Goal: Information Seeking & Learning: Compare options

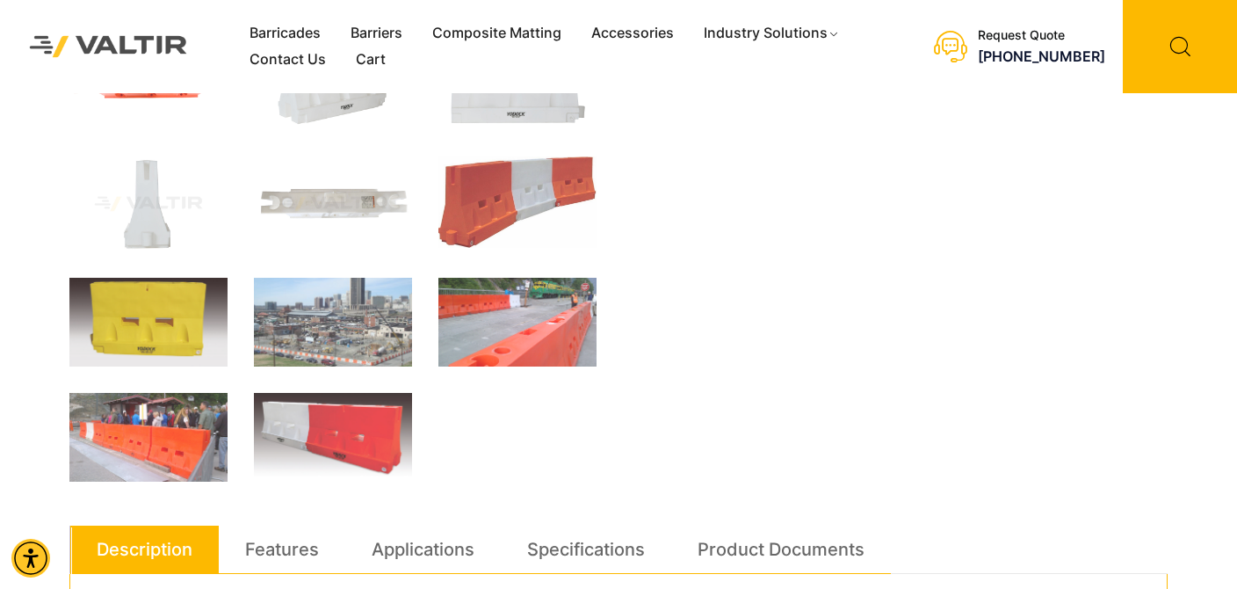
scroll to position [703, 0]
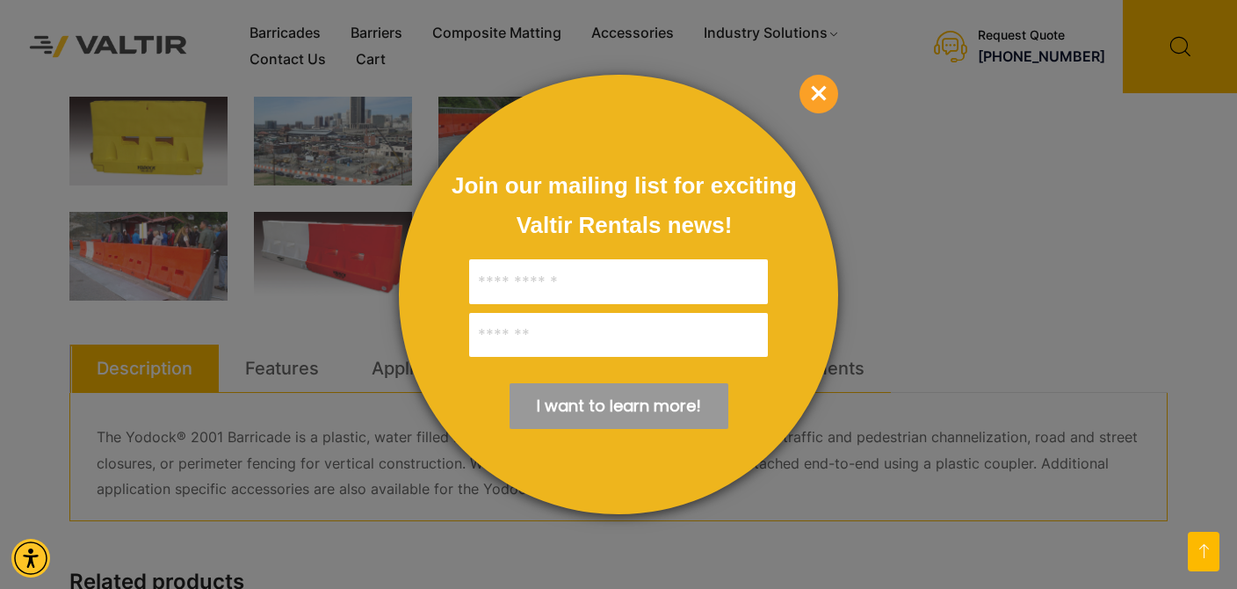
drag, startPoint x: 821, startPoint y: 90, endPoint x: 805, endPoint y: 91, distance: 15.8
click at [820, 90] on span "×" at bounding box center [819, 94] width 39 height 39
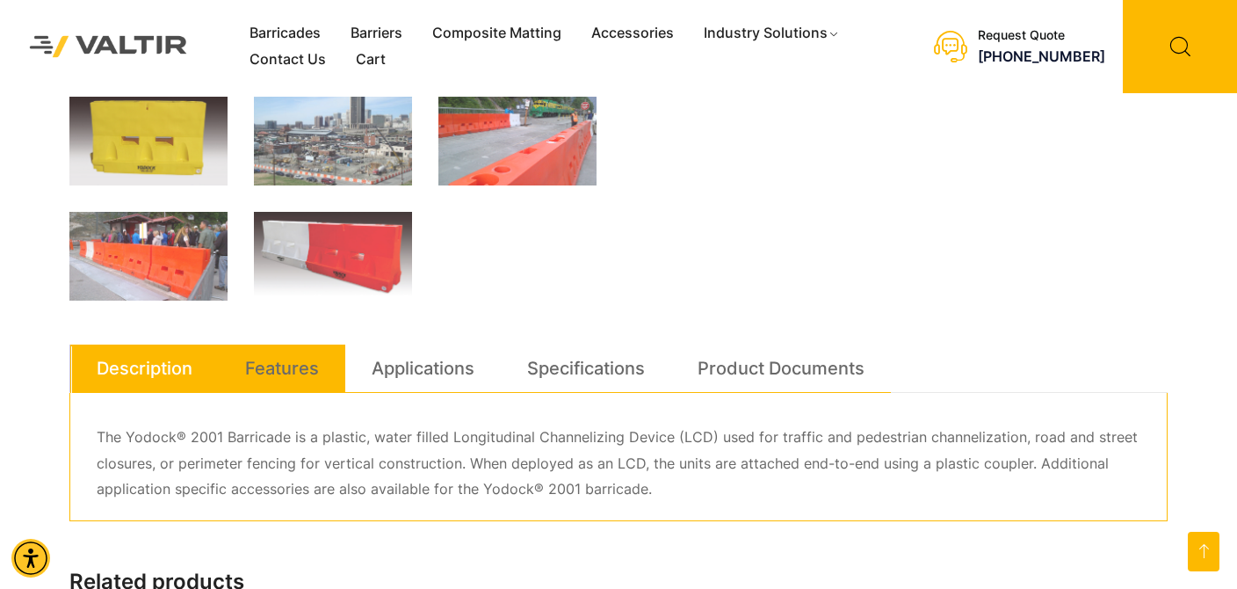
click at [279, 368] on link "Features" at bounding box center [282, 367] width 74 height 47
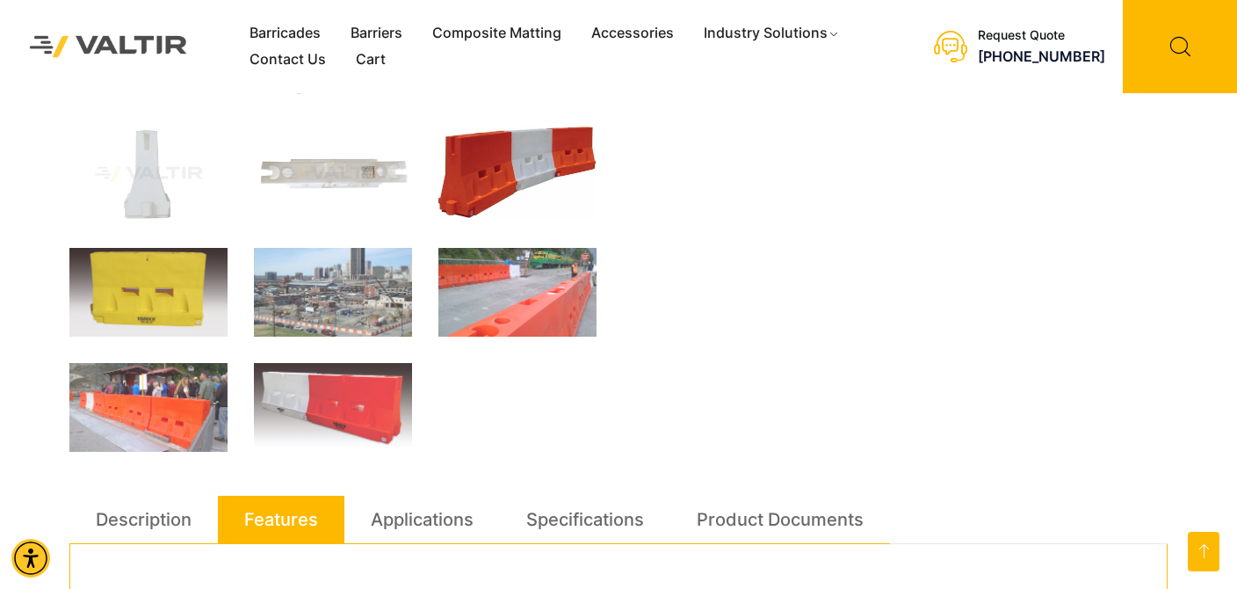
scroll to position [527, 0]
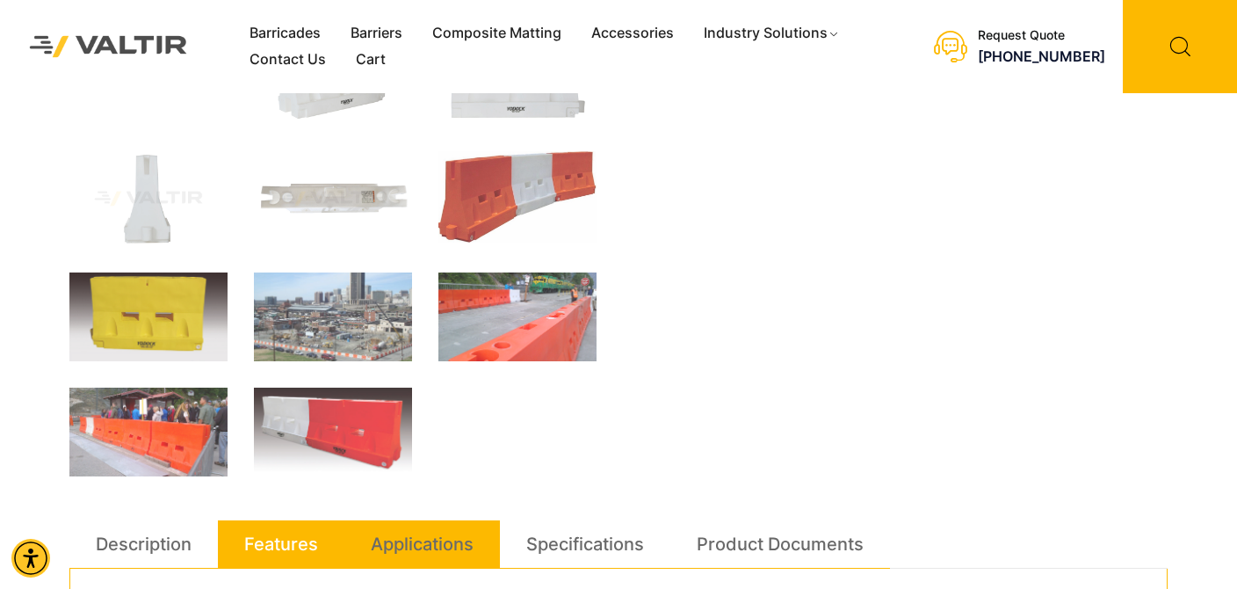
click at [432, 539] on link "Applications" at bounding box center [422, 543] width 103 height 47
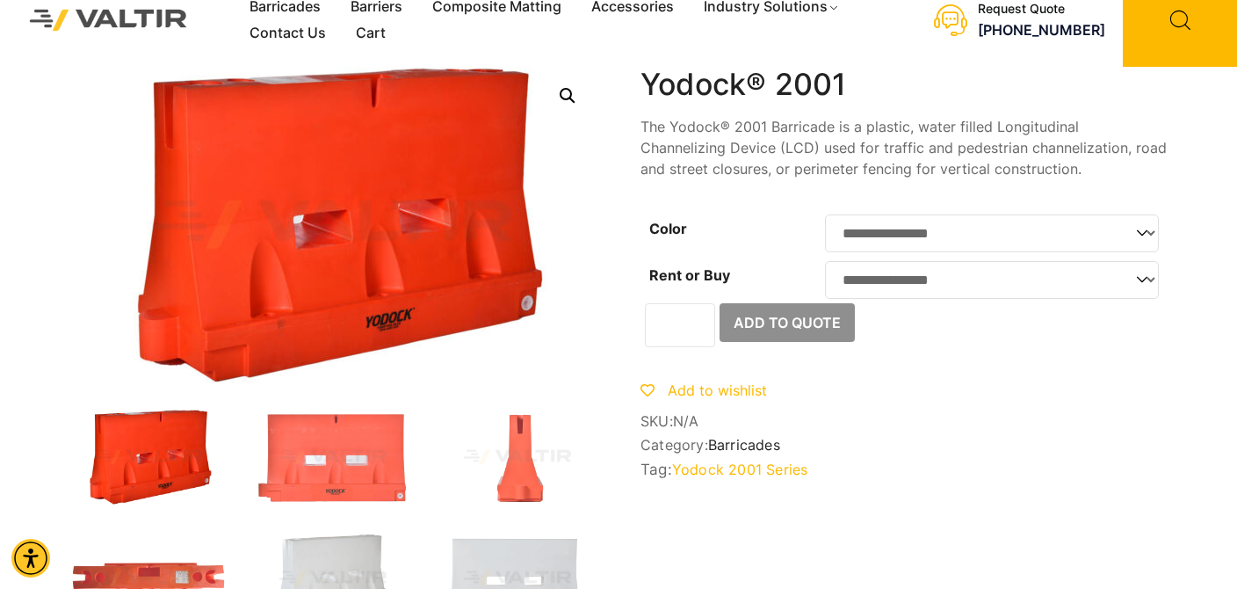
scroll to position [0, 0]
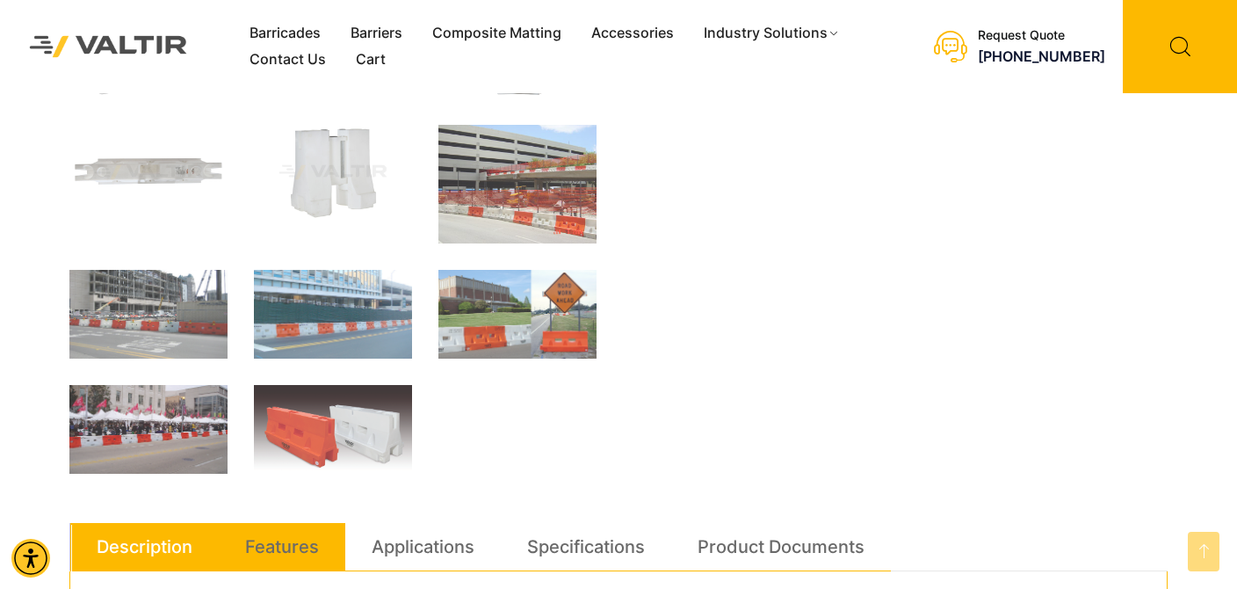
scroll to position [703, 0]
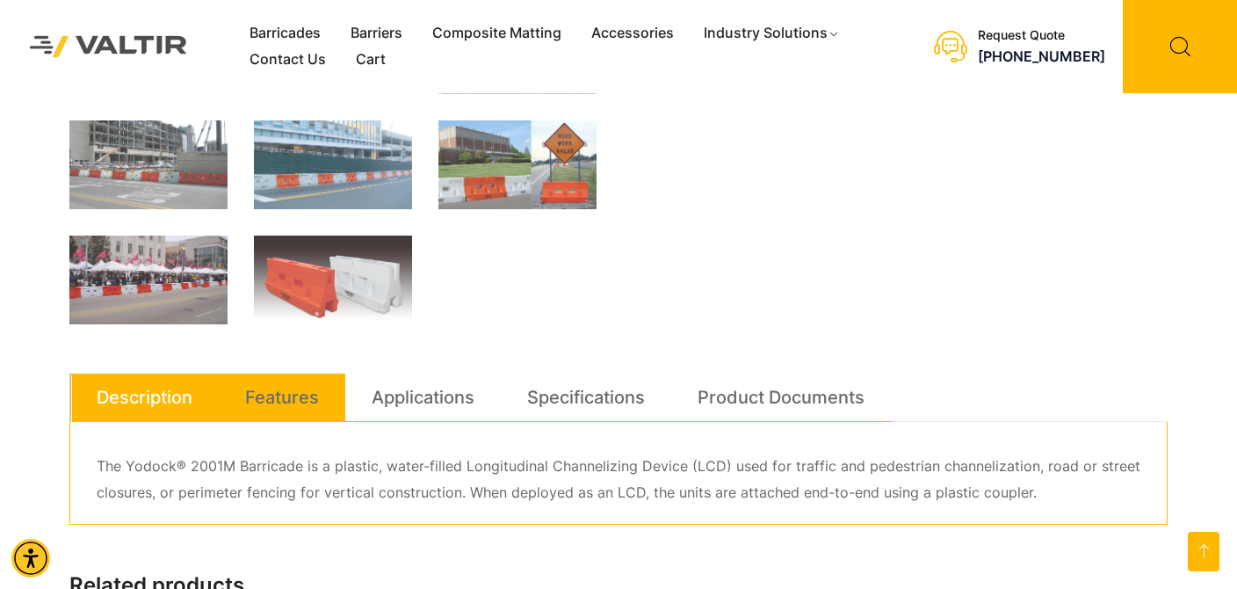
click at [290, 396] on link "Features" at bounding box center [282, 396] width 74 height 47
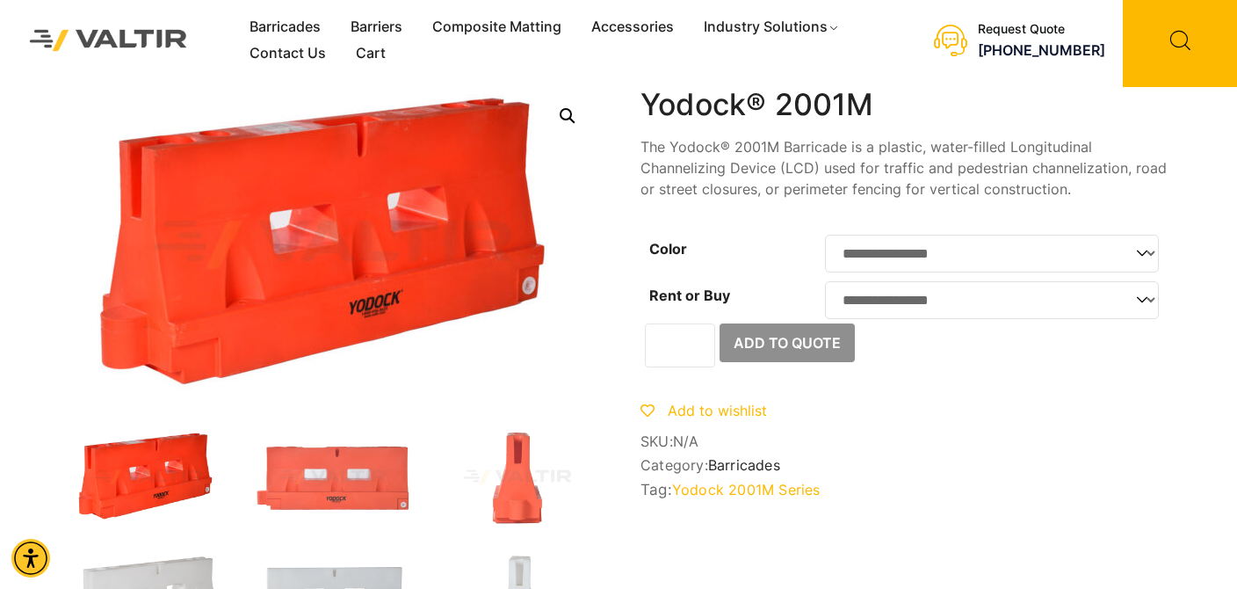
scroll to position [0, 0]
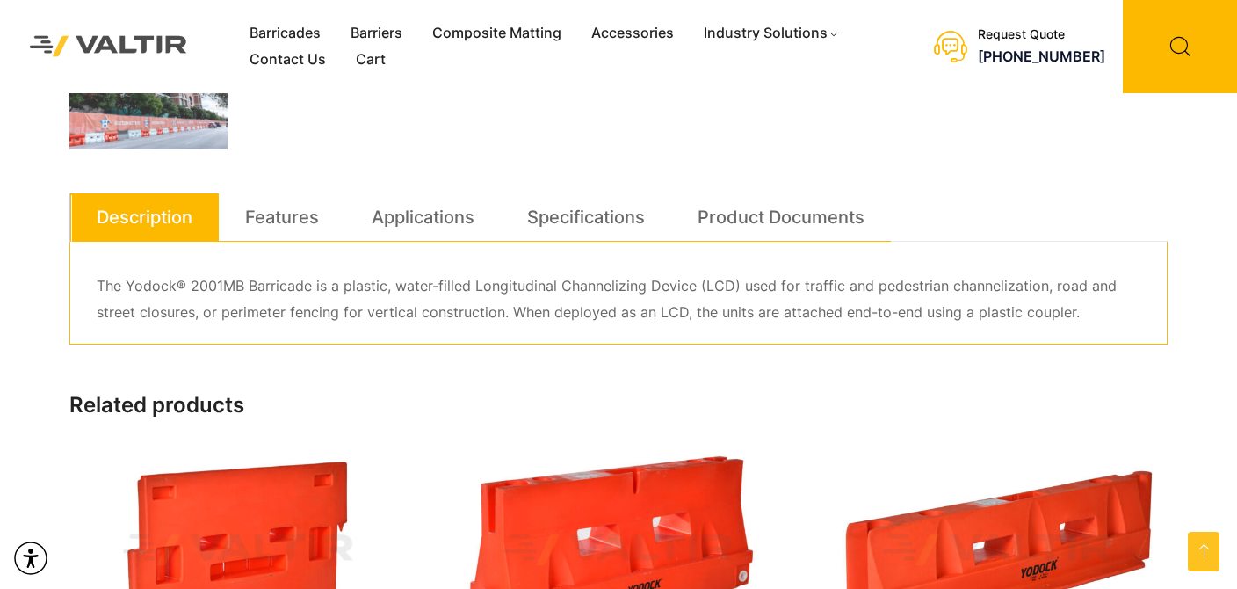
scroll to position [879, 0]
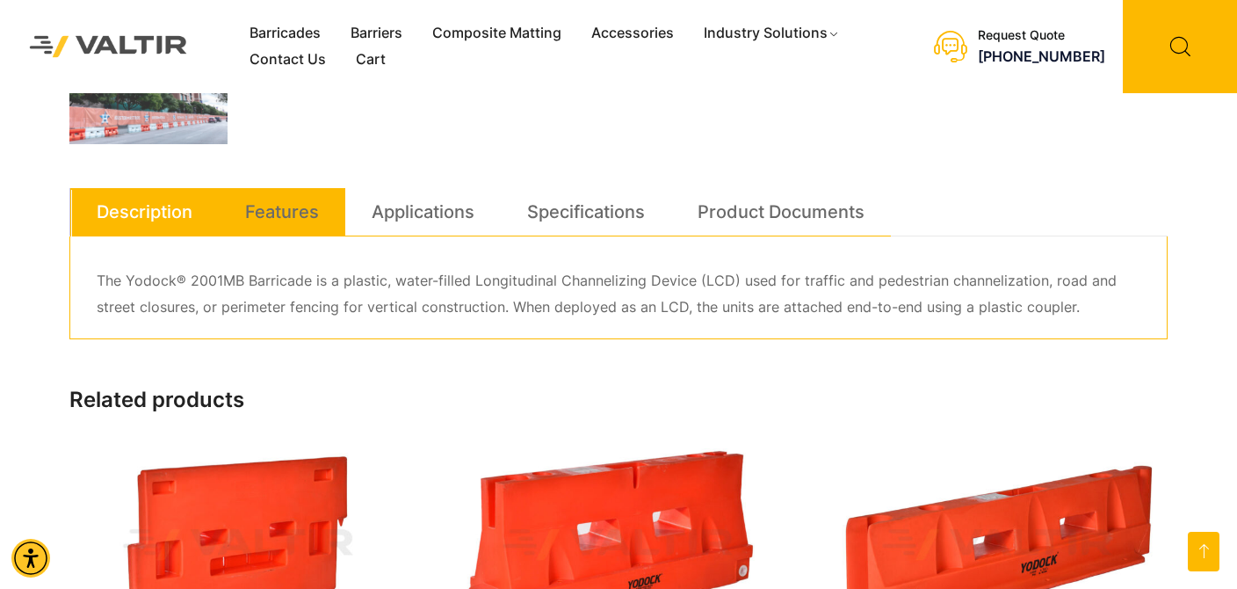
click at [283, 210] on link "Features" at bounding box center [282, 211] width 74 height 47
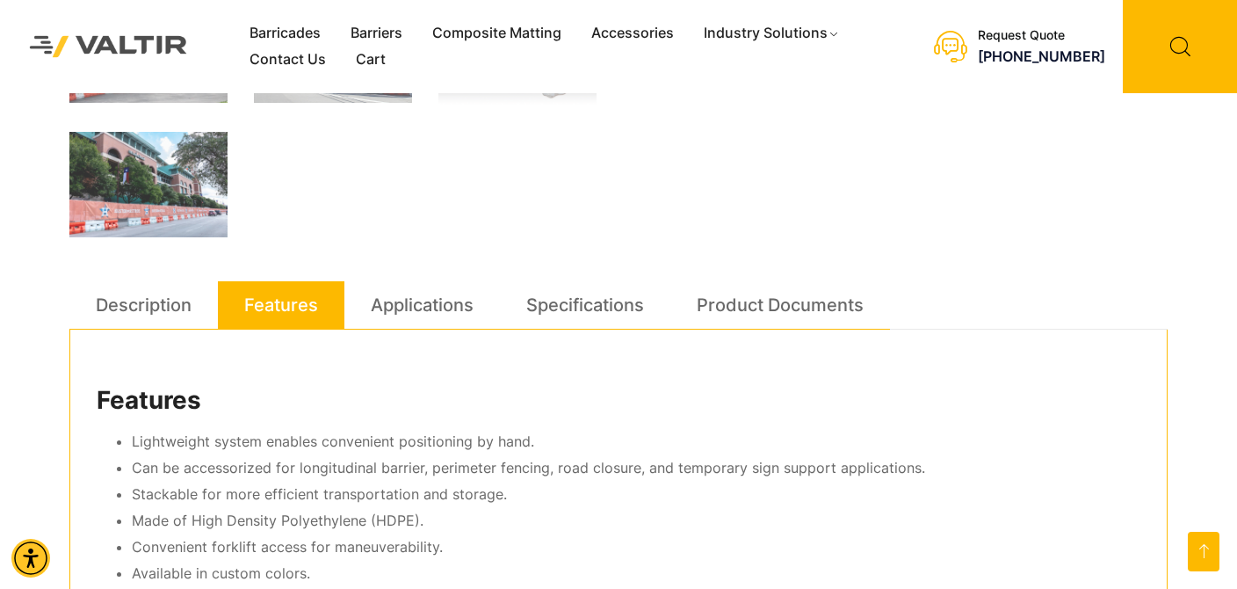
scroll to position [703, 0]
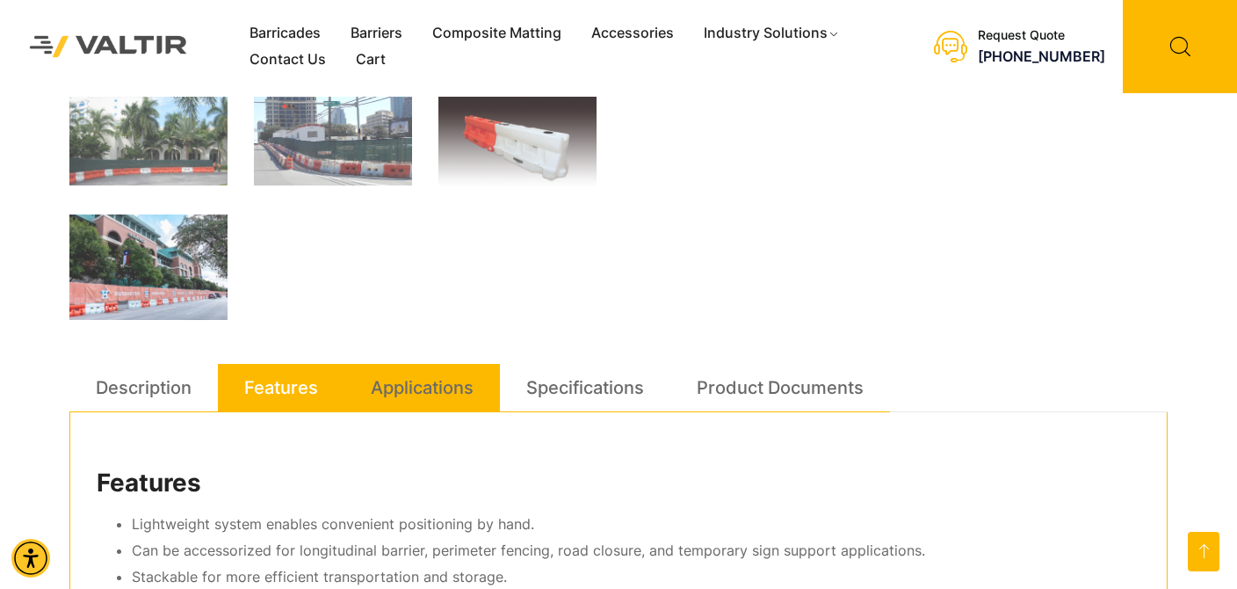
click at [431, 393] on link "Applications" at bounding box center [422, 387] width 103 height 47
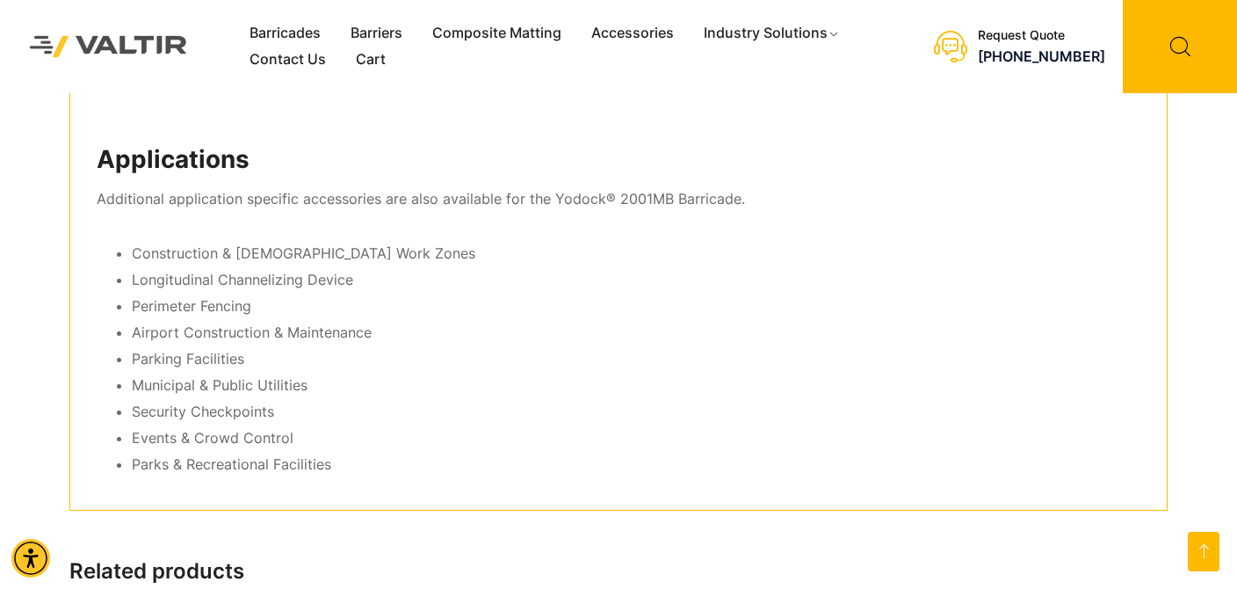
scroll to position [1054, 0]
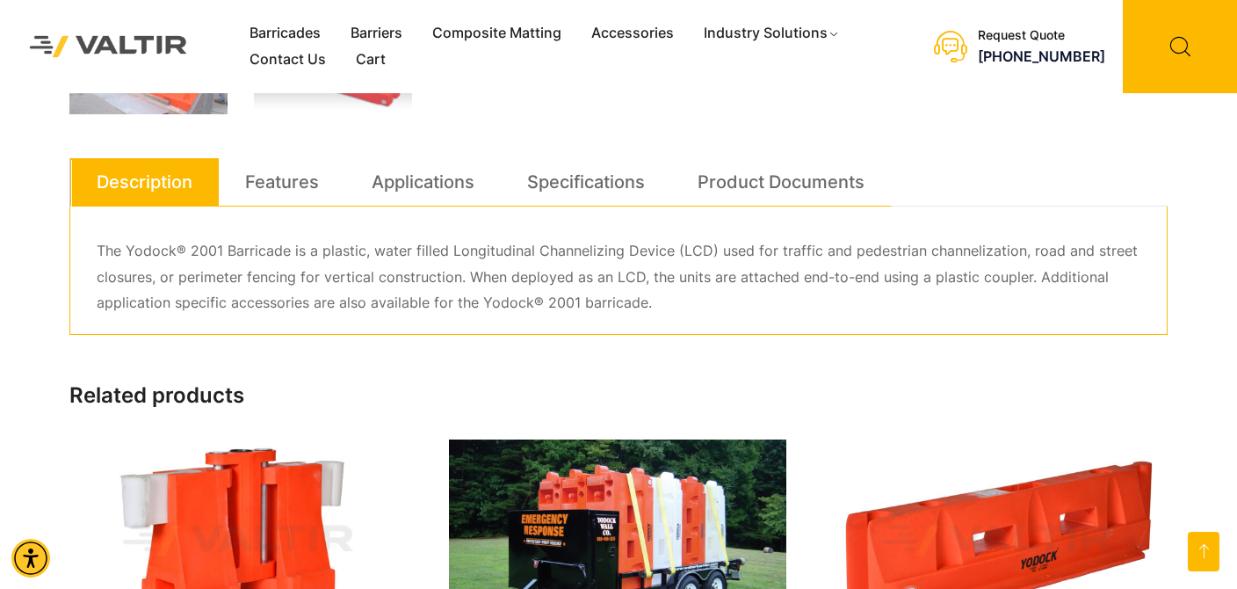
scroll to position [791, 0]
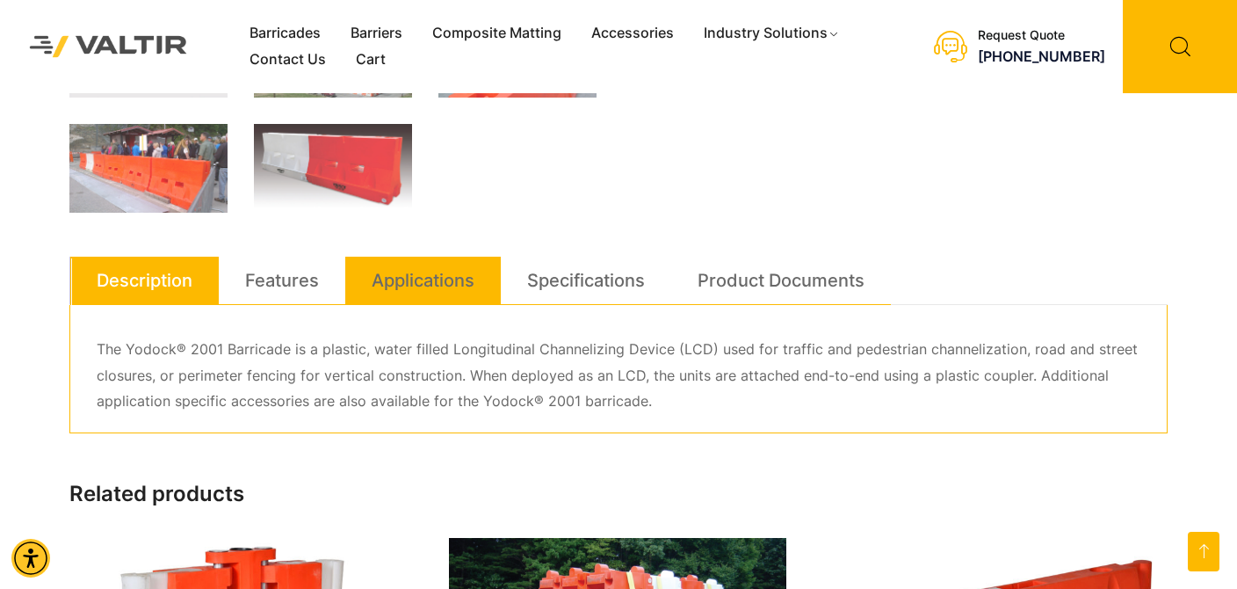
click at [456, 274] on link "Applications" at bounding box center [423, 280] width 103 height 47
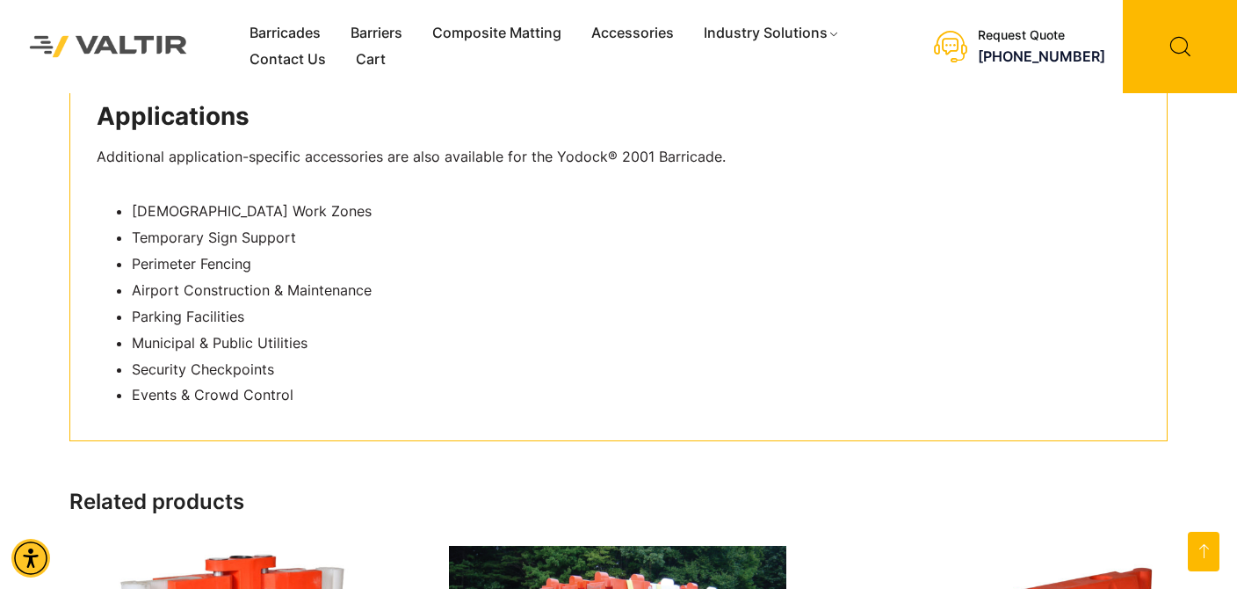
scroll to position [1054, 0]
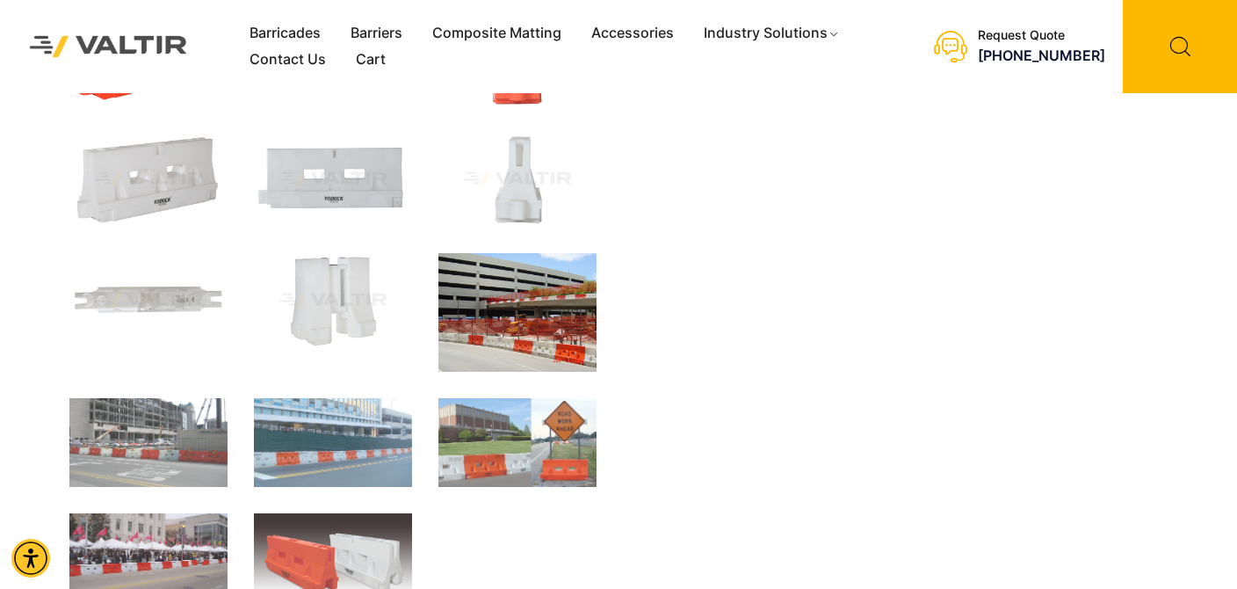
scroll to position [615, 0]
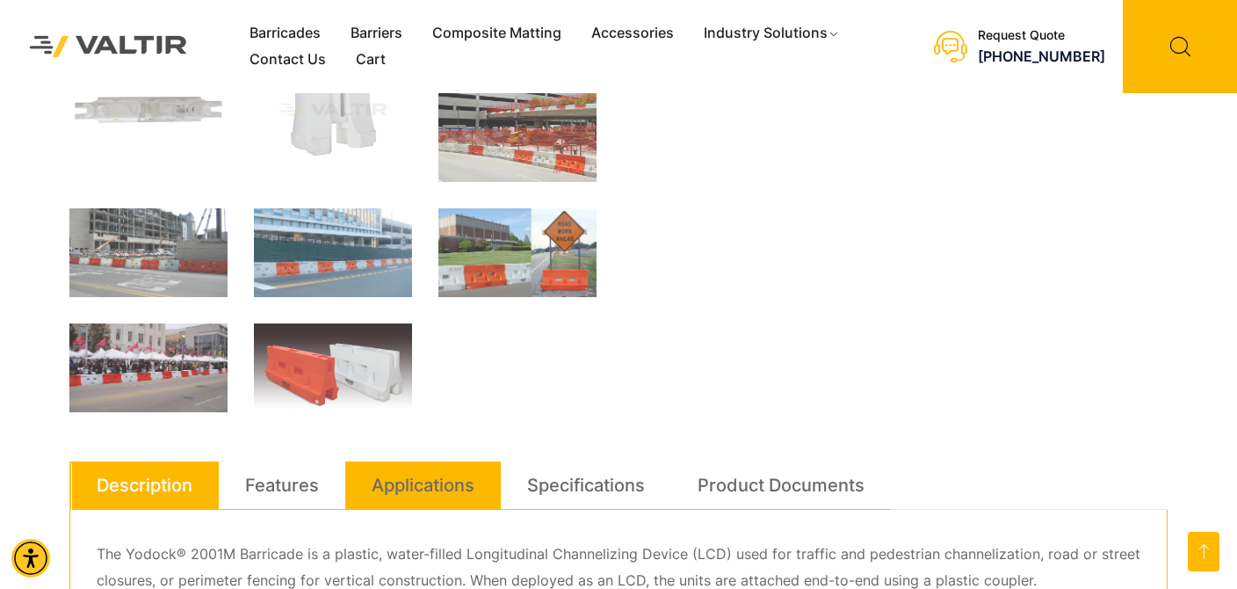
click at [423, 479] on link "Applications" at bounding box center [423, 484] width 103 height 47
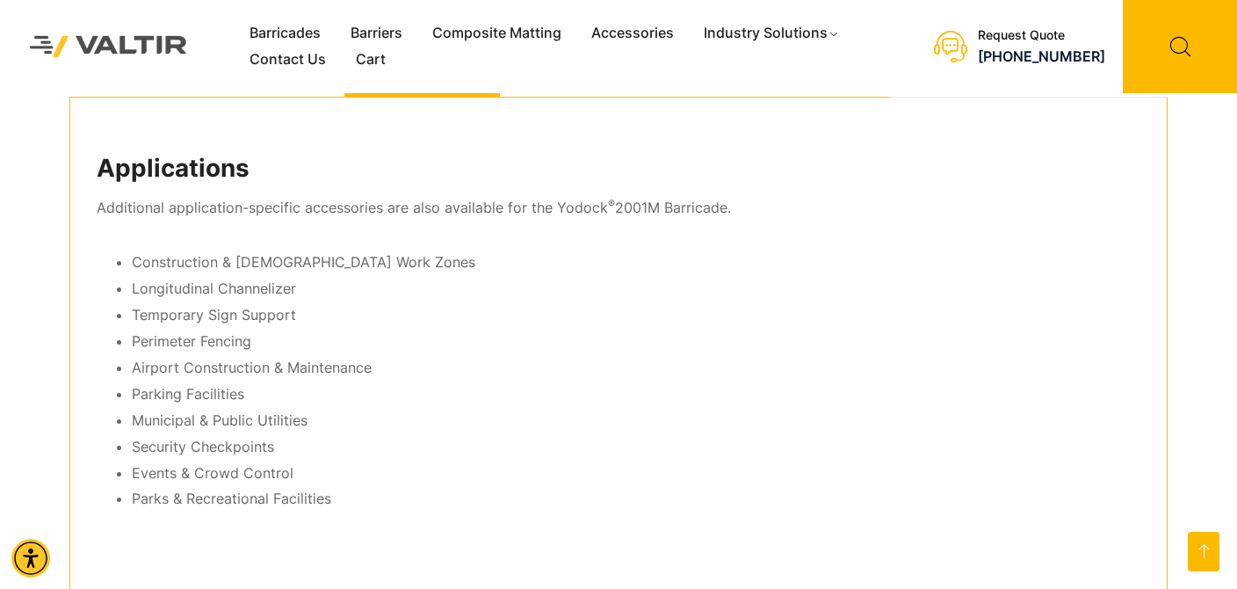
scroll to position [1054, 0]
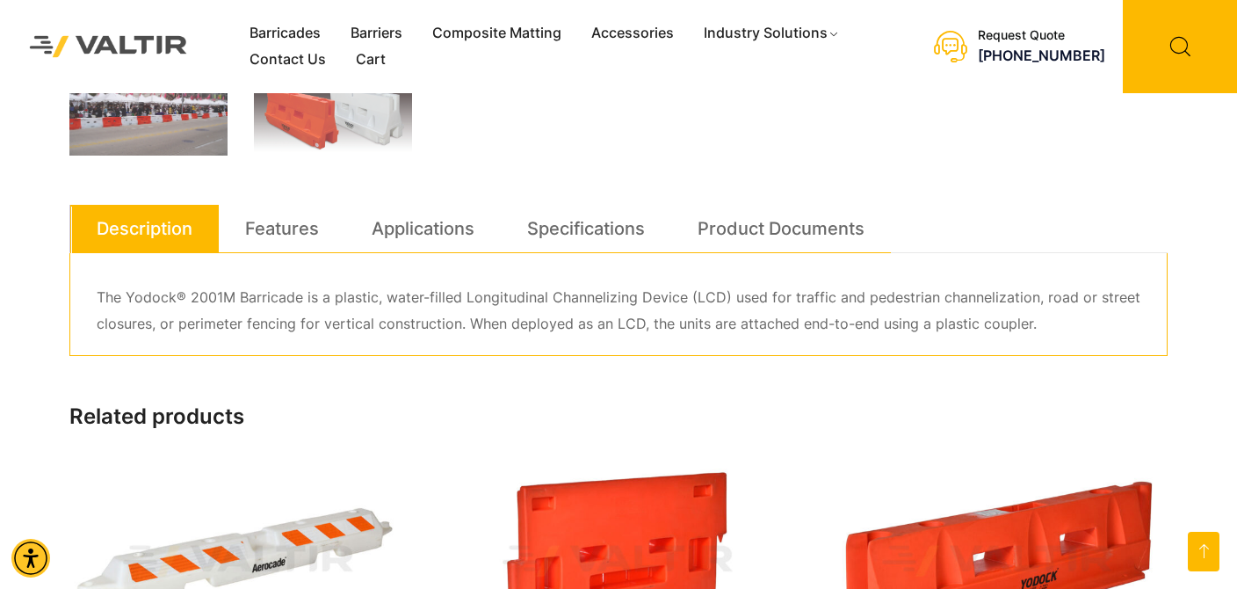
scroll to position [791, 0]
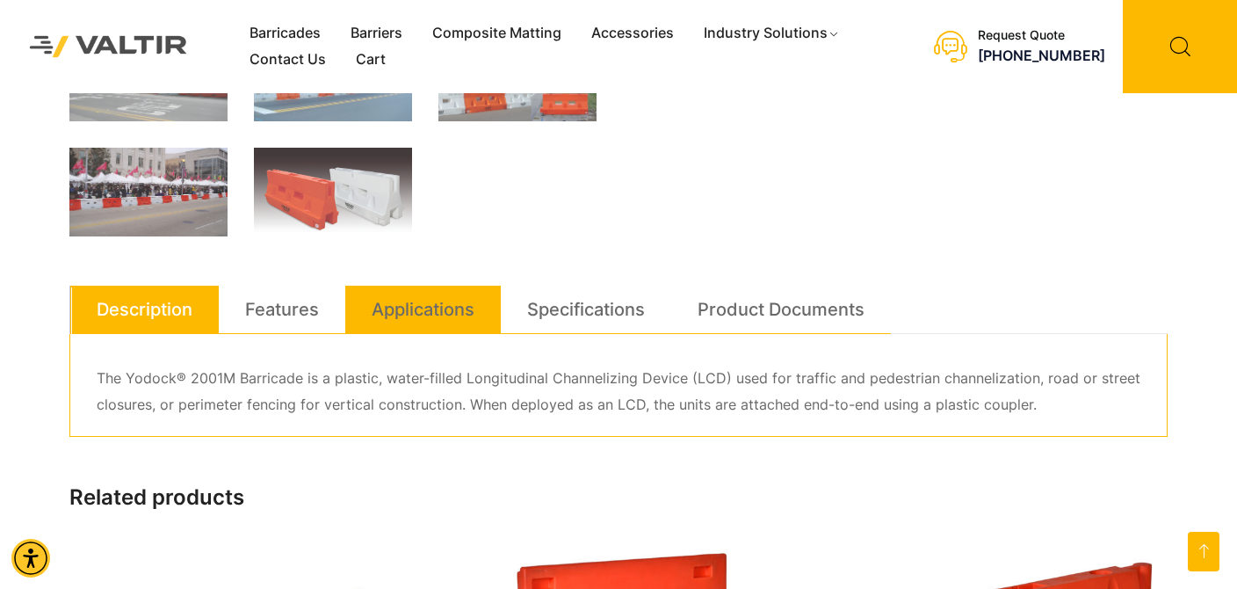
click at [437, 307] on link "Applications" at bounding box center [423, 309] width 103 height 47
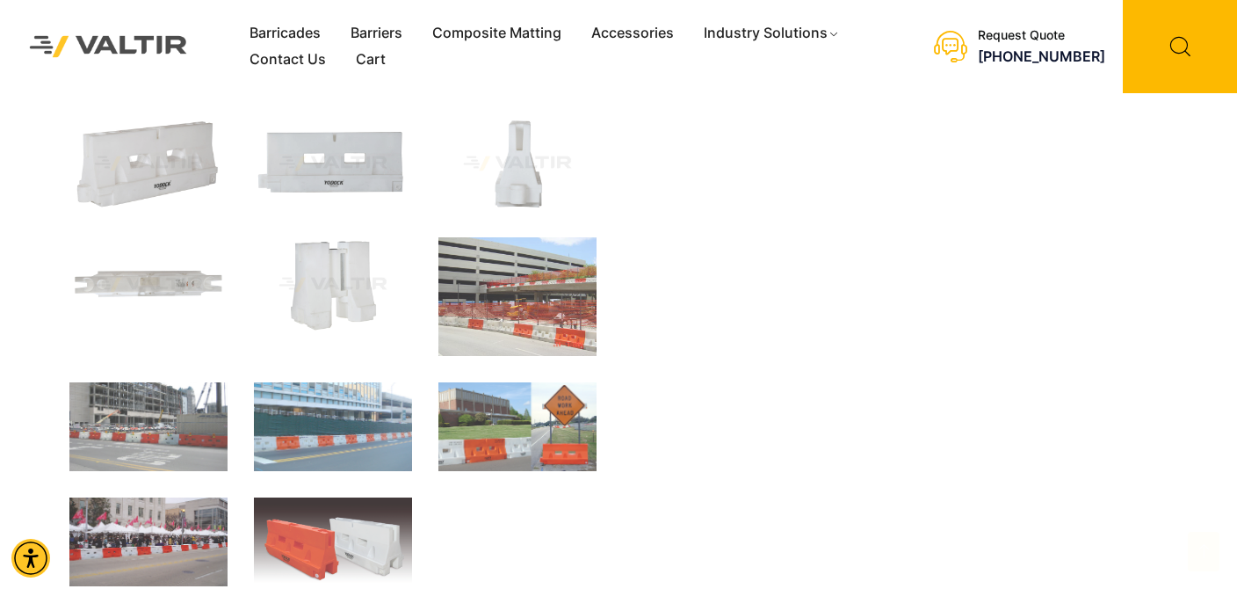
scroll to position [439, 0]
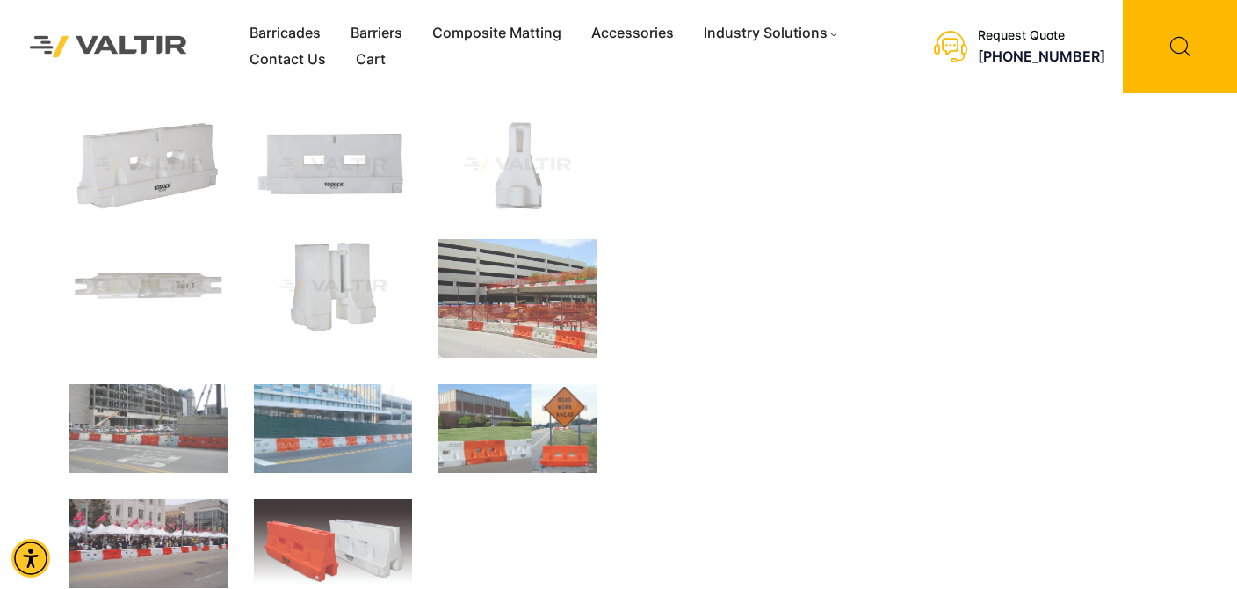
click at [348, 304] on img at bounding box center [333, 286] width 158 height 95
click at [346, 261] on img at bounding box center [333, 286] width 158 height 95
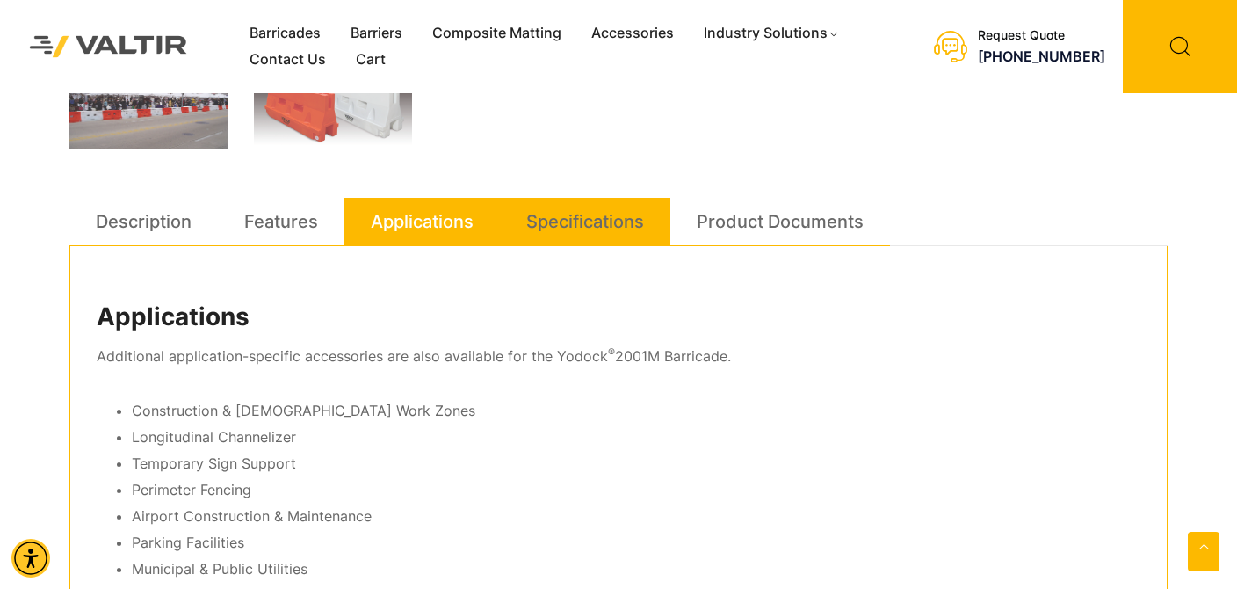
click at [605, 219] on link "Specifications" at bounding box center [585, 221] width 118 height 47
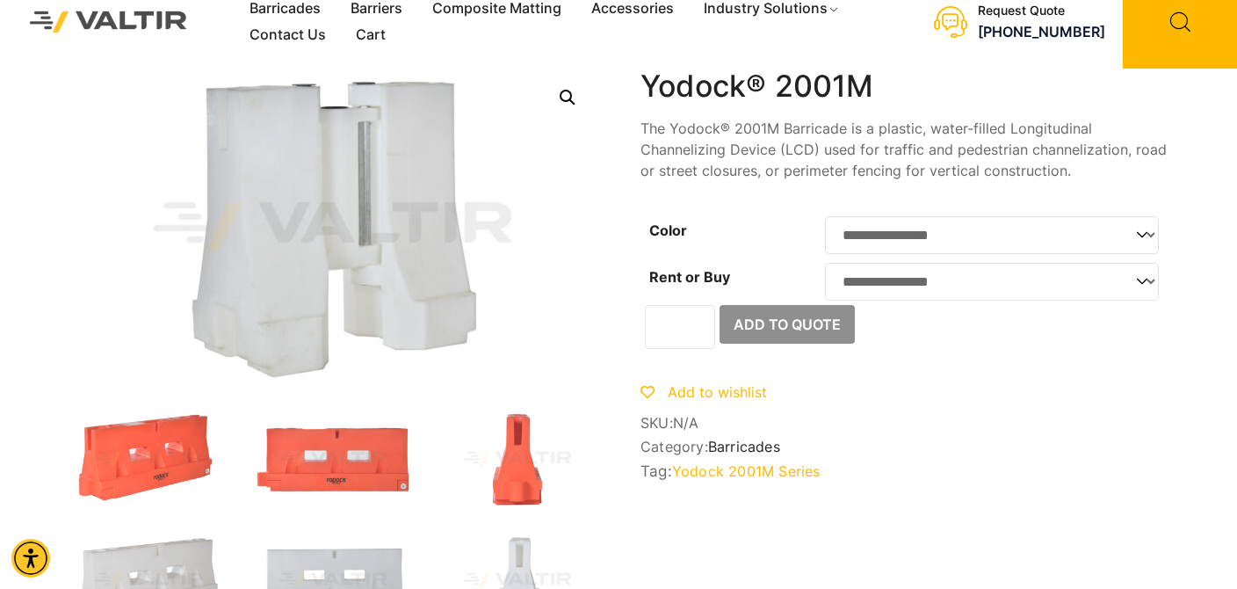
scroll to position [0, 0]
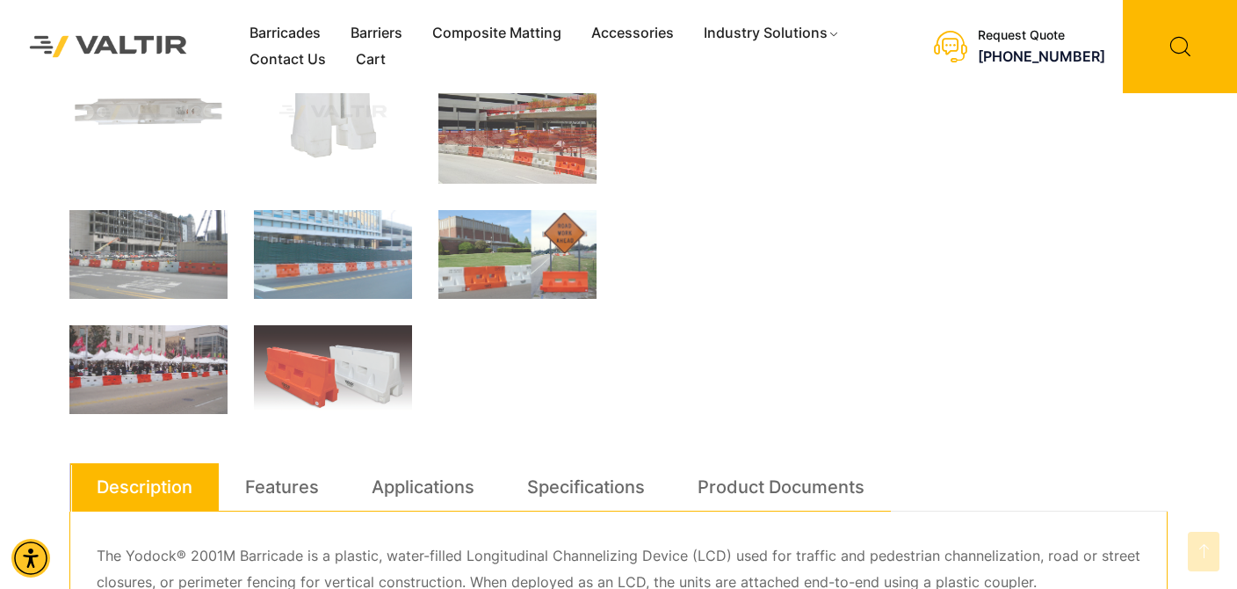
scroll to position [615, 0]
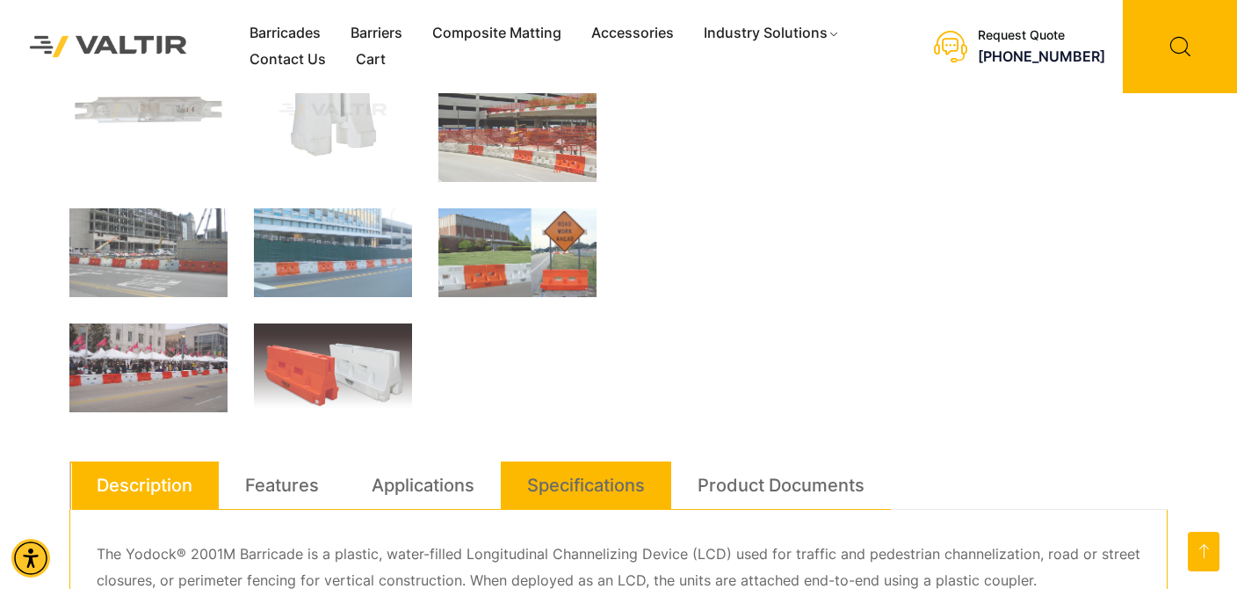
click at [583, 482] on link "Specifications" at bounding box center [586, 484] width 118 height 47
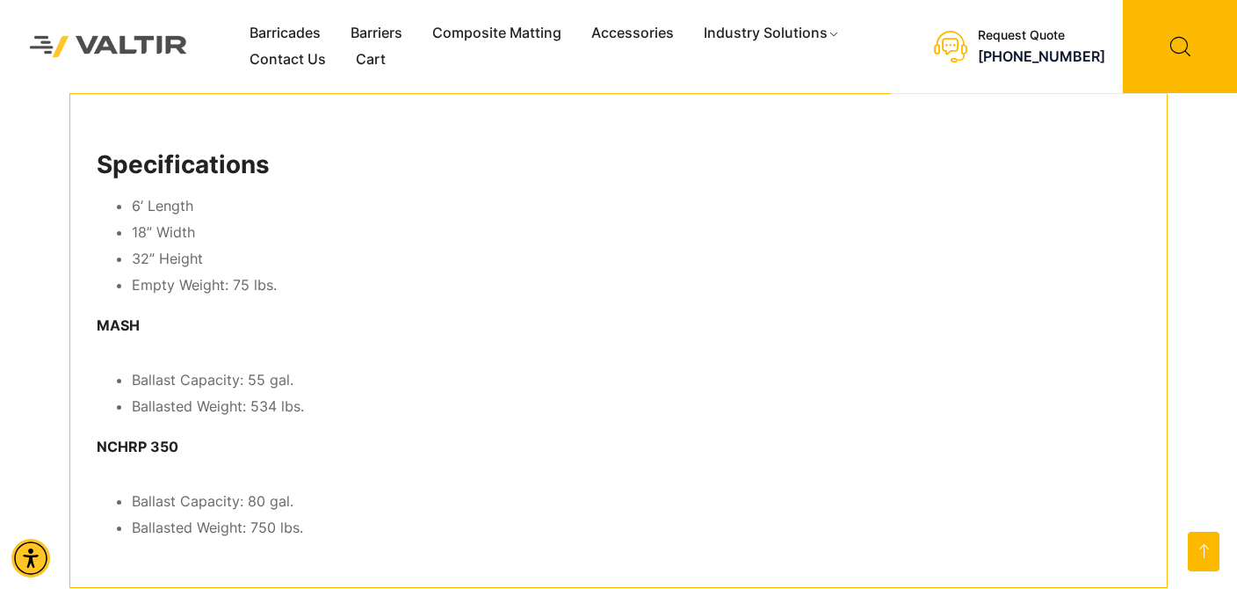
scroll to position [1054, 0]
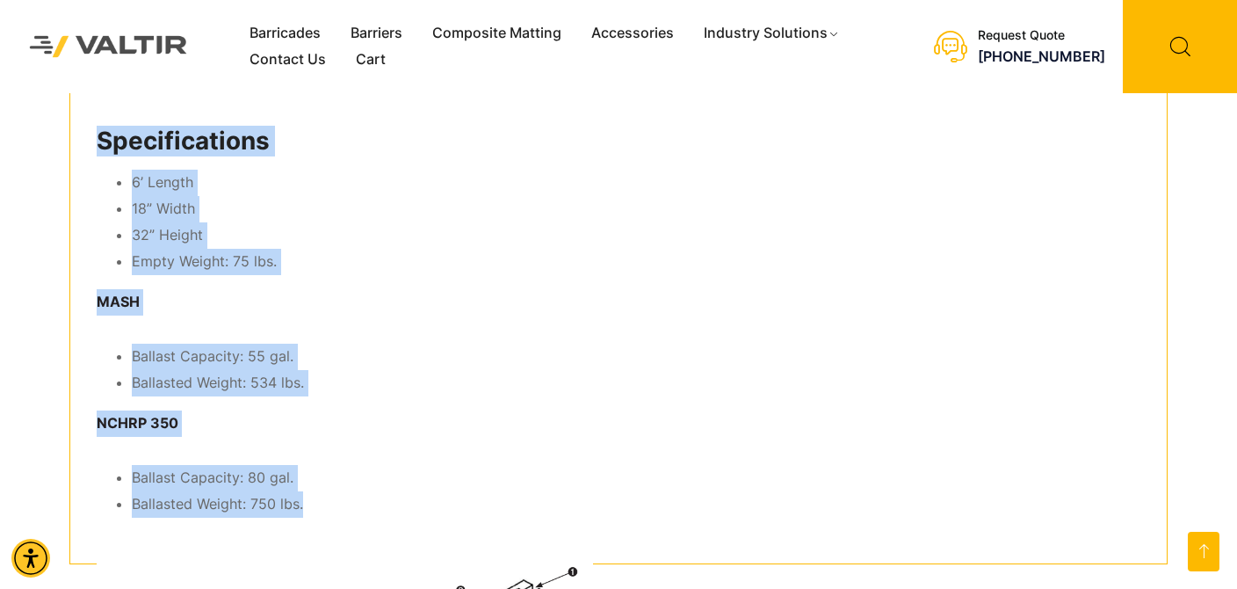
drag, startPoint x: 98, startPoint y: 133, endPoint x: 318, endPoint y: 530, distance: 453.8
click at [318, 530] on div "Specifications 6’ Length 18” Width 32” Height Empty Weight: 75 lbs. MASH Ballas…" at bounding box center [618, 317] width 1098 height 494
copy div "Specifications 6’ Length 18” Width 32” Height Empty Weight: 75 lbs. MASH Ballas…"
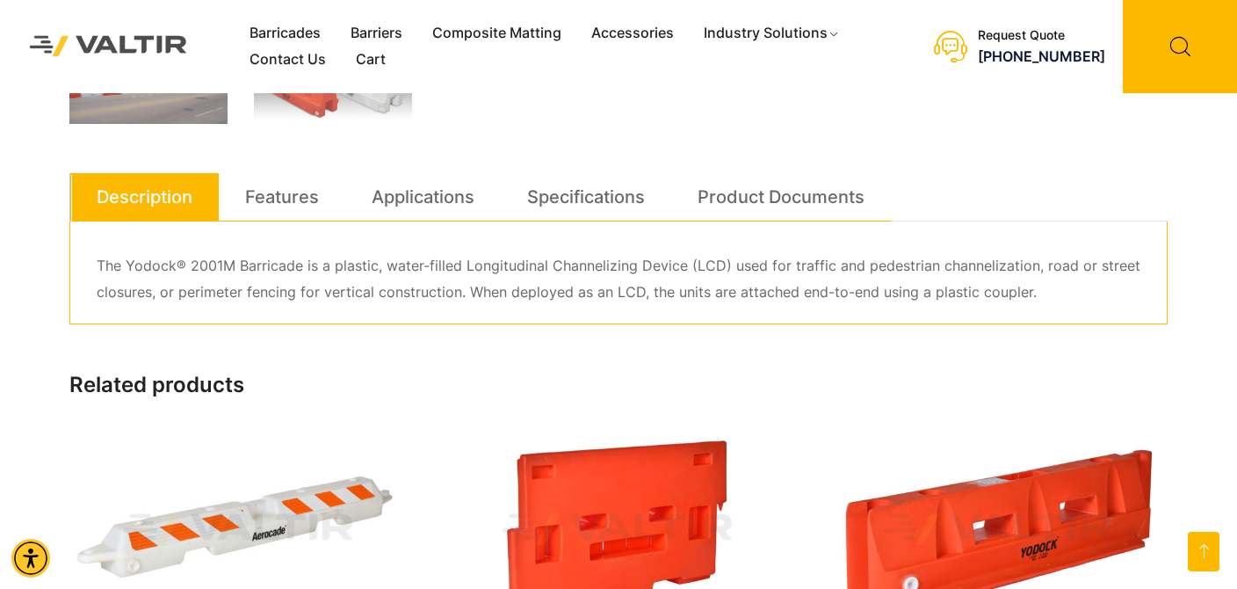
scroll to position [879, 0]
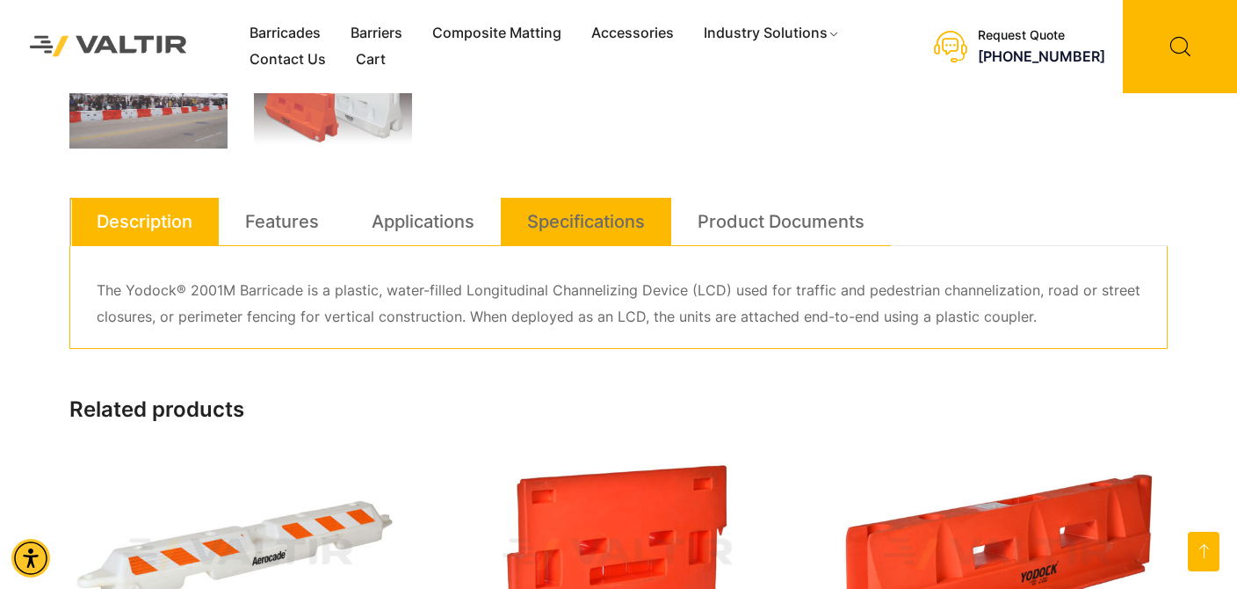
click at [571, 231] on link "Specifications" at bounding box center [586, 221] width 118 height 47
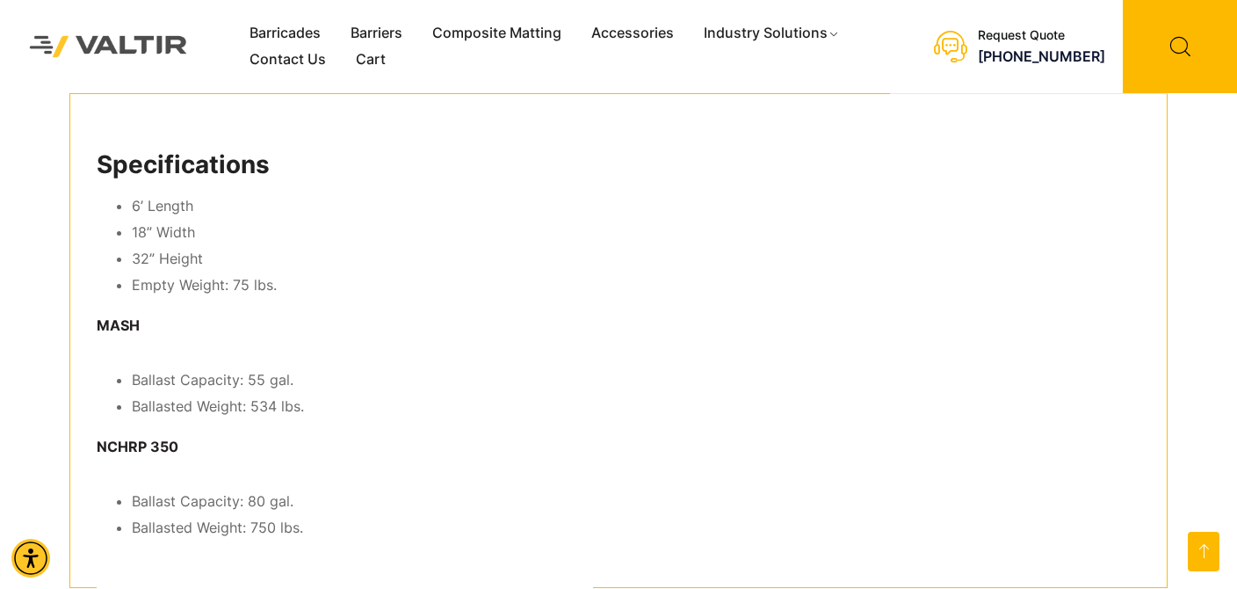
scroll to position [1054, 0]
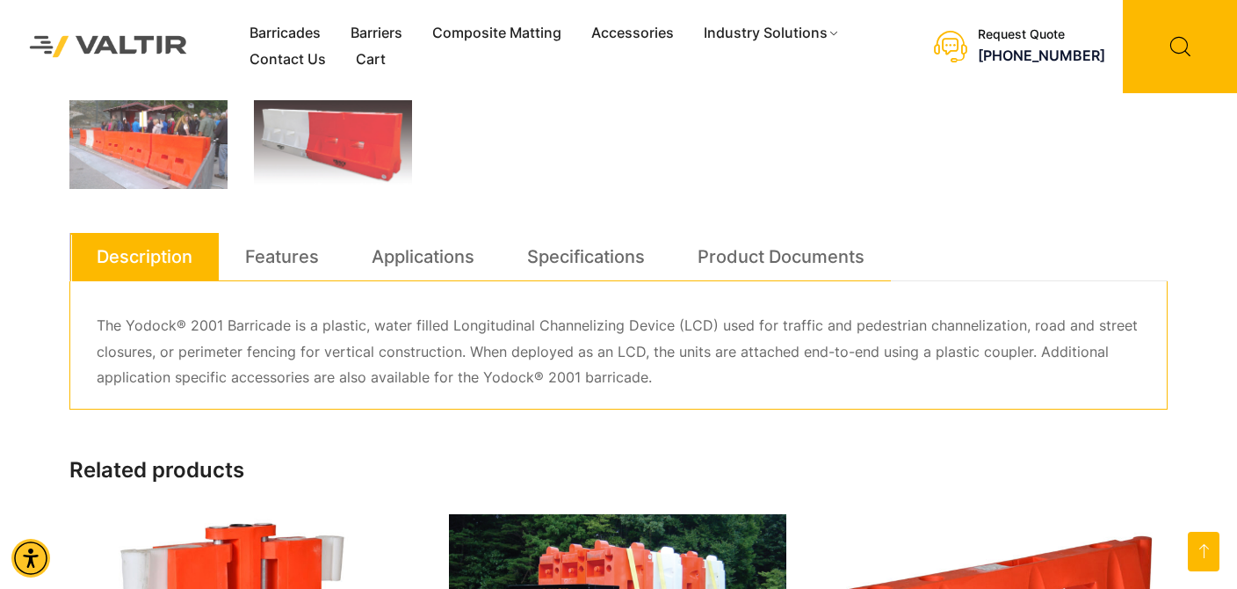
scroll to position [791, 0]
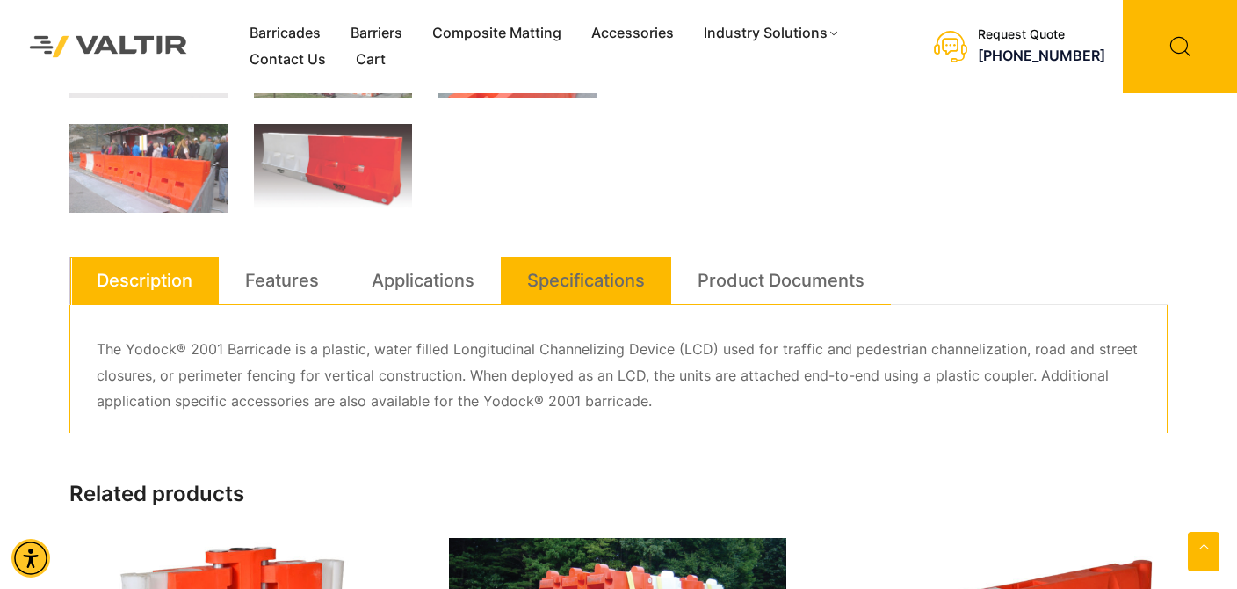
click at [575, 277] on link "Specifications" at bounding box center [586, 280] width 118 height 47
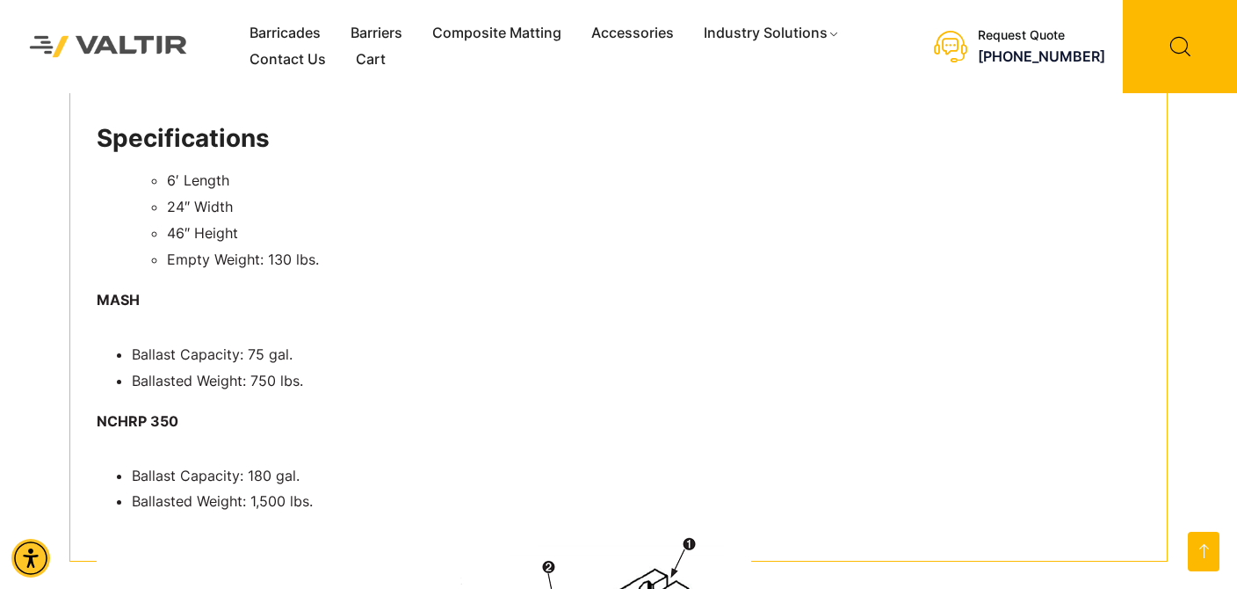
scroll to position [1054, 0]
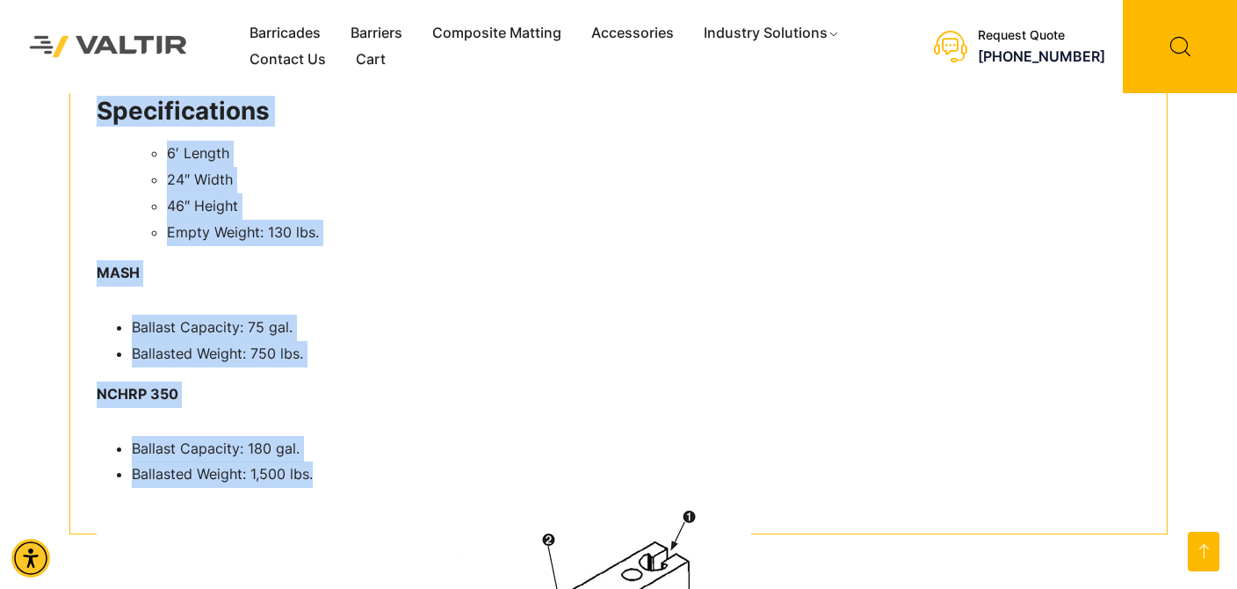
drag, startPoint x: 100, startPoint y: 106, endPoint x: 353, endPoint y: 489, distance: 459.1
click at [353, 489] on div "Specifications 6′ Length 24″ Width 46″ Height Empty Weight: 130 lbs. MASH Balla…" at bounding box center [618, 288] width 1098 height 494
copy div "Specifications 6′ Length 24″ Width 46″ Height Empty Weight: 130 lbs. MASH Balla…"
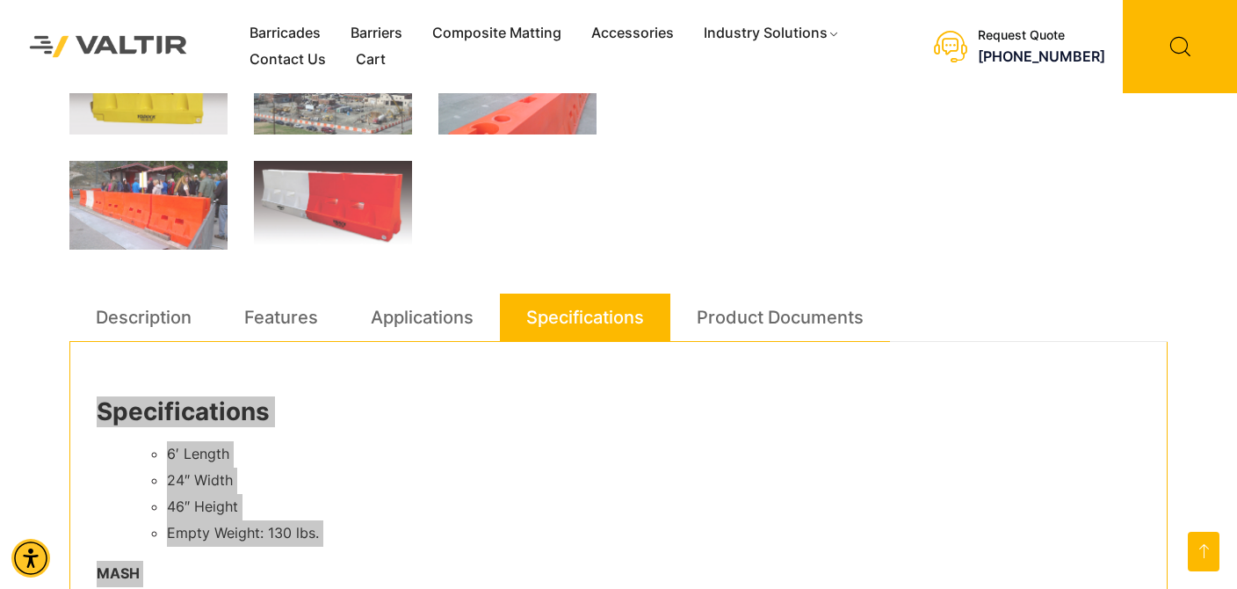
scroll to position [615, 0]
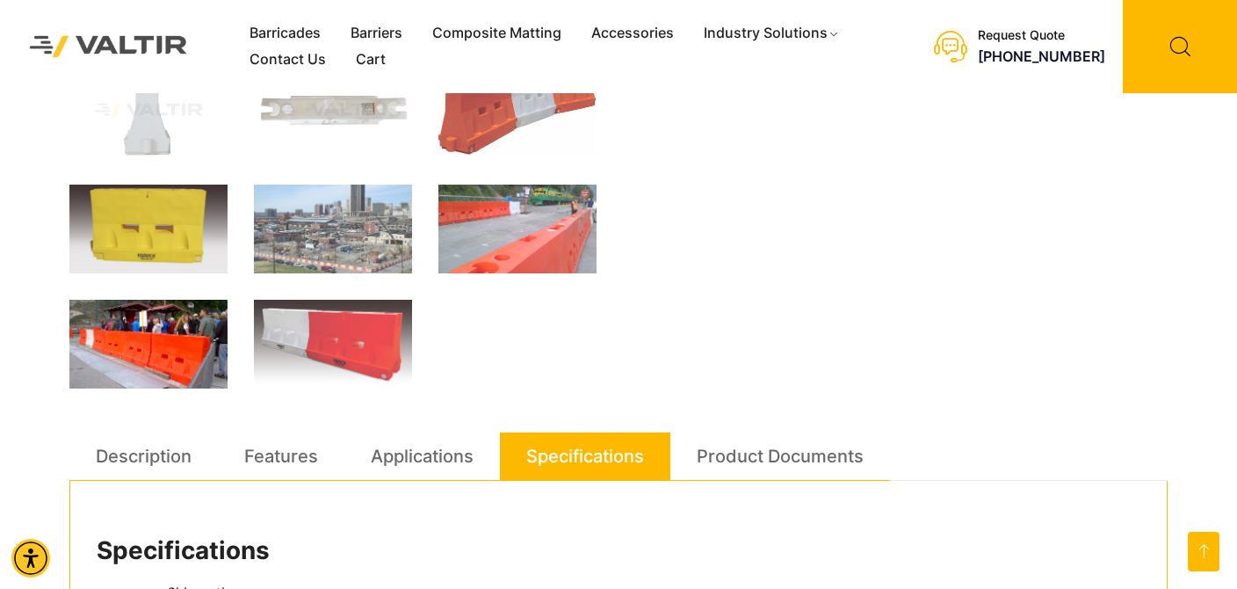
click at [148, 358] on img at bounding box center [148, 344] width 158 height 89
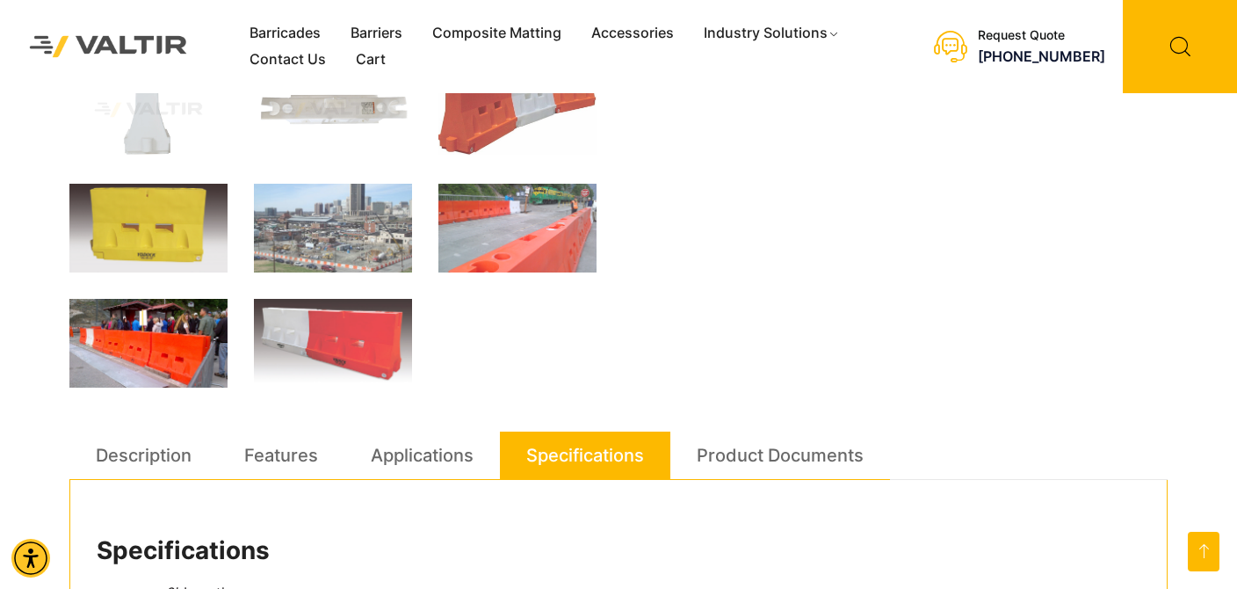
scroll to position [594, 0]
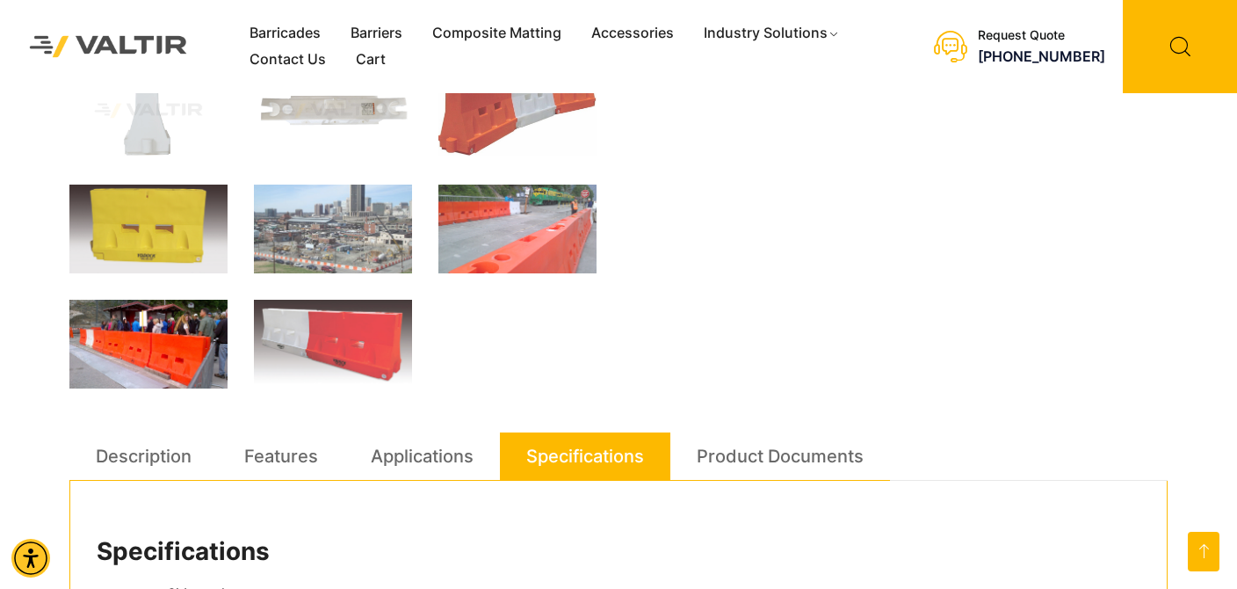
click at [148, 358] on img at bounding box center [148, 344] width 158 height 89
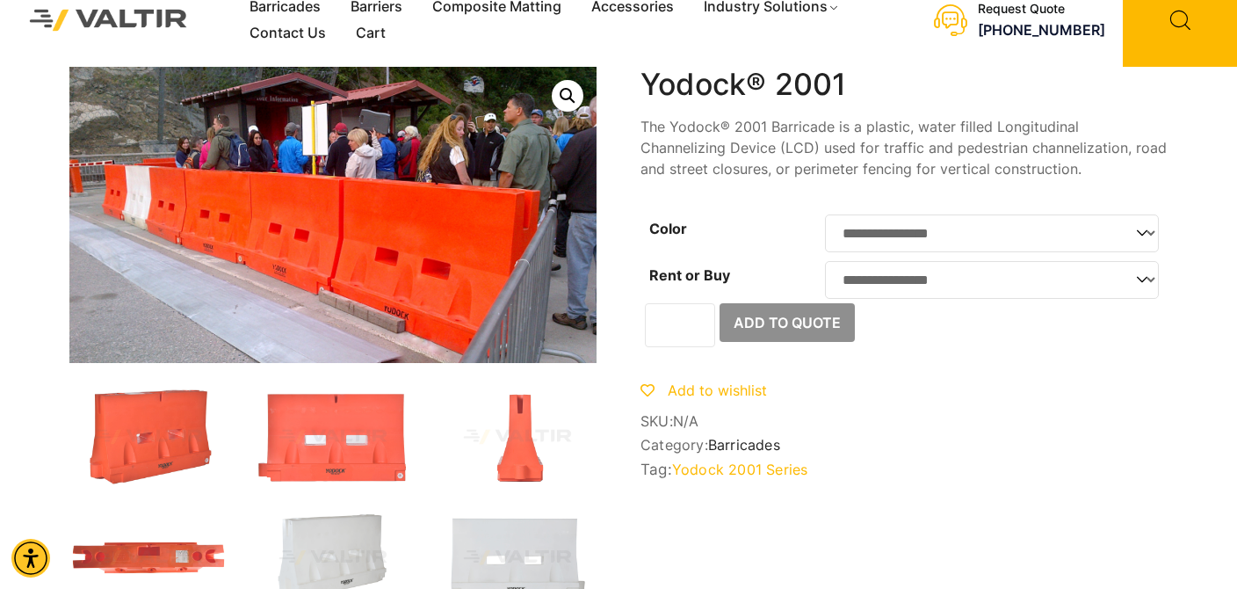
scroll to position [0, 0]
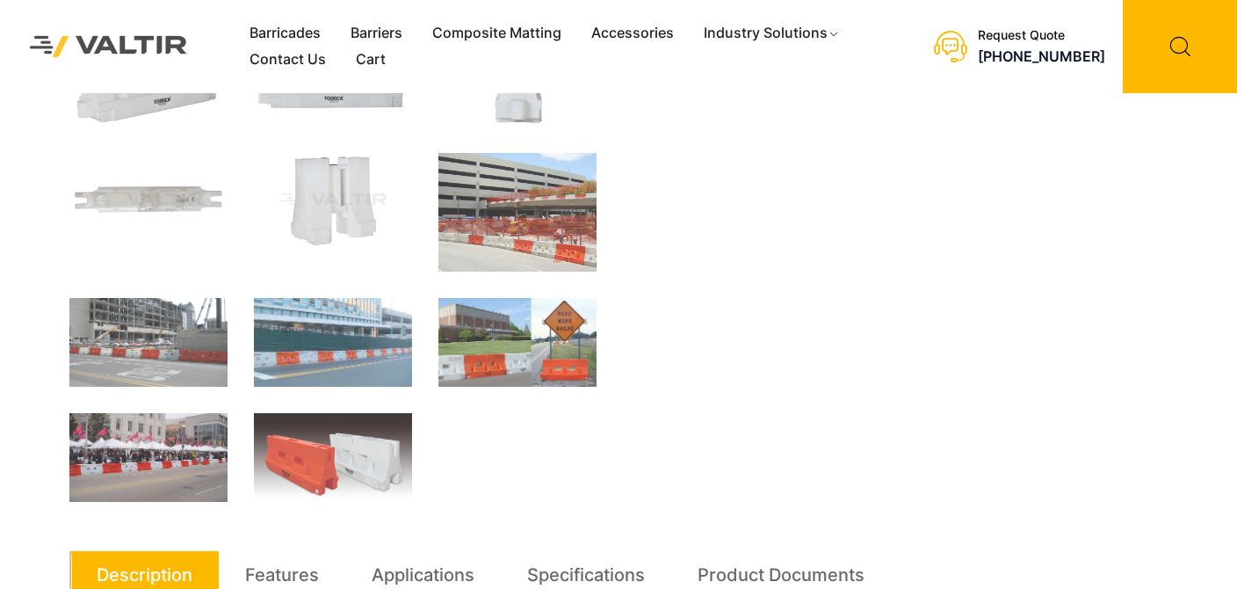
scroll to position [527, 0]
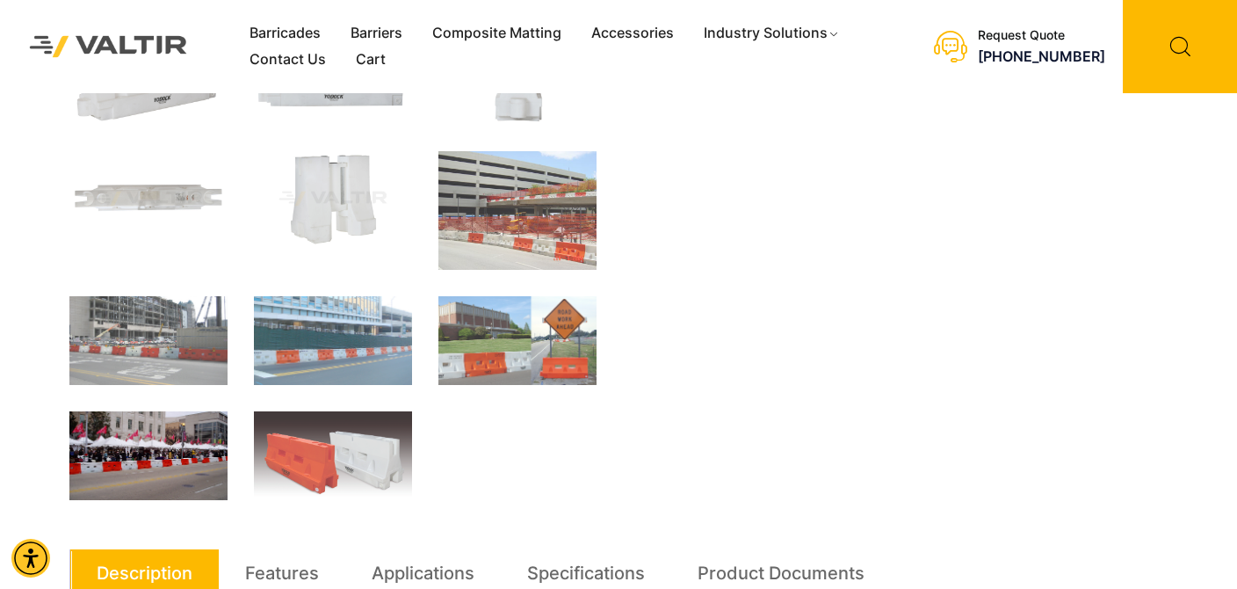
click at [141, 451] on img at bounding box center [148, 455] width 158 height 89
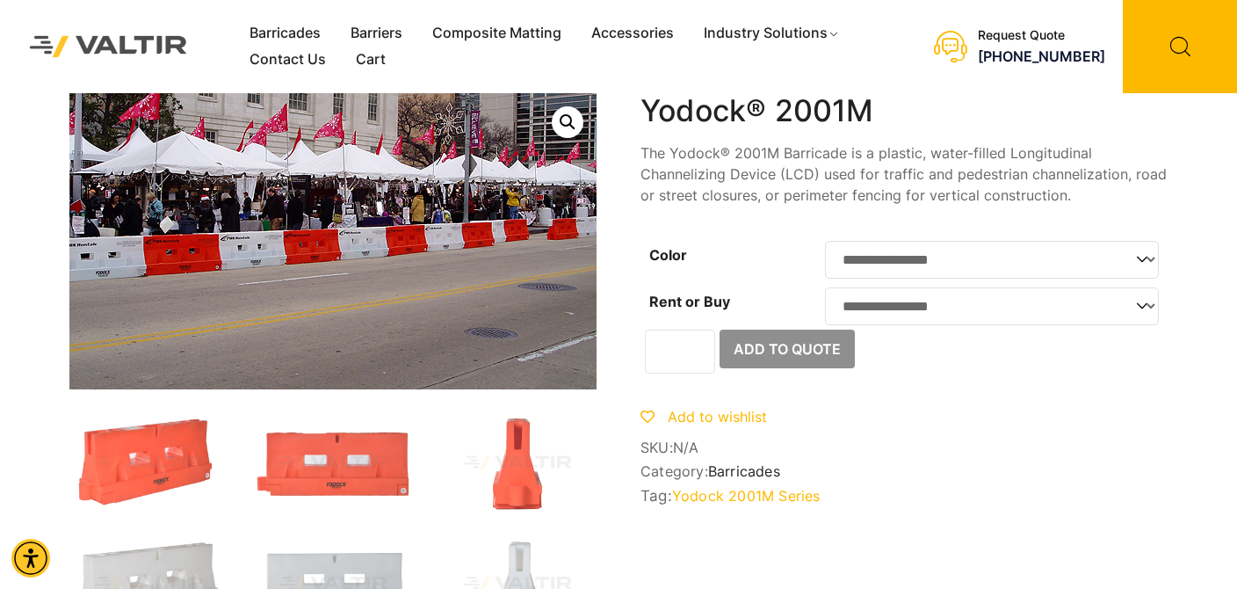
scroll to position [439, 0]
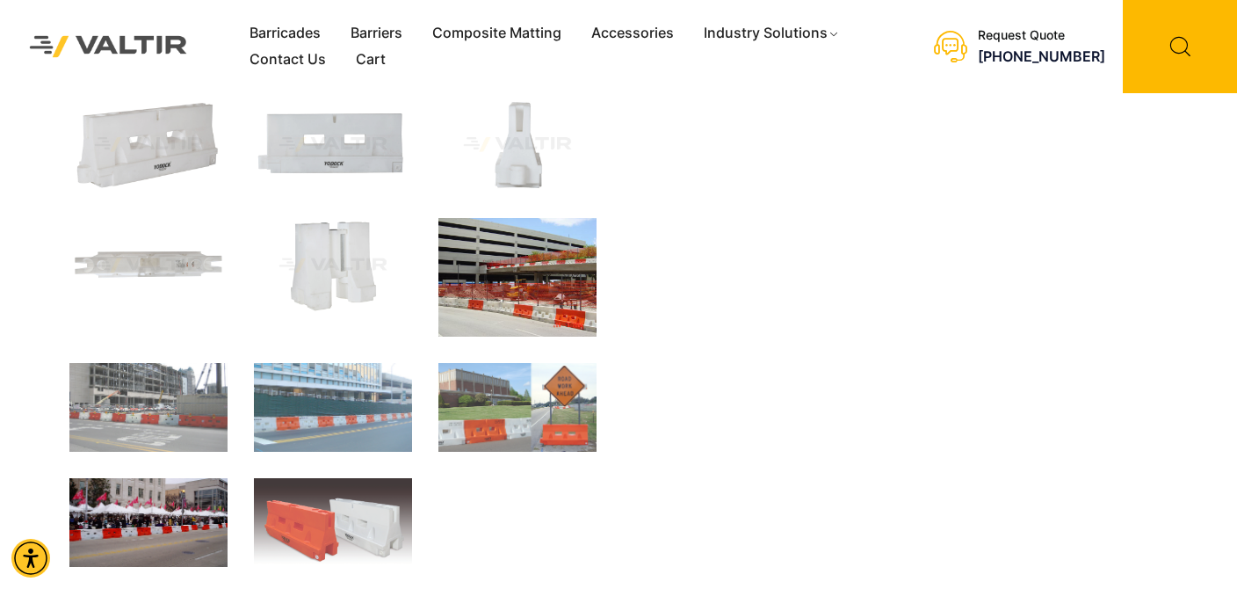
click at [496, 318] on img at bounding box center [517, 277] width 158 height 119
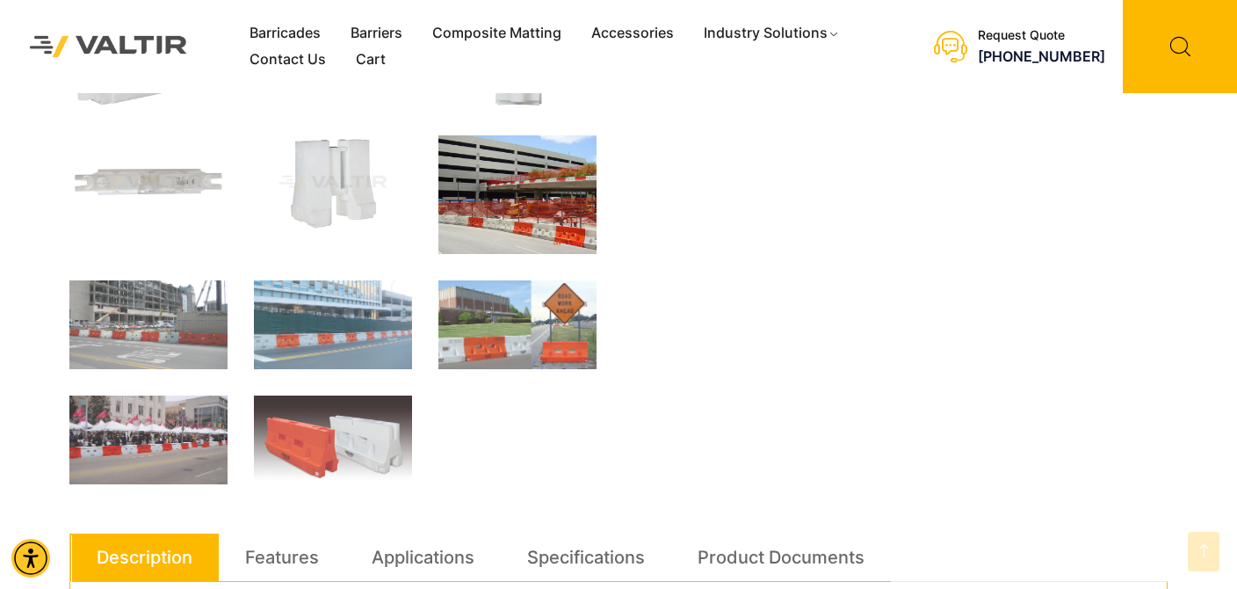
scroll to position [626, 0]
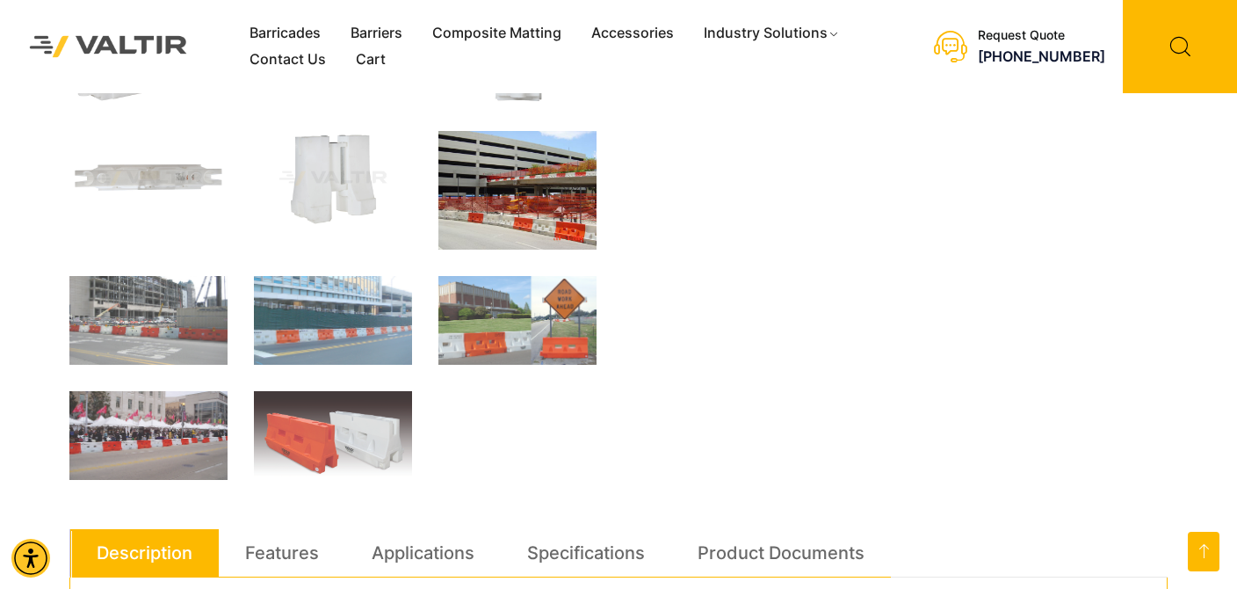
click at [715, 465] on div "**********" at bounding box center [618, 330] width 1098 height 1726
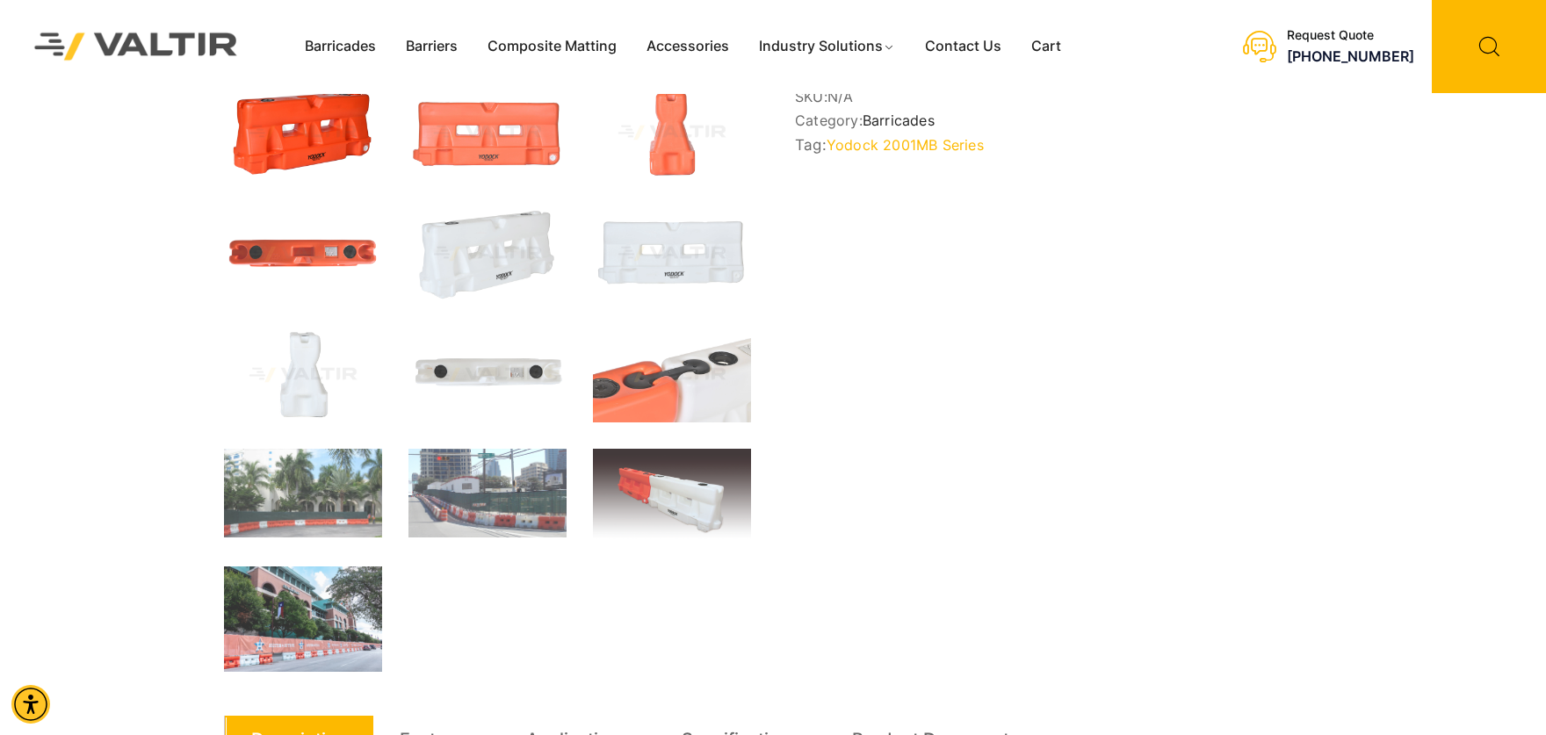
scroll to position [659, 0]
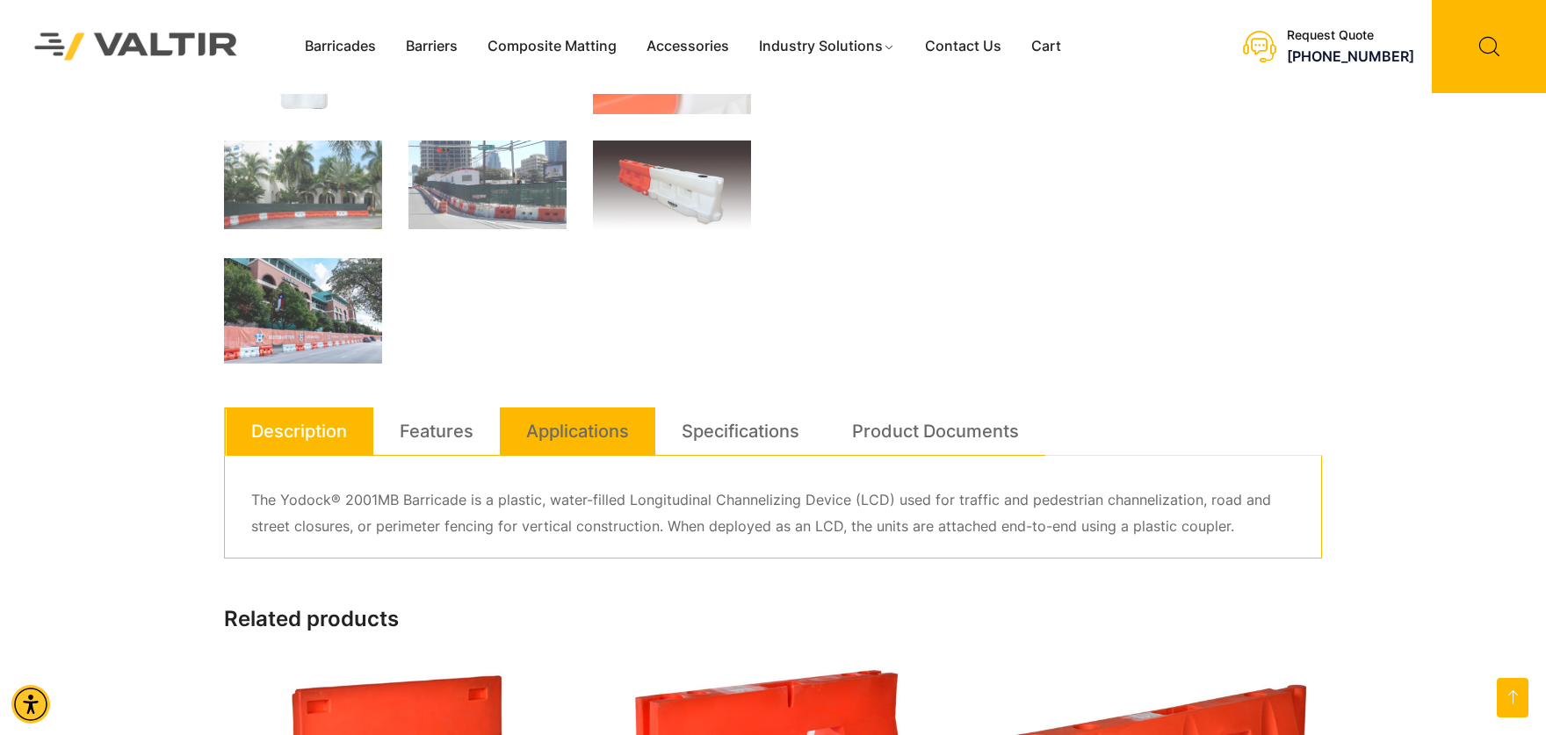
click at [580, 432] on link "Applications" at bounding box center [577, 431] width 103 height 47
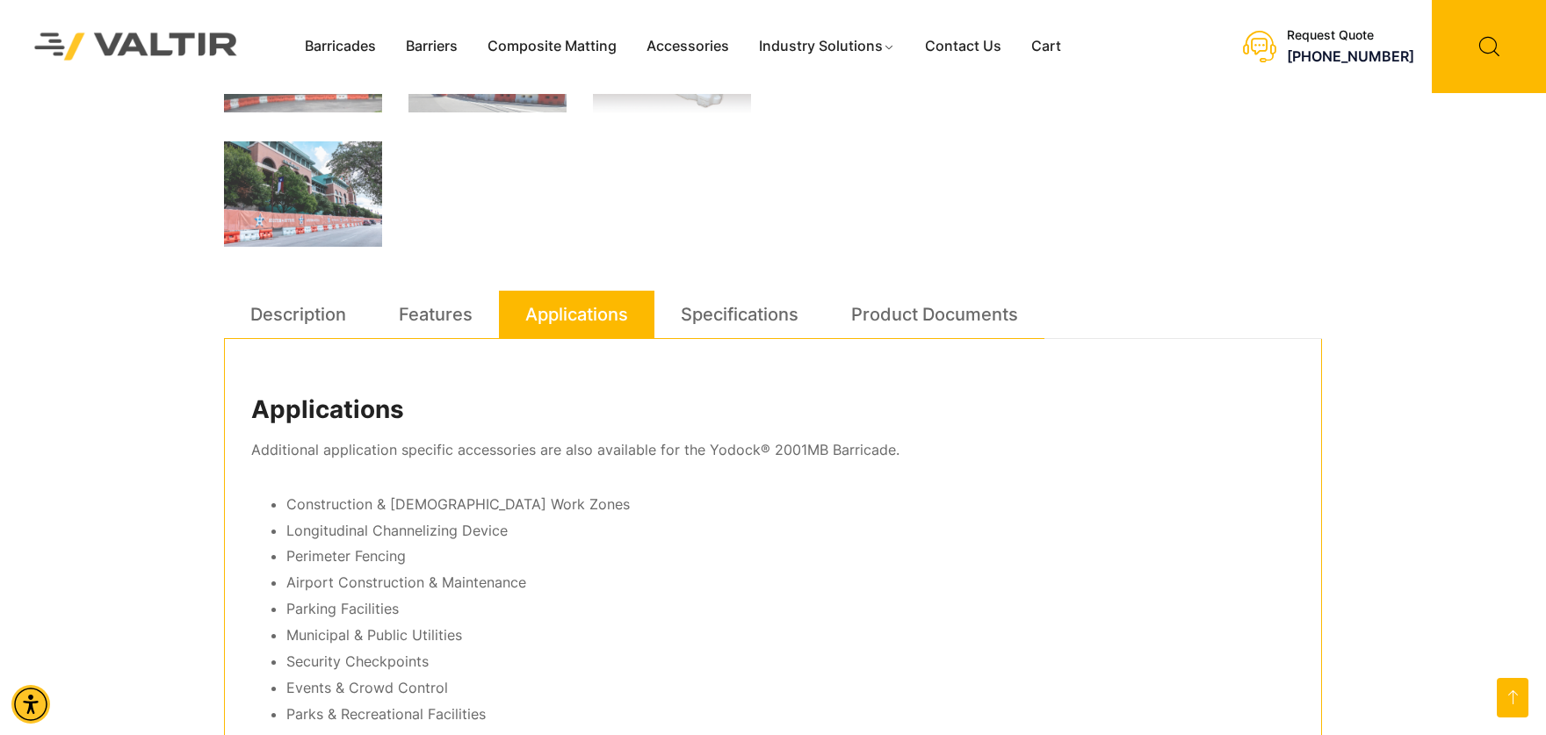
scroll to position [768, 0]
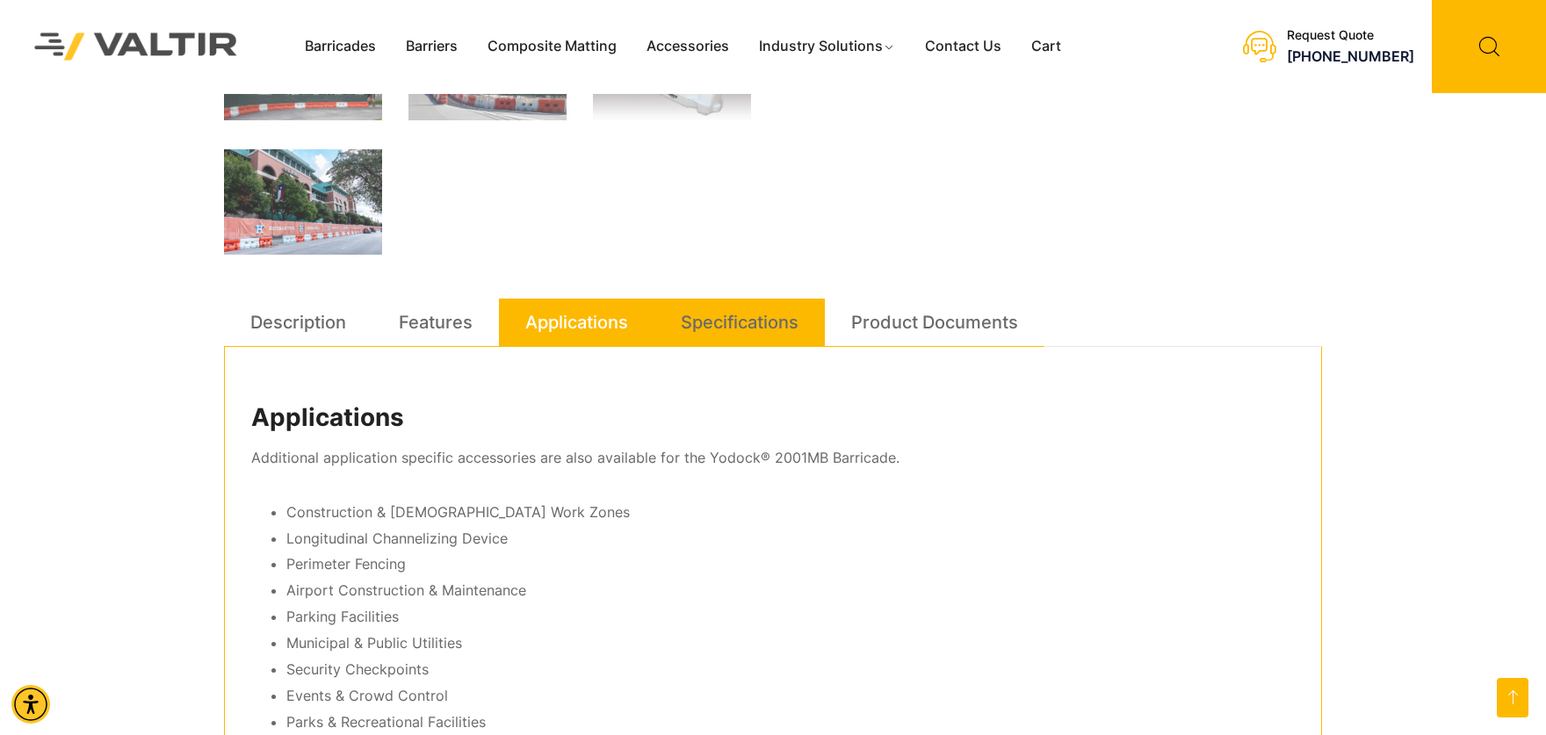
click at [745, 329] on link "Specifications" at bounding box center [740, 322] width 118 height 47
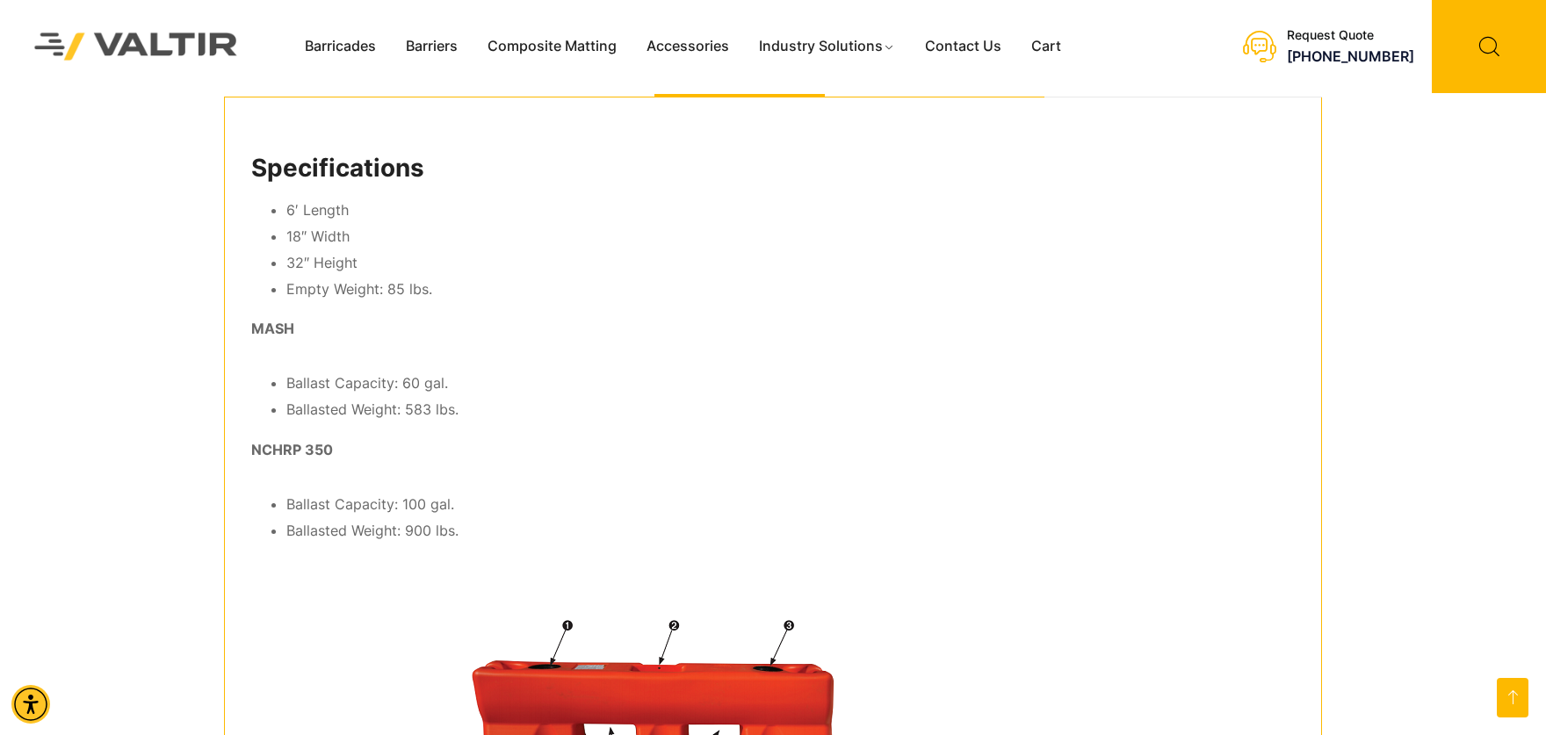
scroll to position [988, 0]
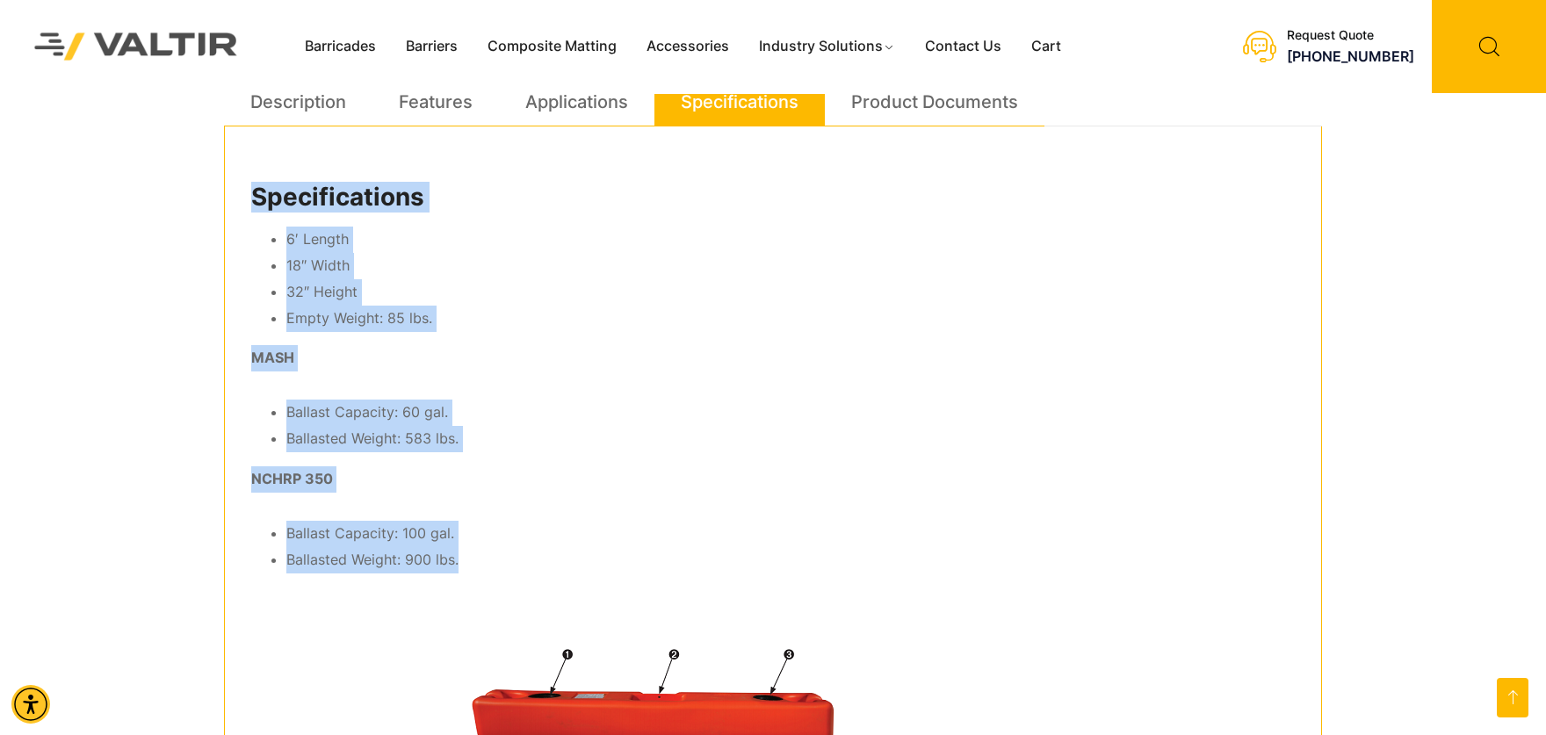
drag, startPoint x: 251, startPoint y: 192, endPoint x: 461, endPoint y: 554, distance: 418.5
click at [461, 554] on div "Specifications 6′ Length 18″ Width 32″ Height Empty Weight: 85 lbs. MASH Ballas…" at bounding box center [773, 565] width 1098 height 877
copy div "Specifications 6′ Length 18″ Width 32″ Height Empty Weight: 85 lbs. MASH Ballas…"
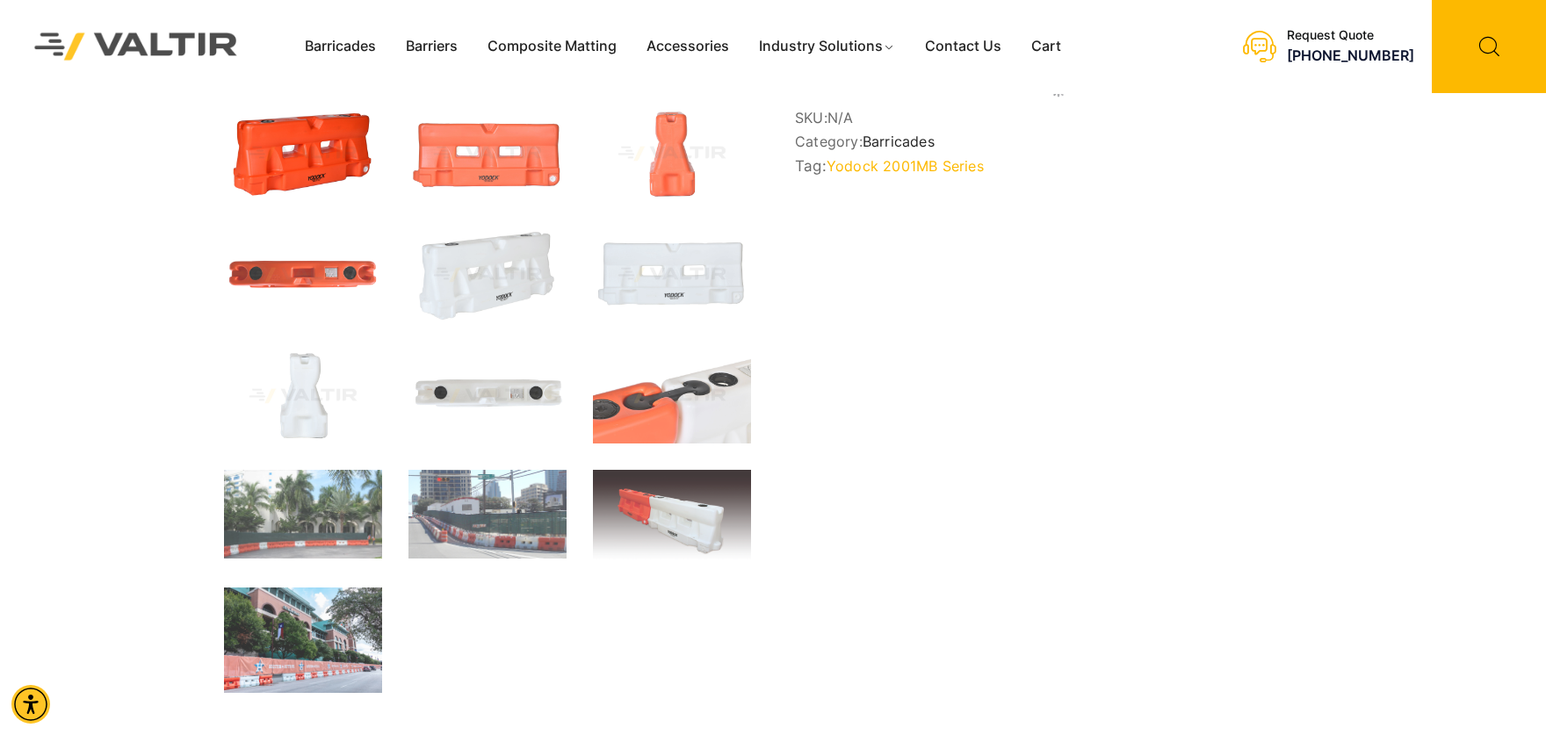
scroll to position [438, 0]
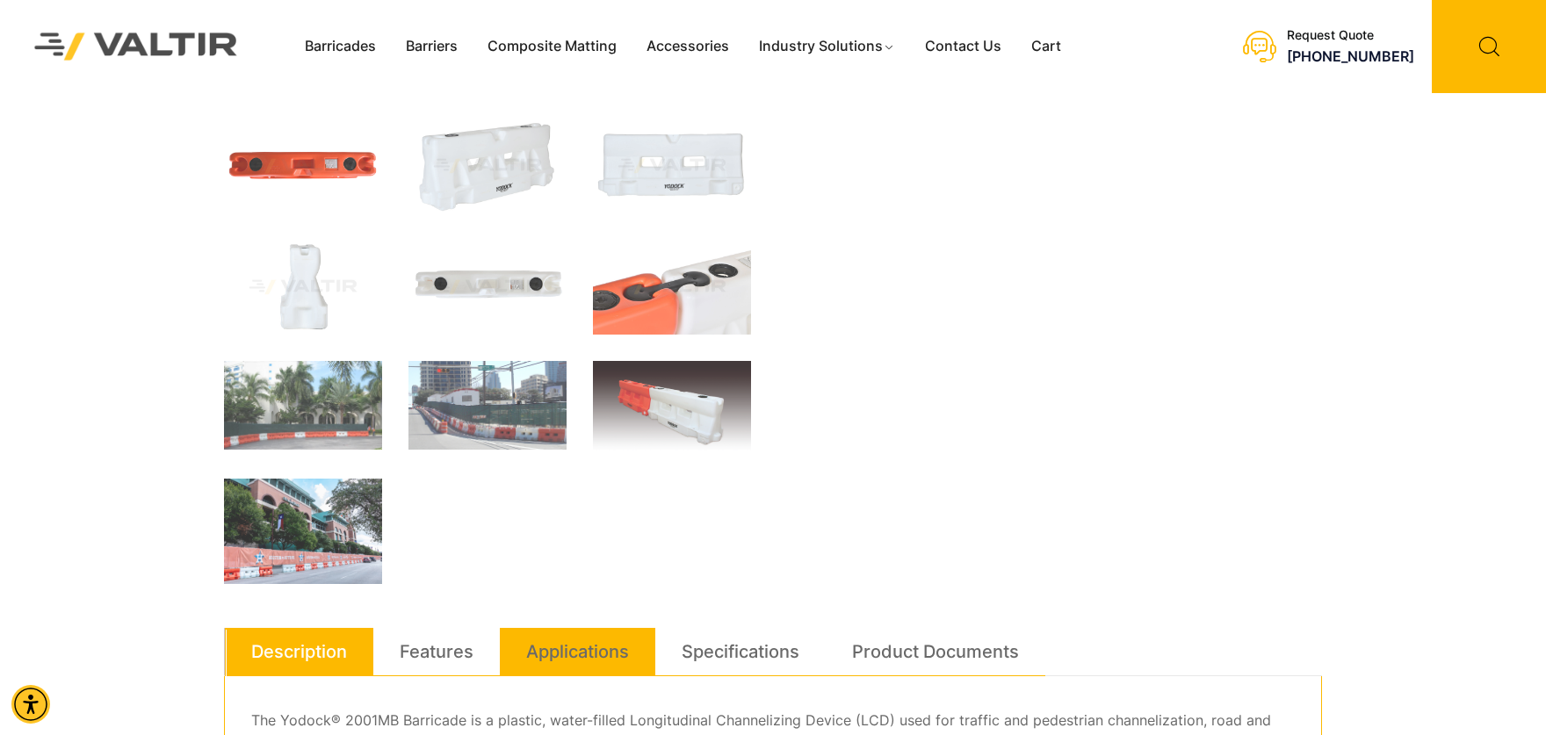
click at [590, 652] on link "Applications" at bounding box center [577, 651] width 103 height 47
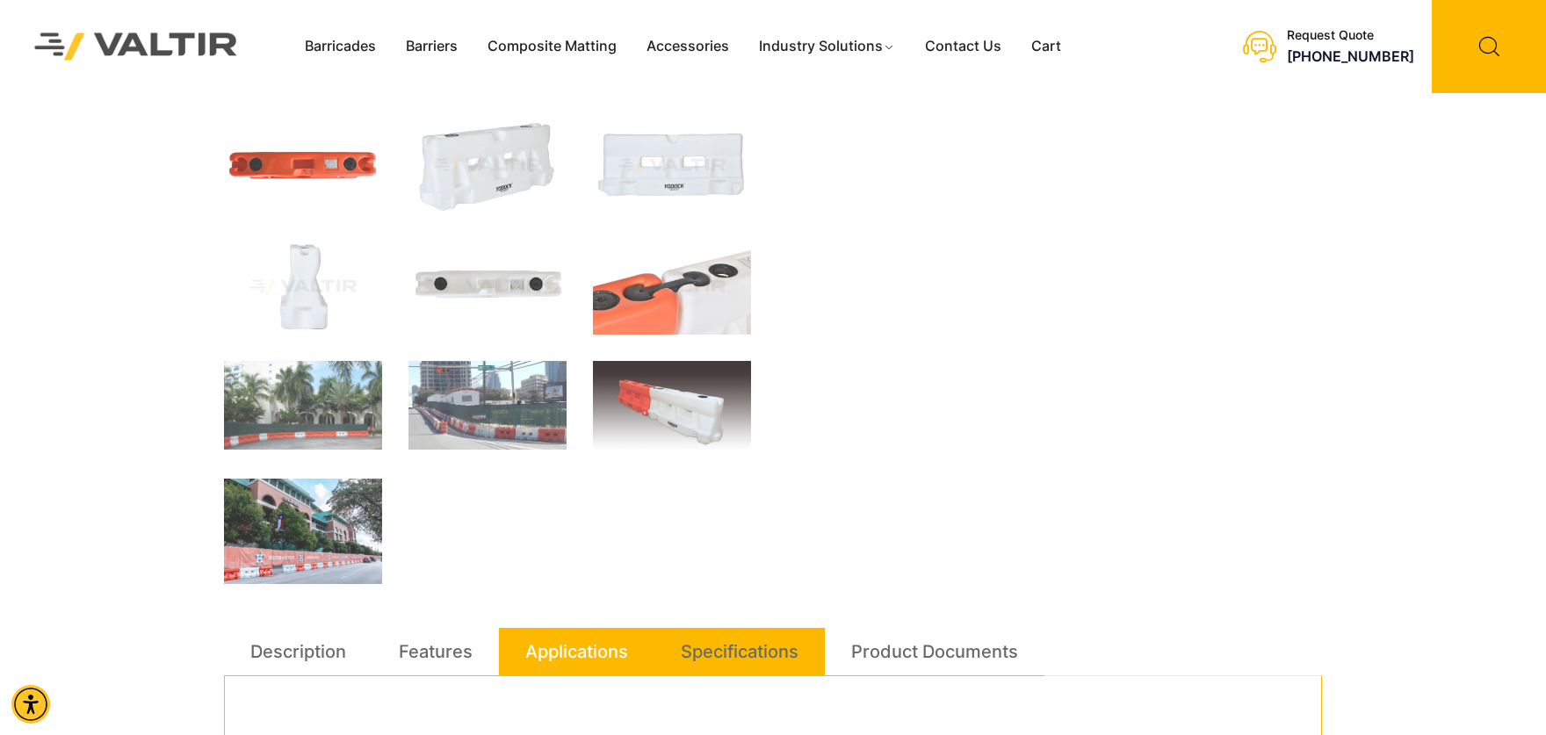
click at [729, 648] on link "Specifications" at bounding box center [740, 651] width 118 height 47
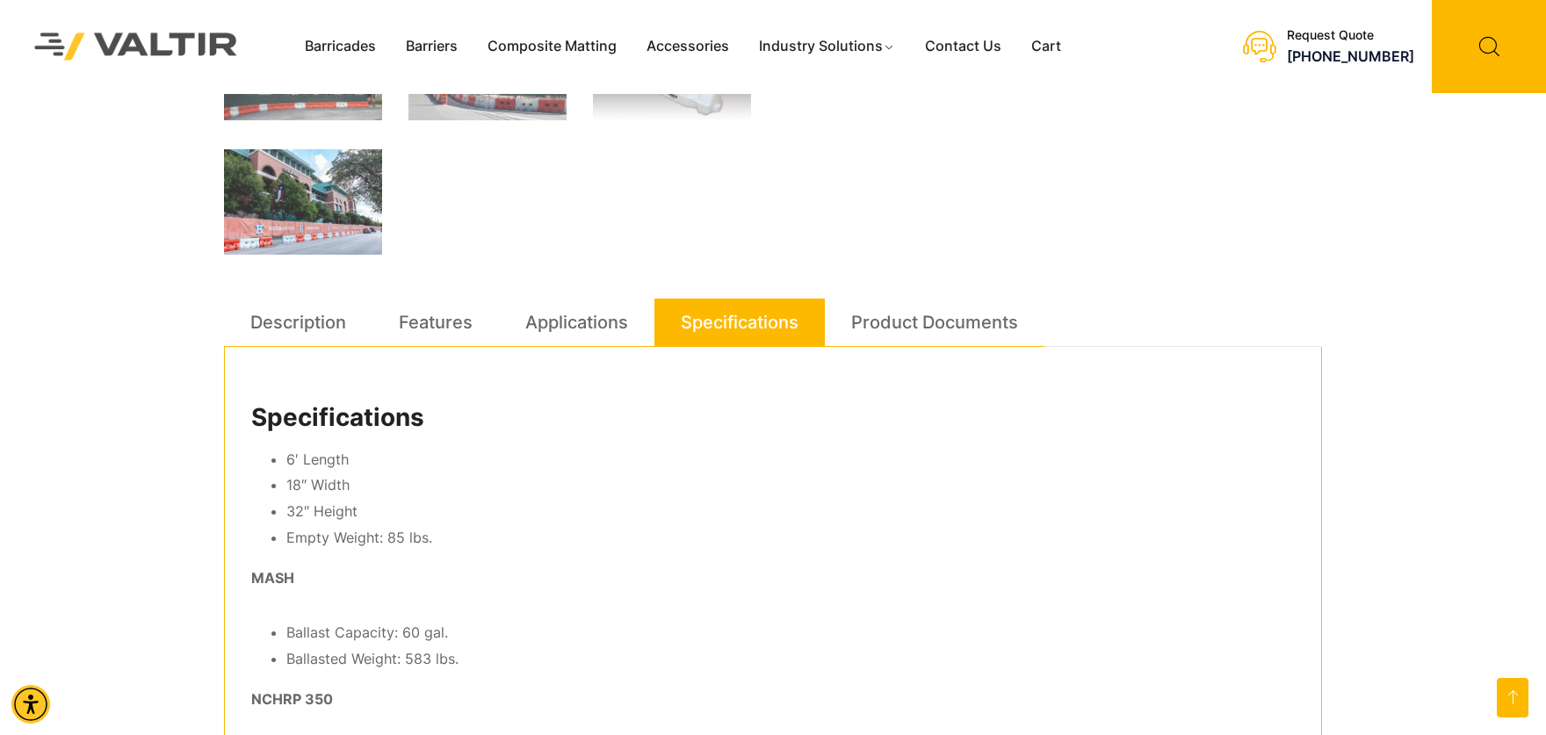
scroll to position [878, 0]
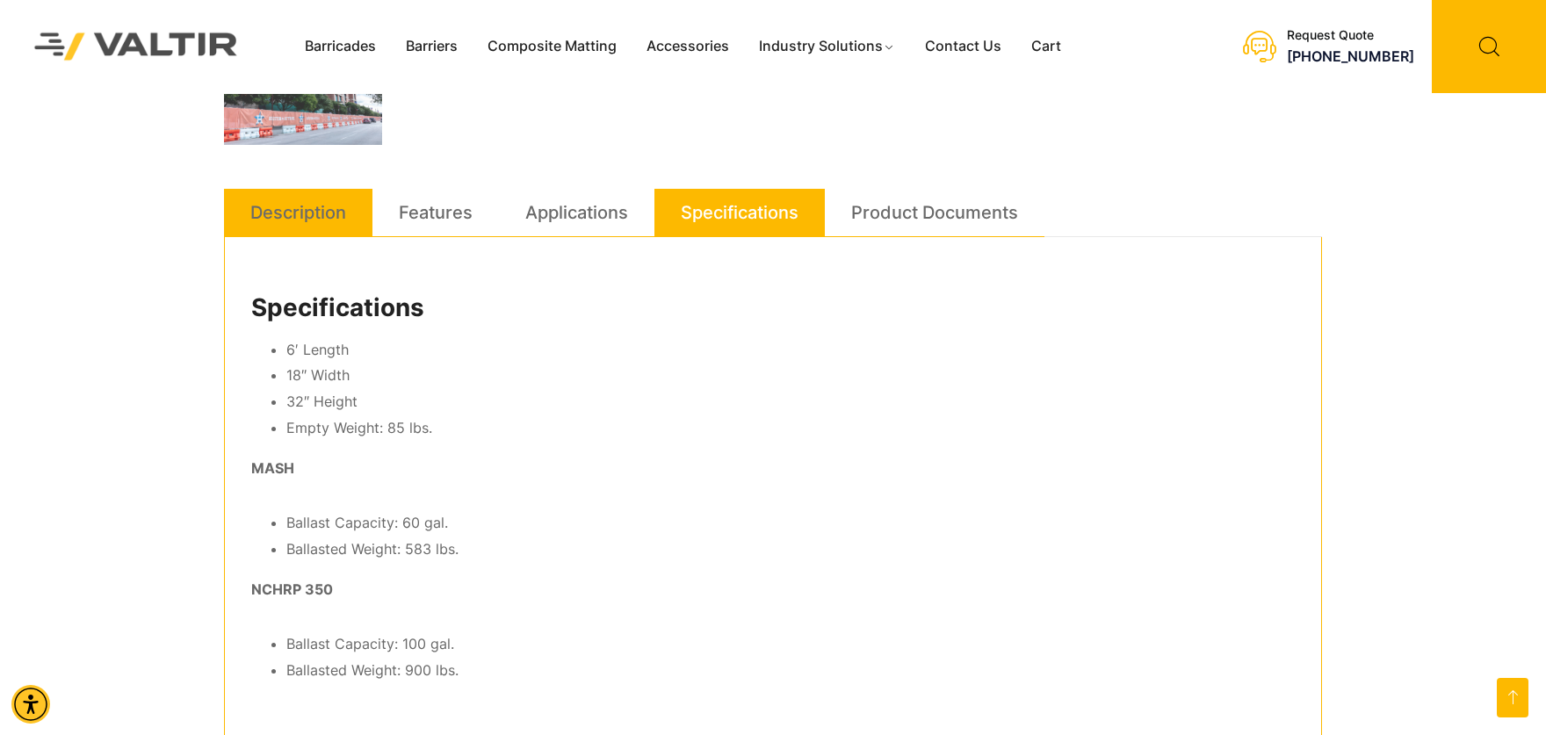
click at [290, 214] on link "Description" at bounding box center [298, 212] width 96 height 47
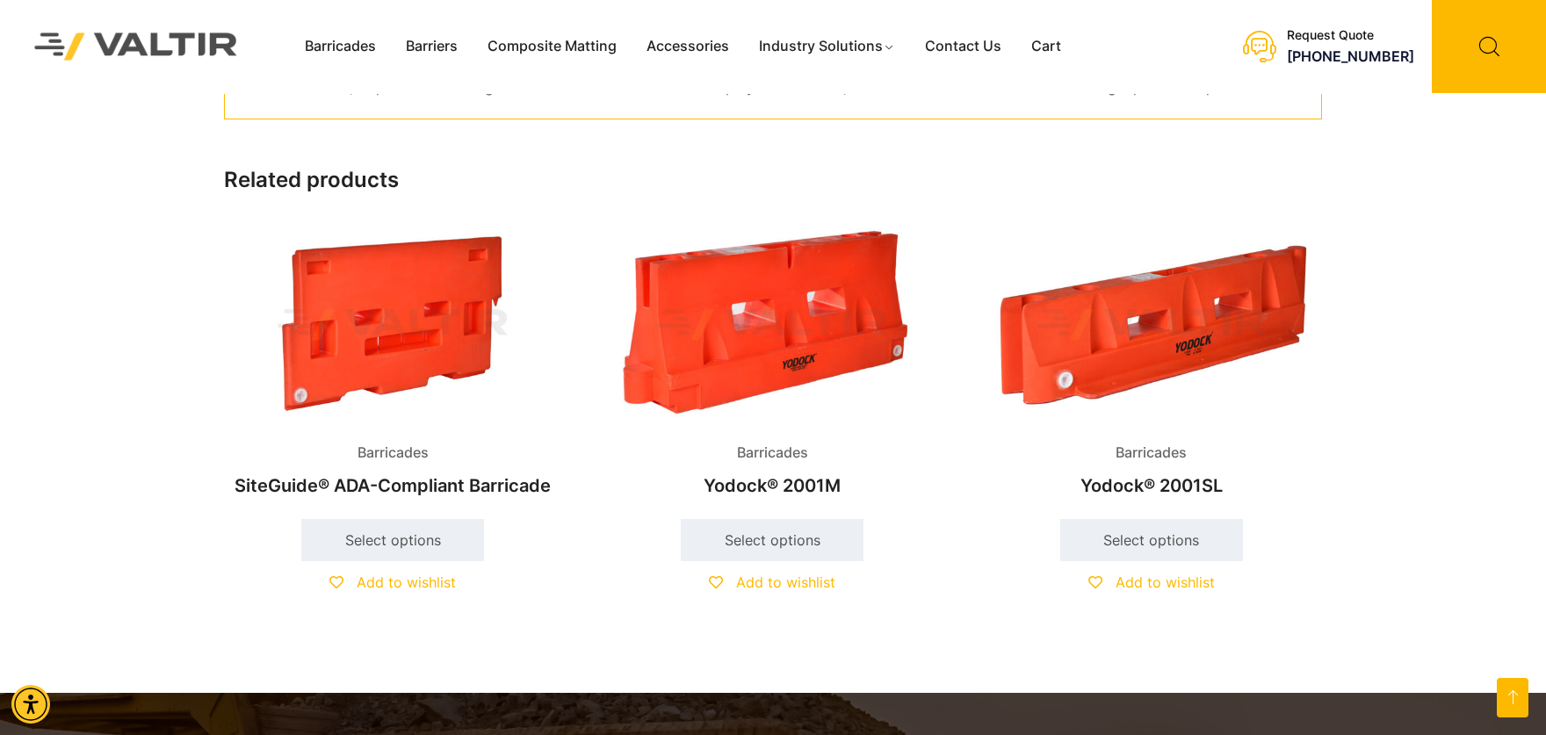
scroll to position [768, 0]
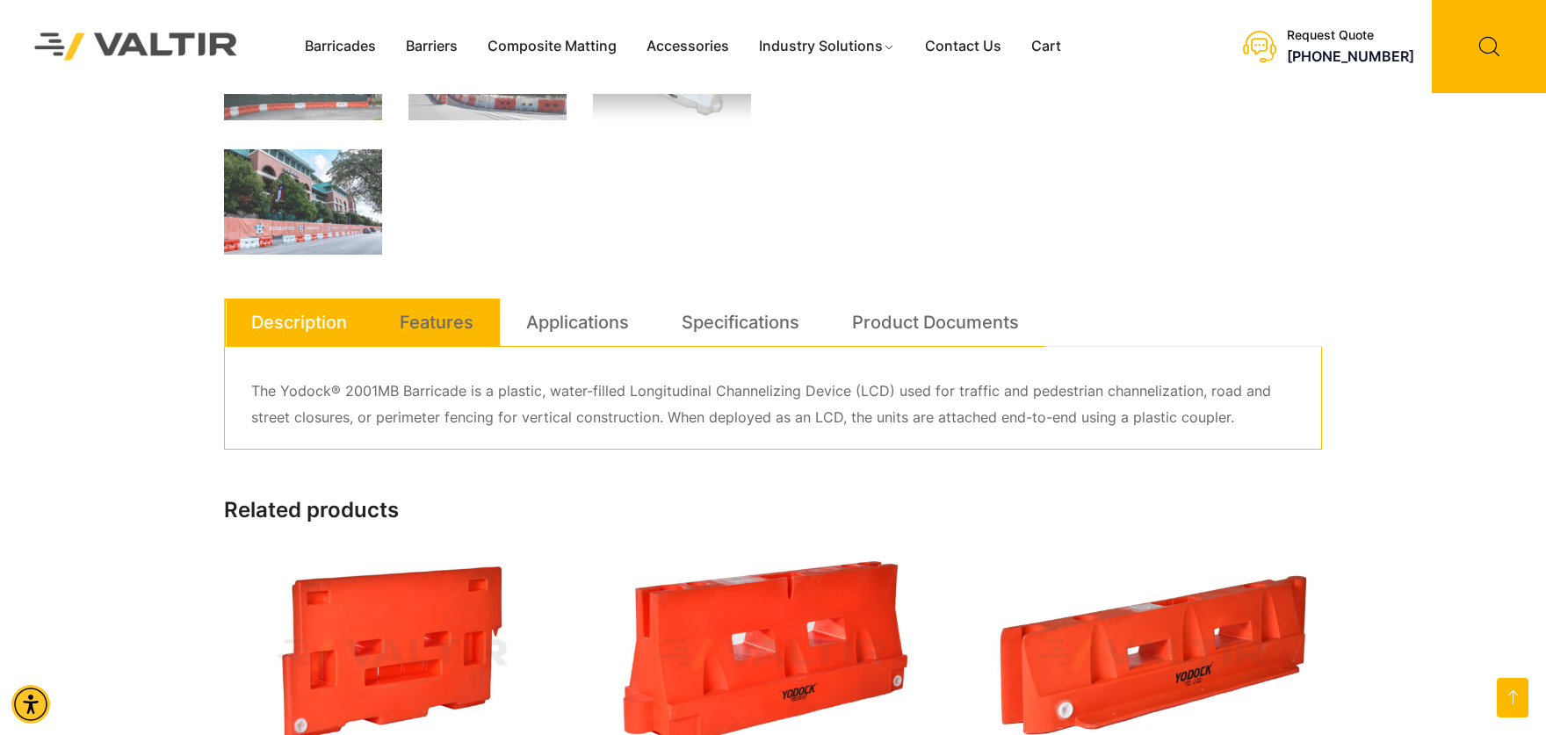
click at [443, 311] on link "Features" at bounding box center [437, 322] width 74 height 47
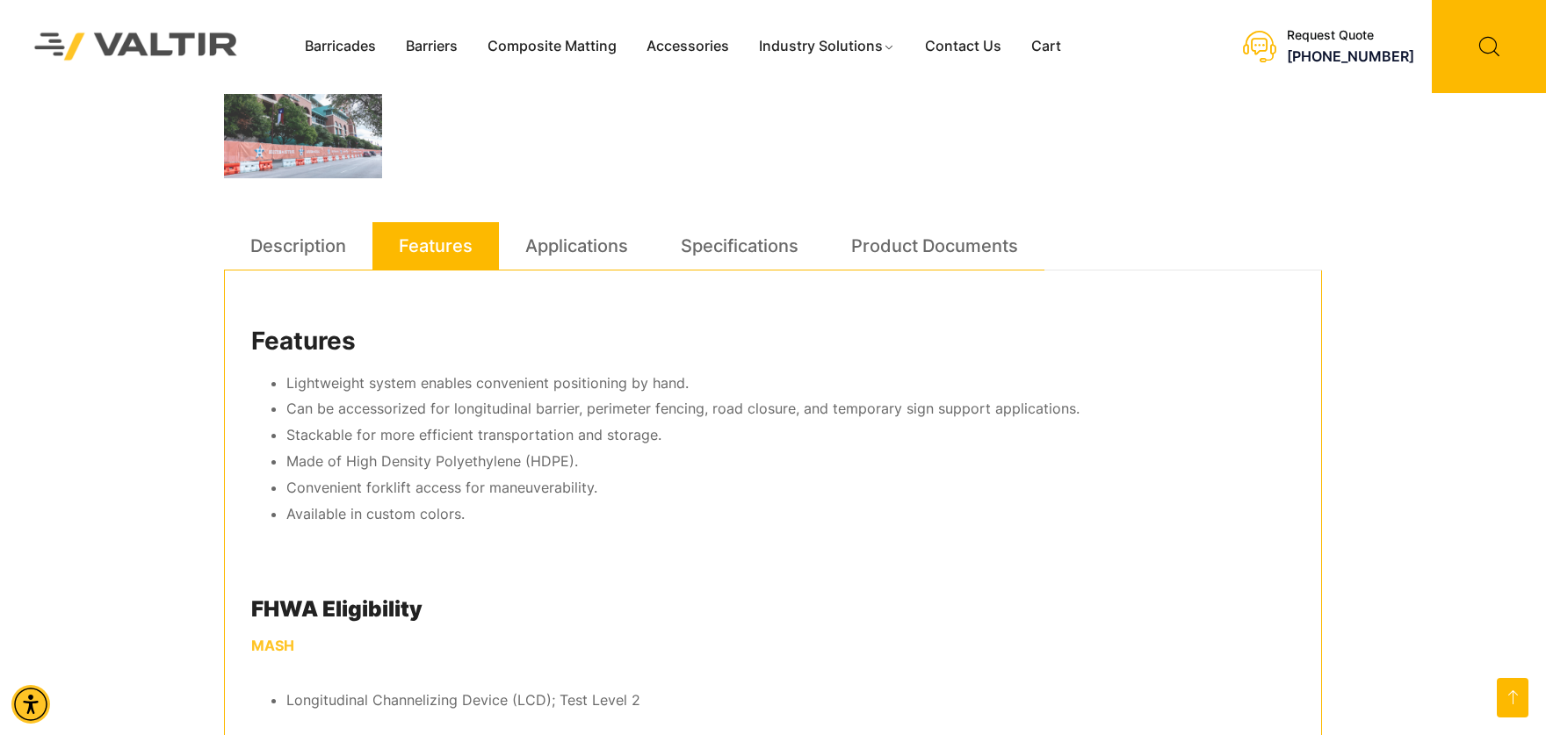
scroll to position [878, 0]
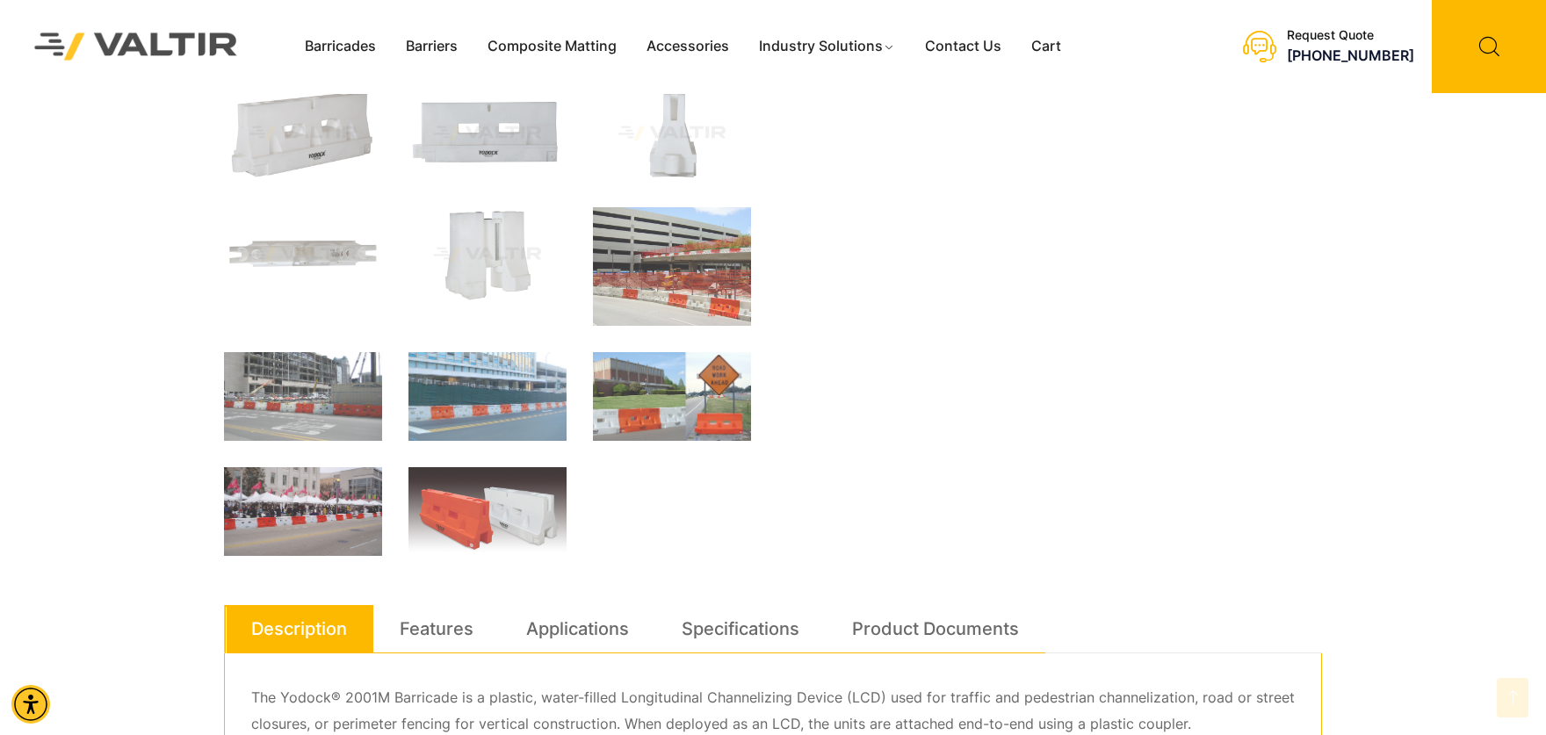
scroll to position [549, 0]
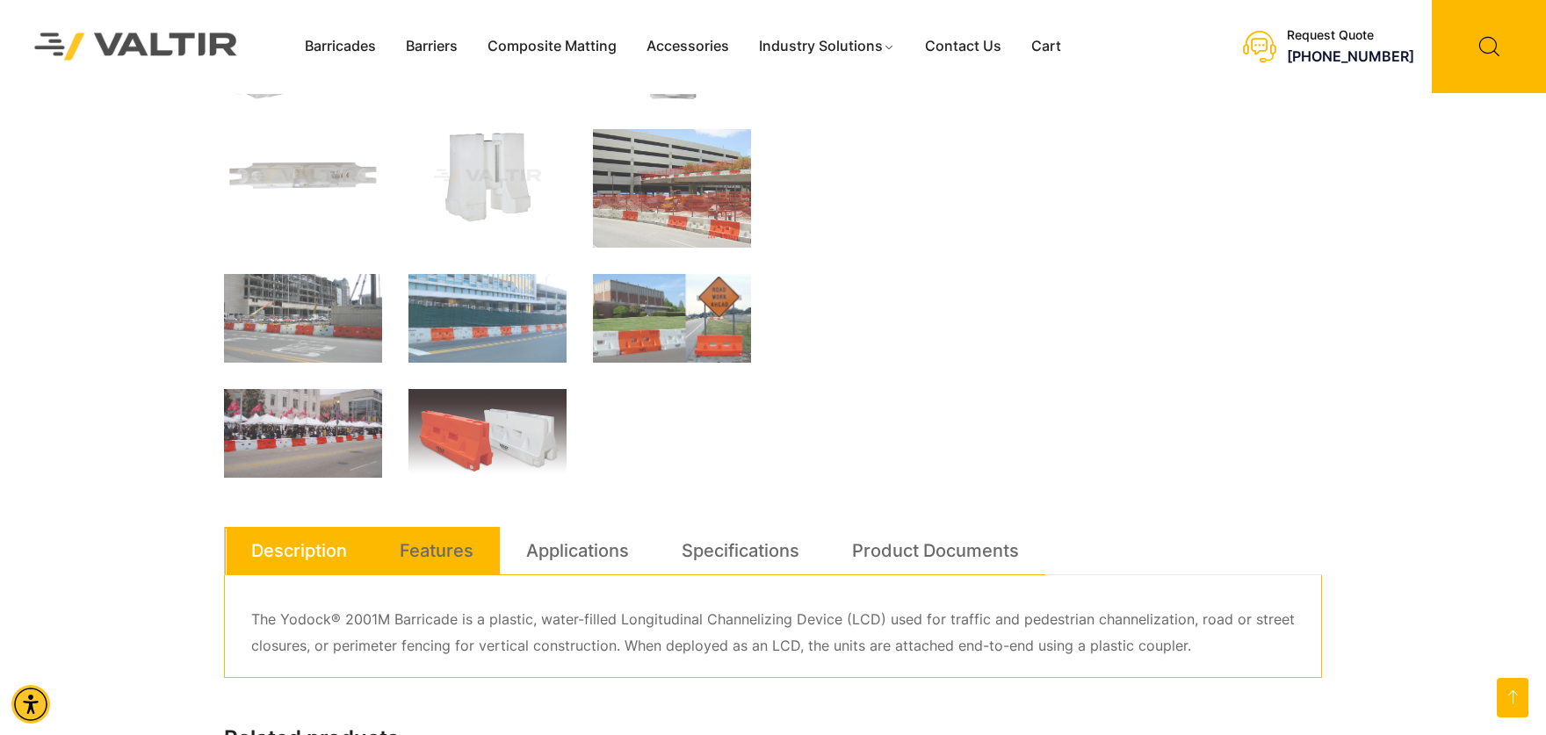
click at [437, 540] on link "Features" at bounding box center [437, 550] width 74 height 47
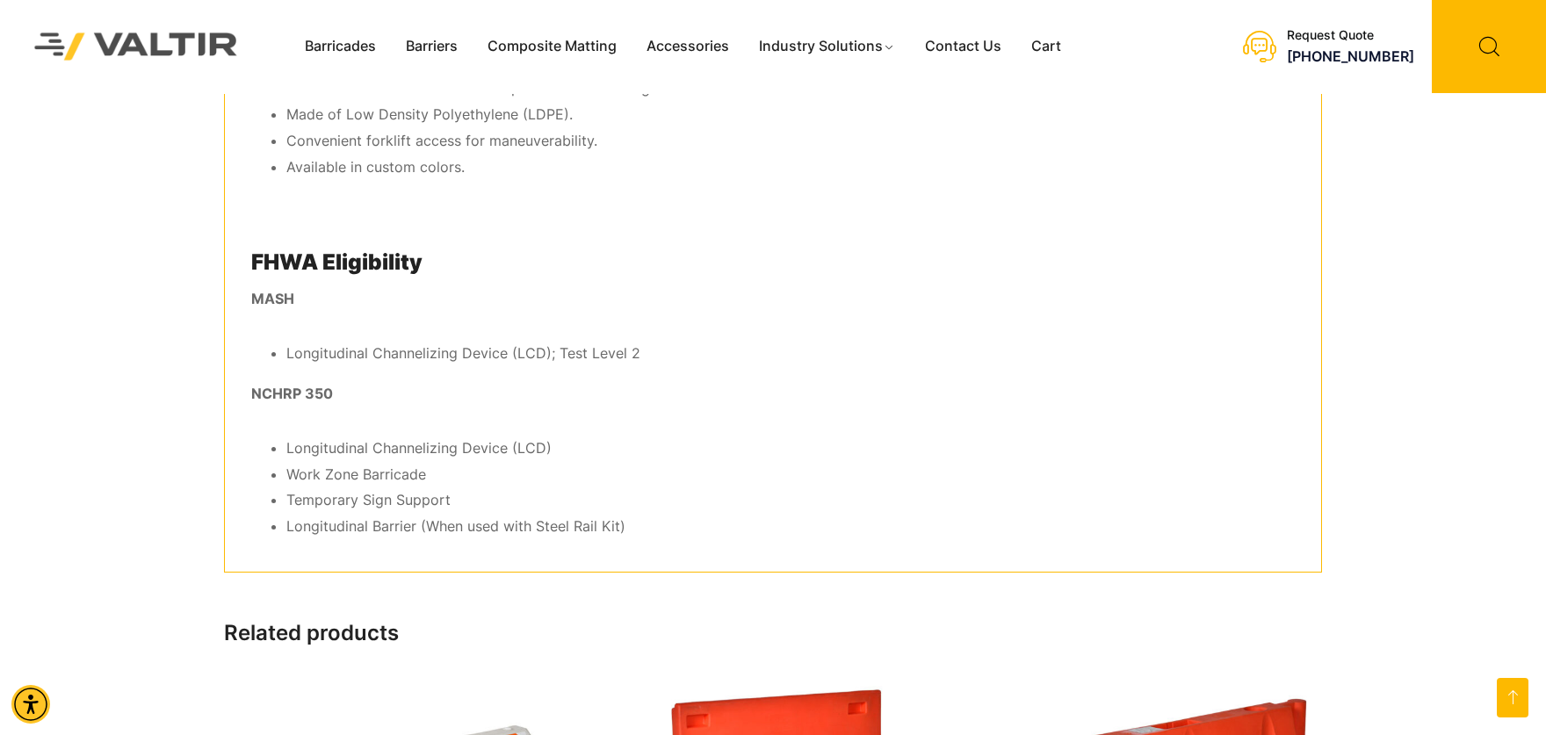
scroll to position [1208, 0]
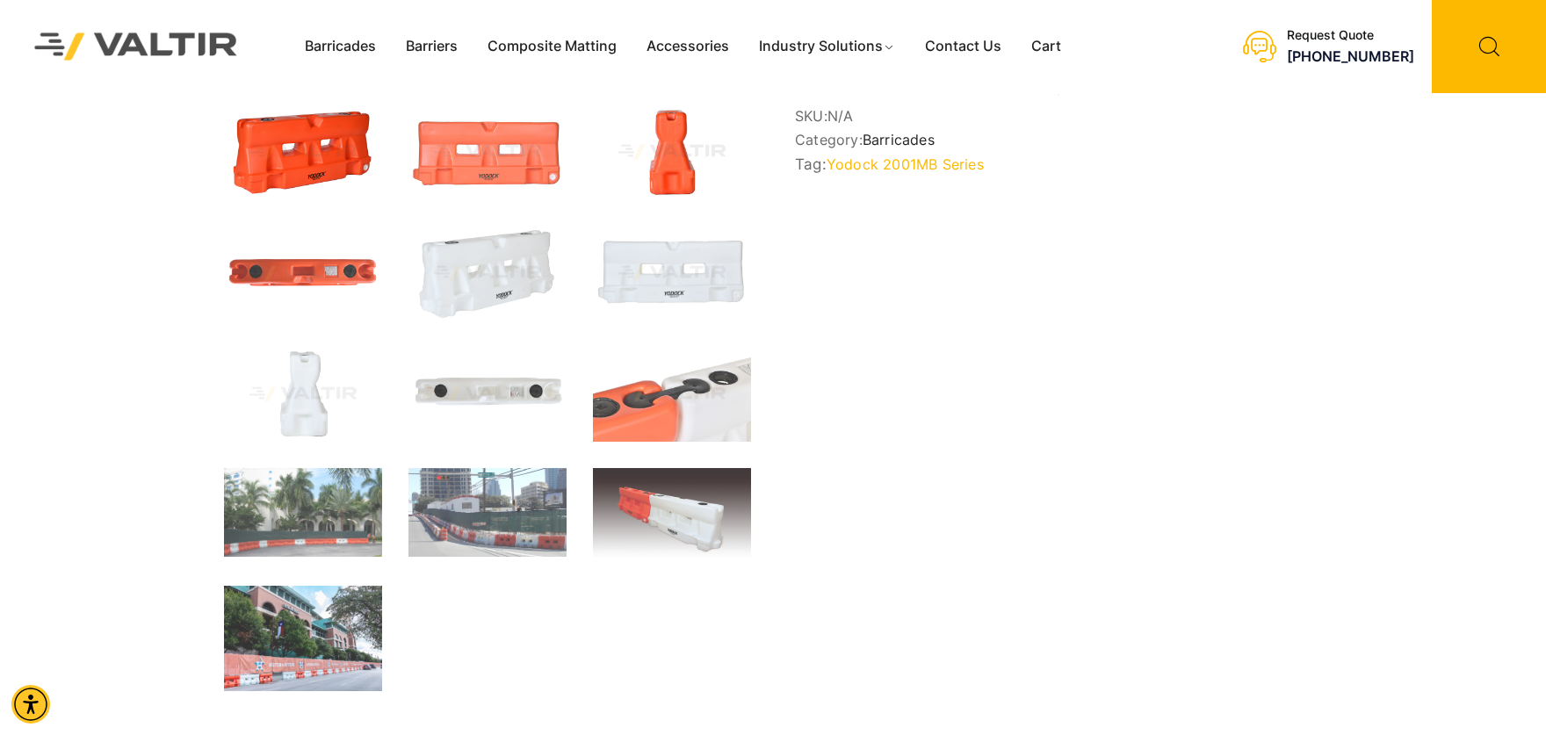
scroll to position [549, 0]
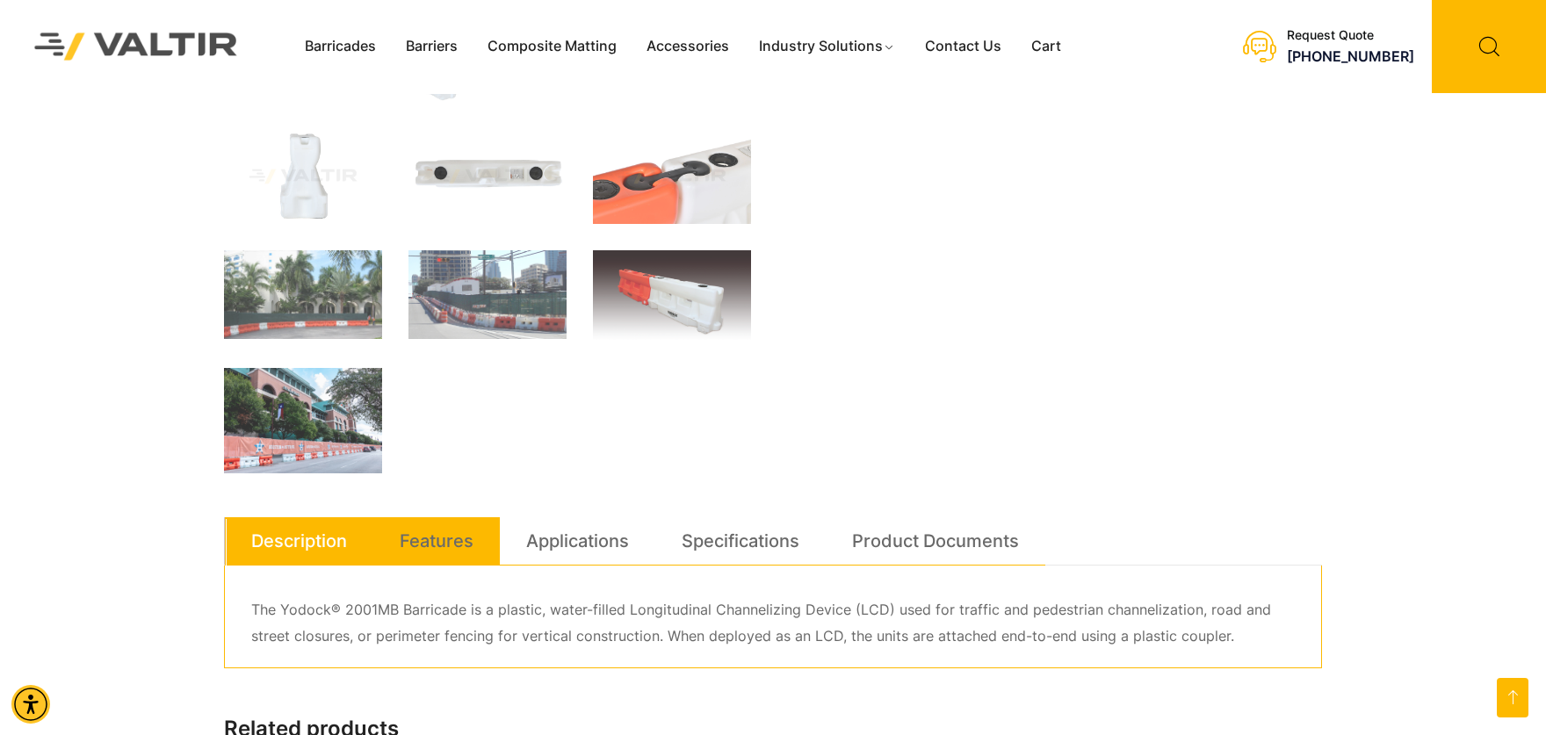
click at [435, 527] on link "Features" at bounding box center [437, 541] width 74 height 47
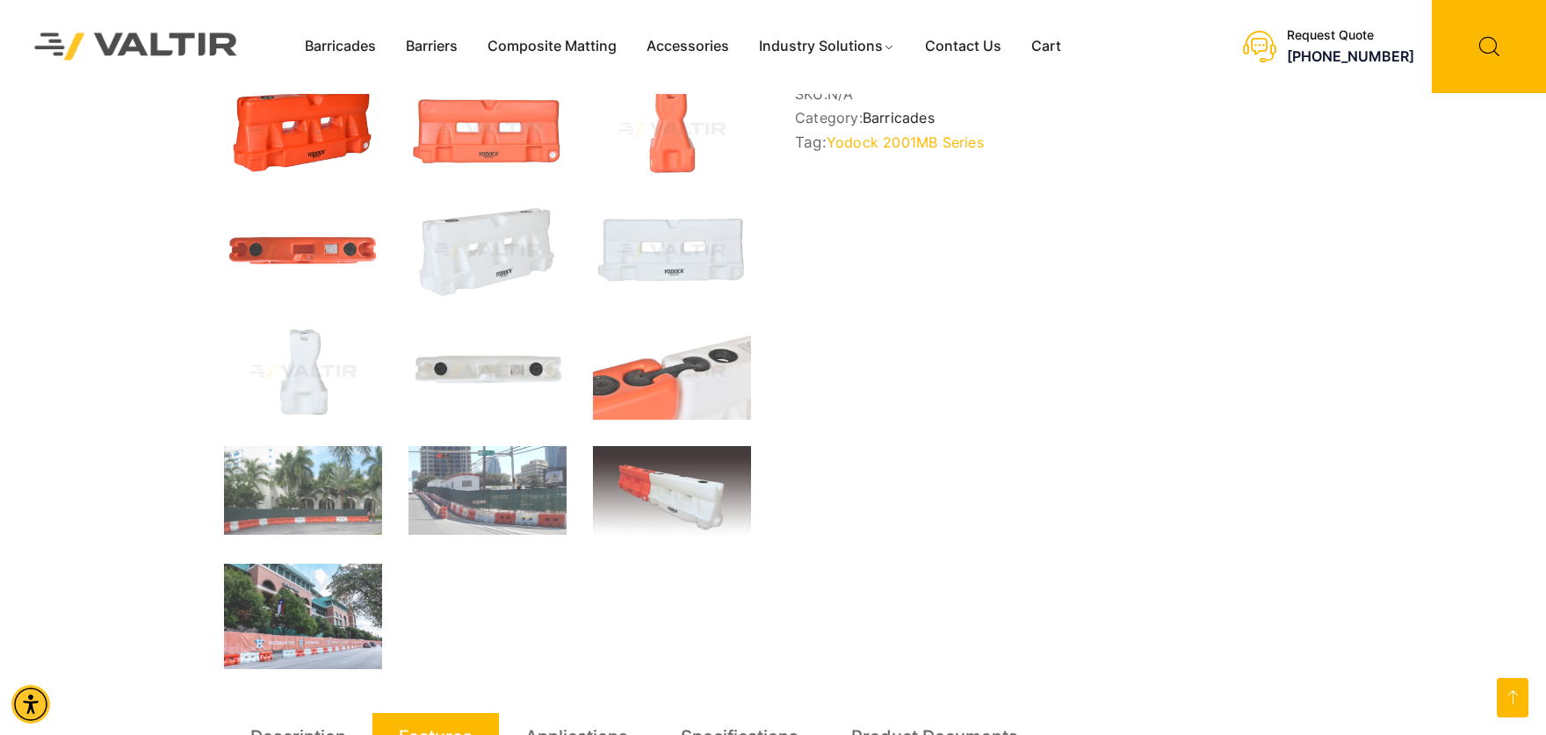
scroll to position [0, 0]
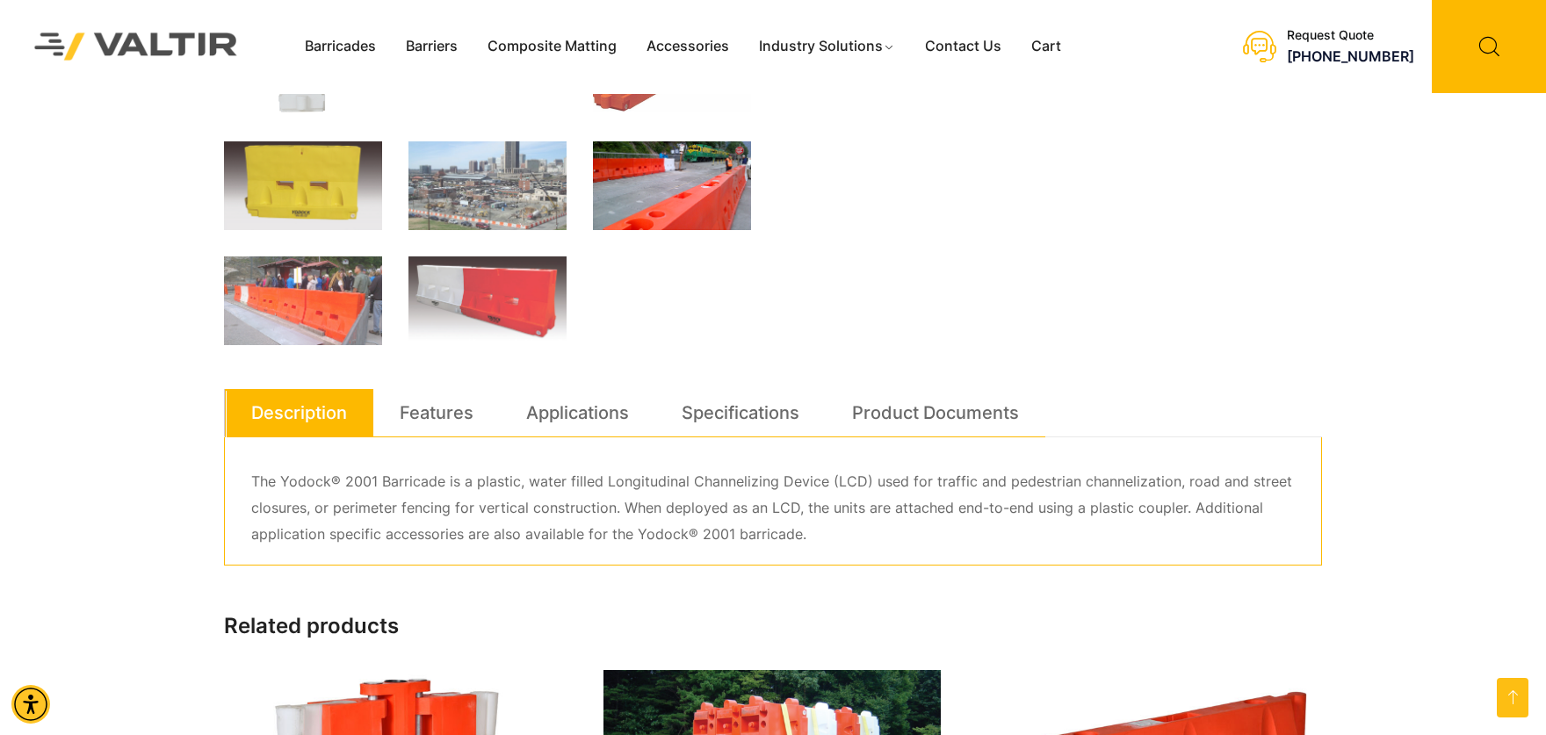
scroll to position [659, 0]
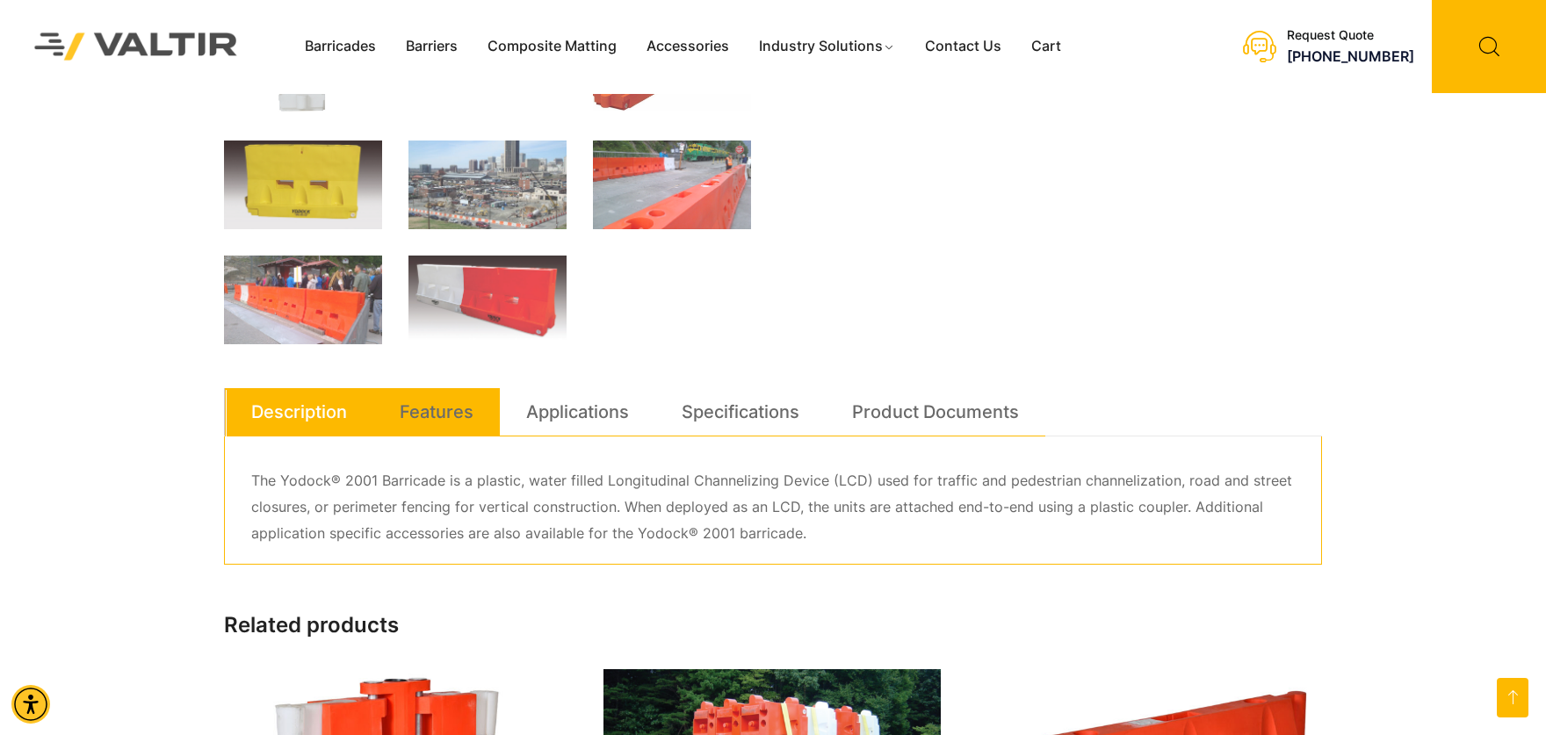
click at [450, 403] on link "Features" at bounding box center [437, 411] width 74 height 47
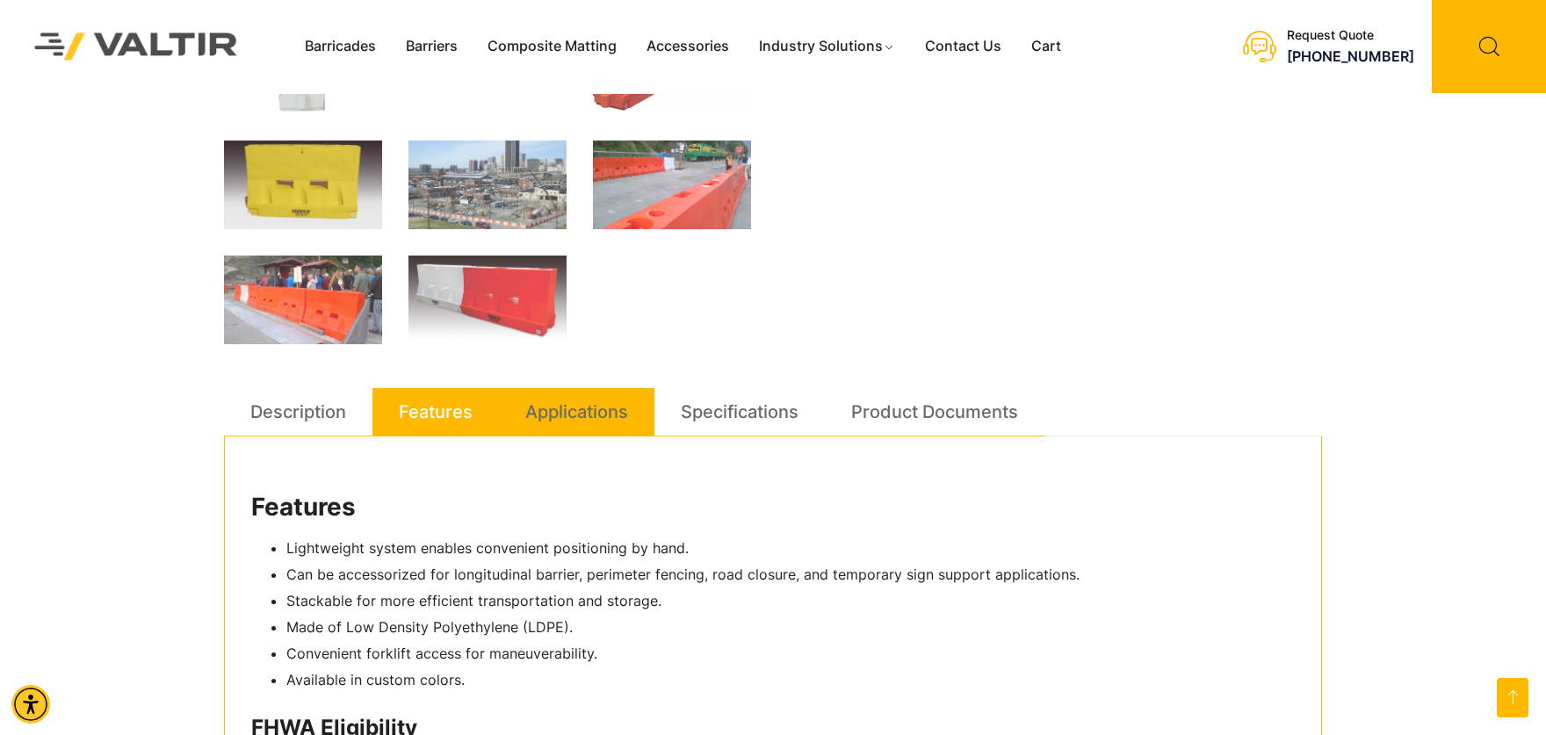
click at [587, 411] on link "Applications" at bounding box center [576, 411] width 103 height 47
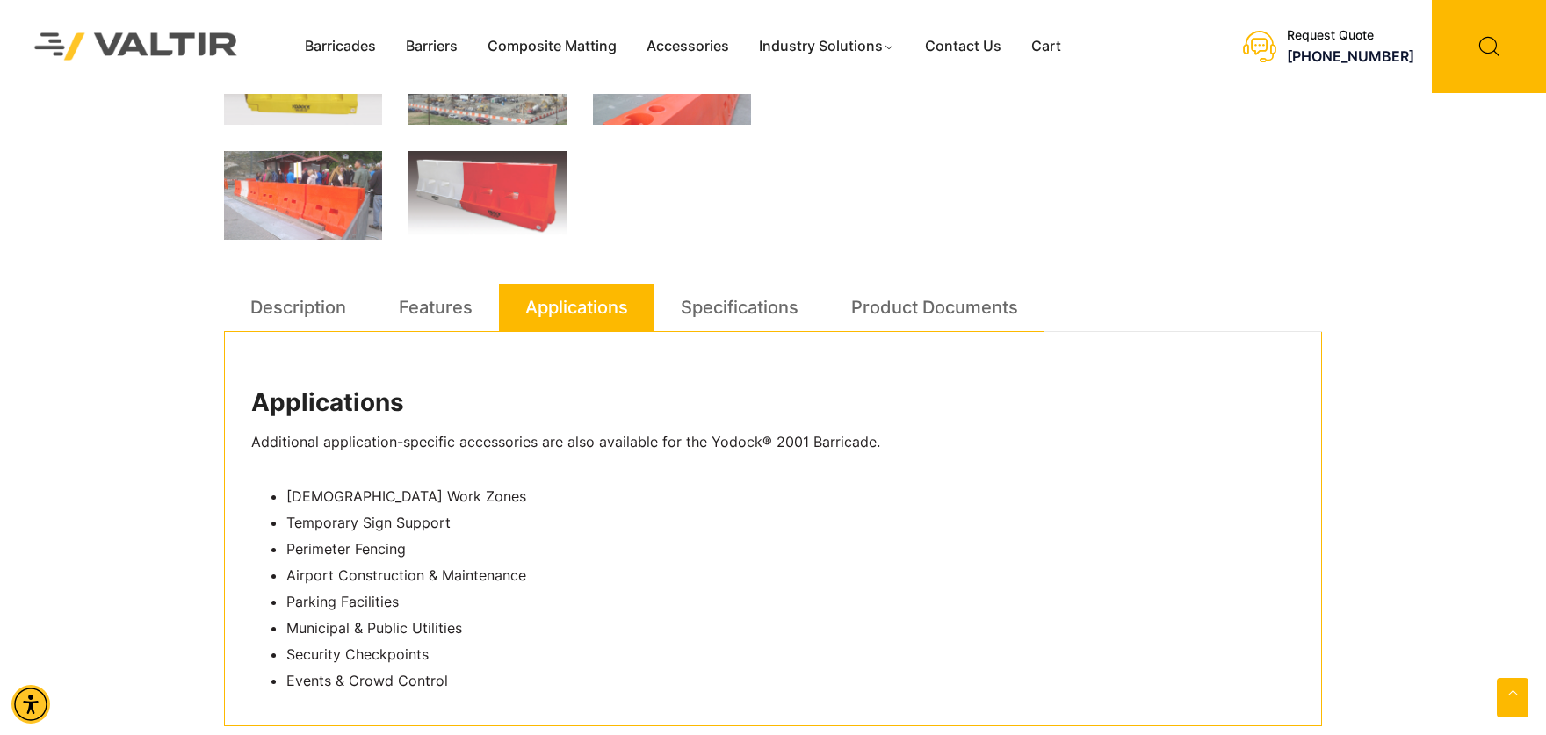
scroll to position [878, 0]
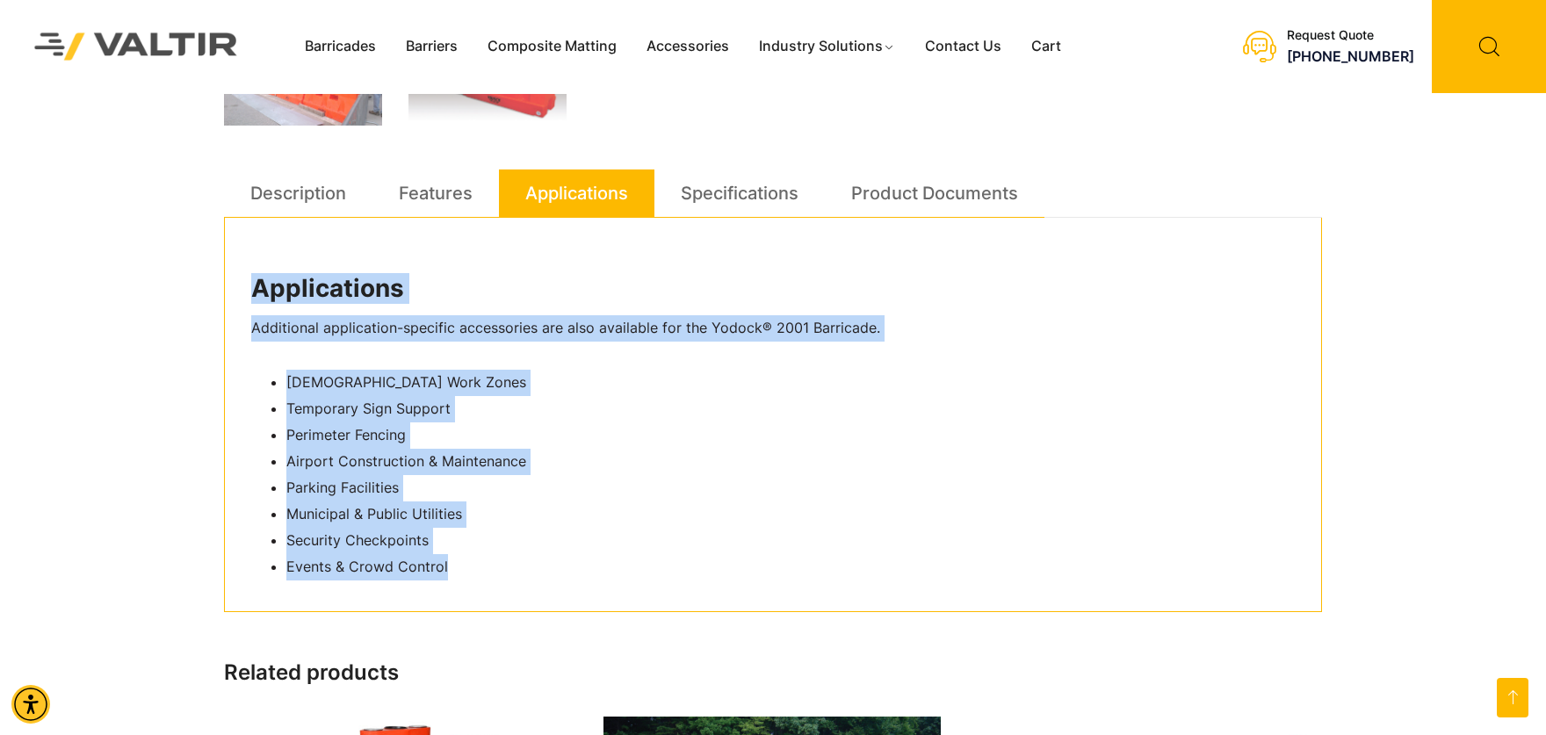
drag, startPoint x: 256, startPoint y: 292, endPoint x: 450, endPoint y: 565, distance: 335.2
click at [450, 565] on div "Applications Additional application-specific accessories are also available for…" at bounding box center [773, 415] width 1098 height 395
copy div "Applications Additional application-specific accessories are also available for…"
click at [815, 484] on li "Parking Facilities" at bounding box center [790, 488] width 1009 height 26
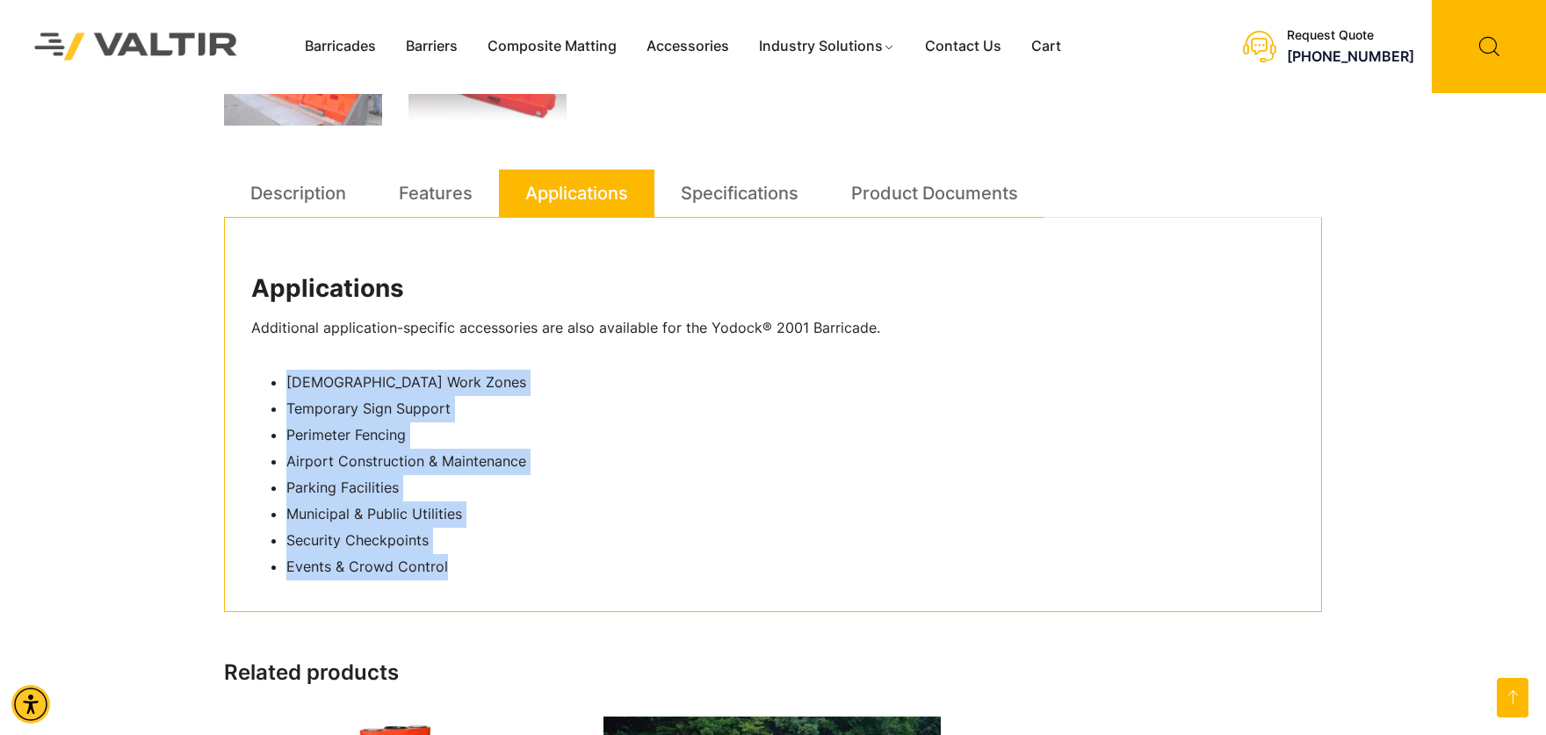
drag, startPoint x: 286, startPoint y: 381, endPoint x: 491, endPoint y: 564, distance: 274.4
click at [491, 564] on ul "[DEMOGRAPHIC_DATA] Work Zones [DEMOGRAPHIC_DATA] Sign Support Perimeter Fencing…" at bounding box center [773, 475] width 1044 height 210
copy ul "Temporary Work Zones Temporary Sign Support Perimeter Fencing Airport Construct…"
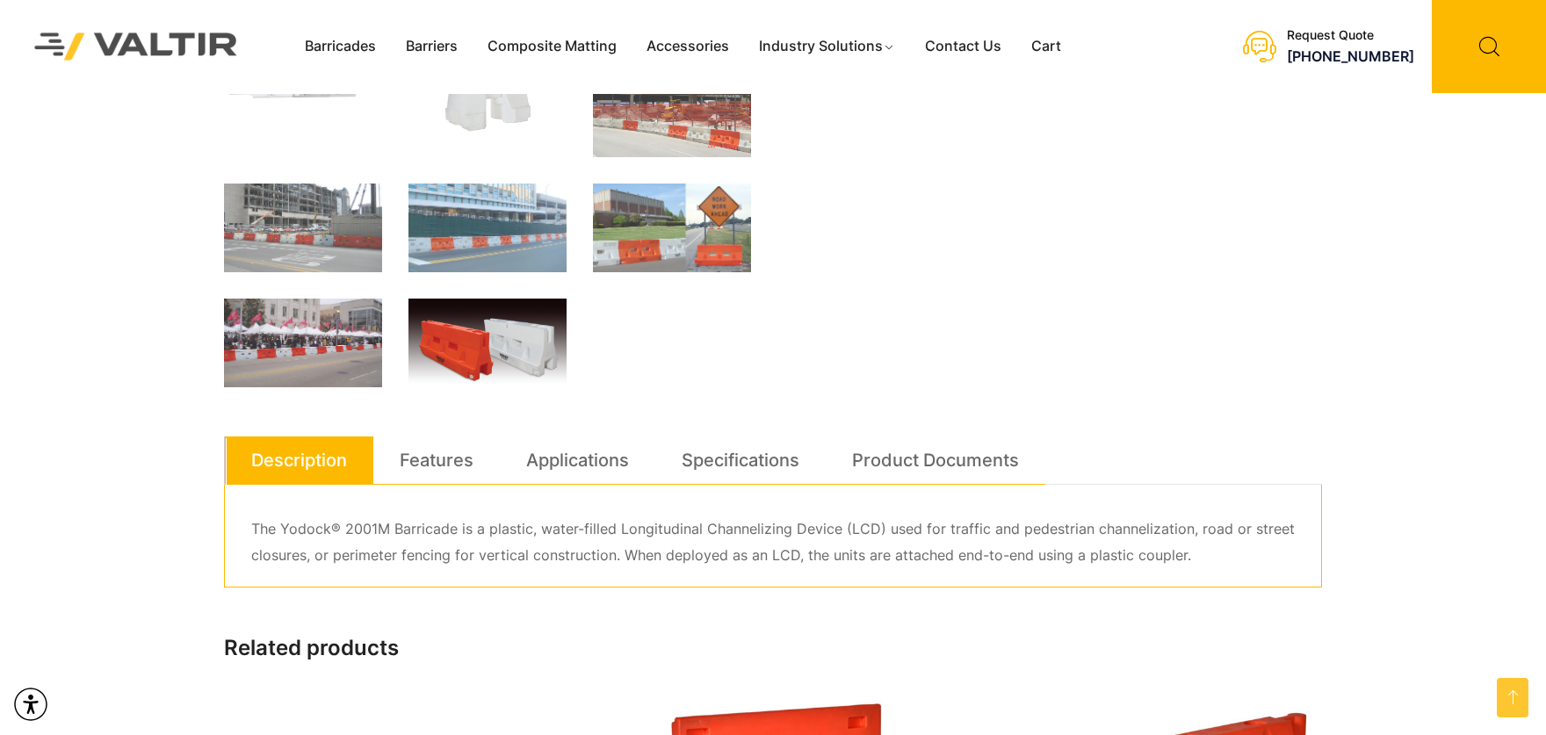
scroll to position [659, 0]
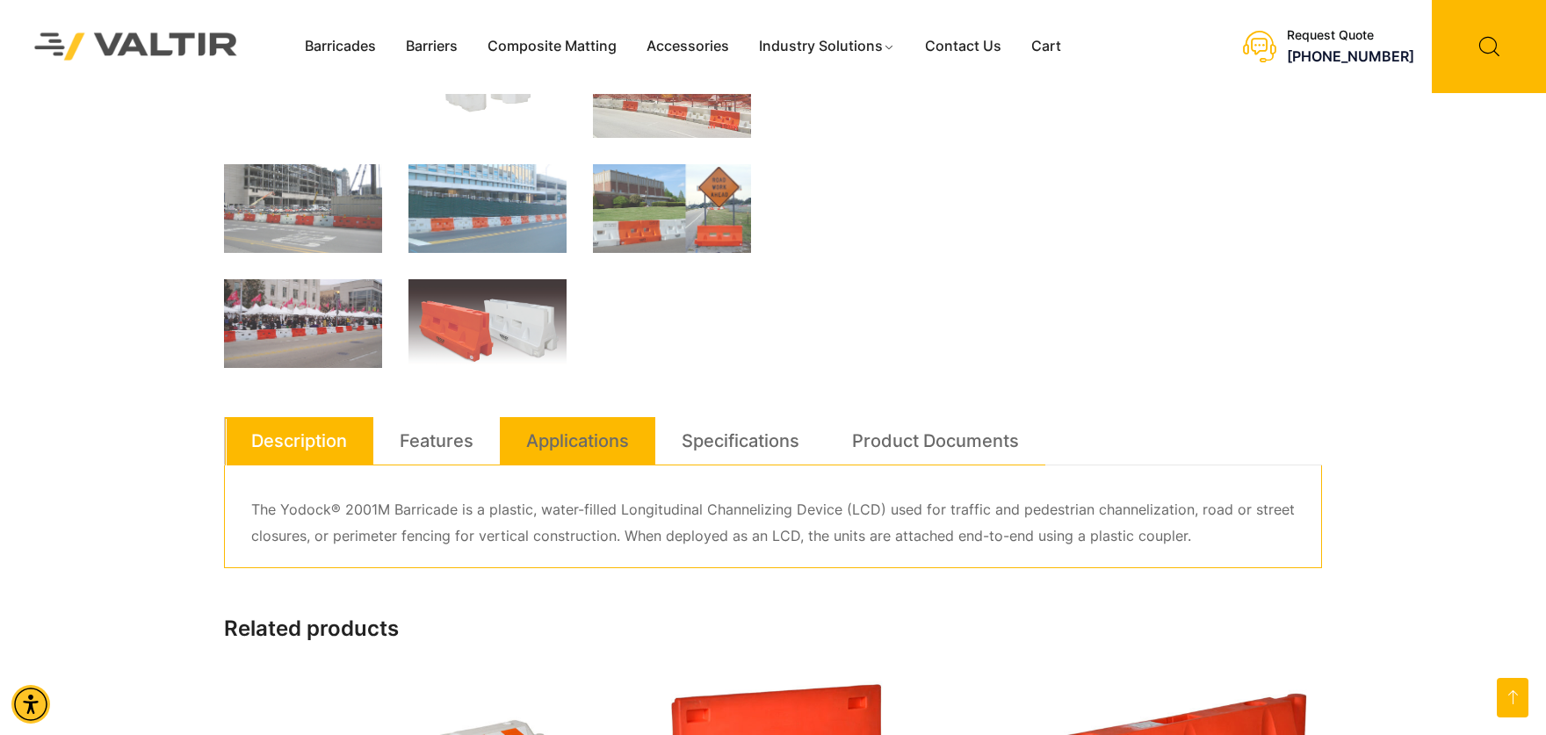
click at [586, 448] on link "Applications" at bounding box center [577, 440] width 103 height 47
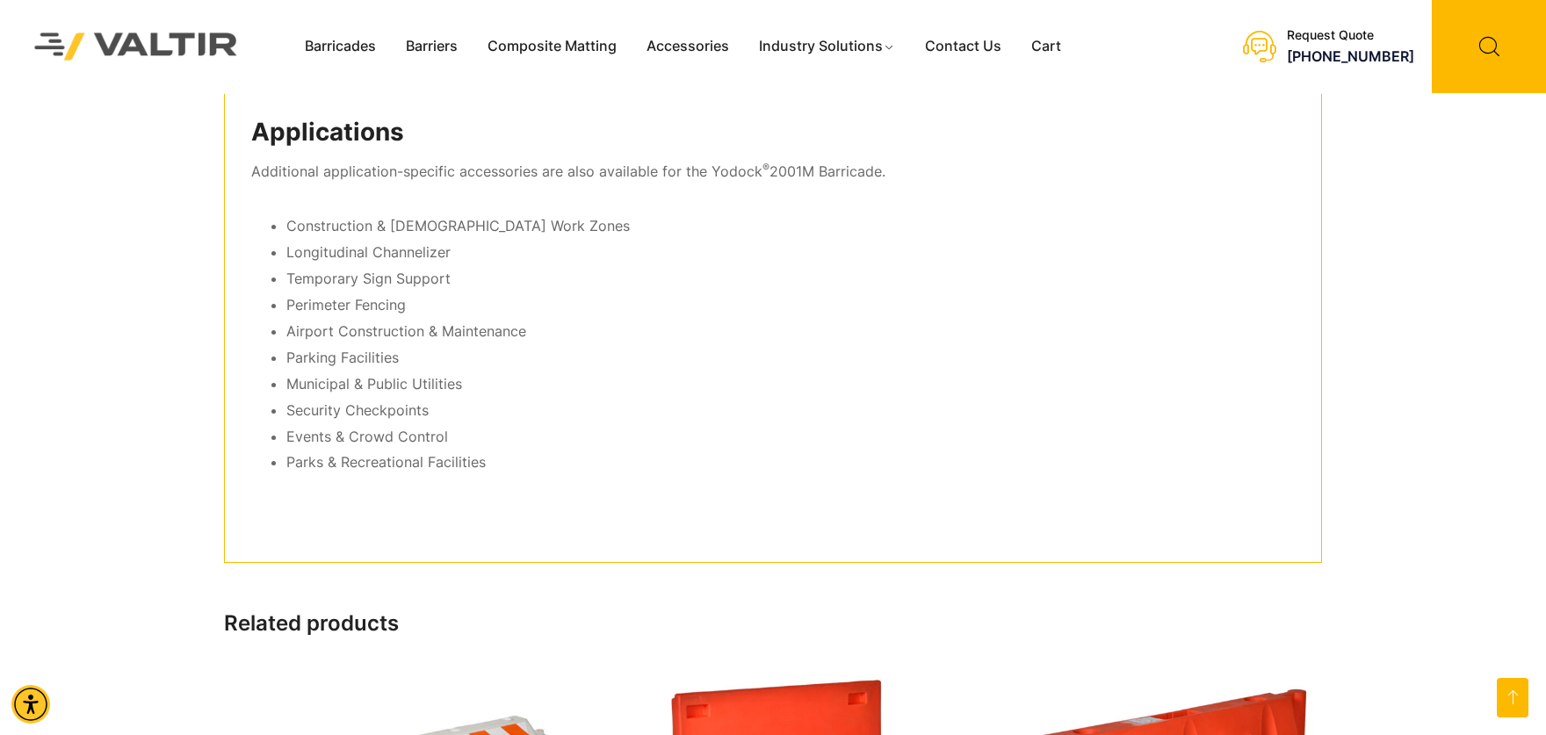
scroll to position [1098, 0]
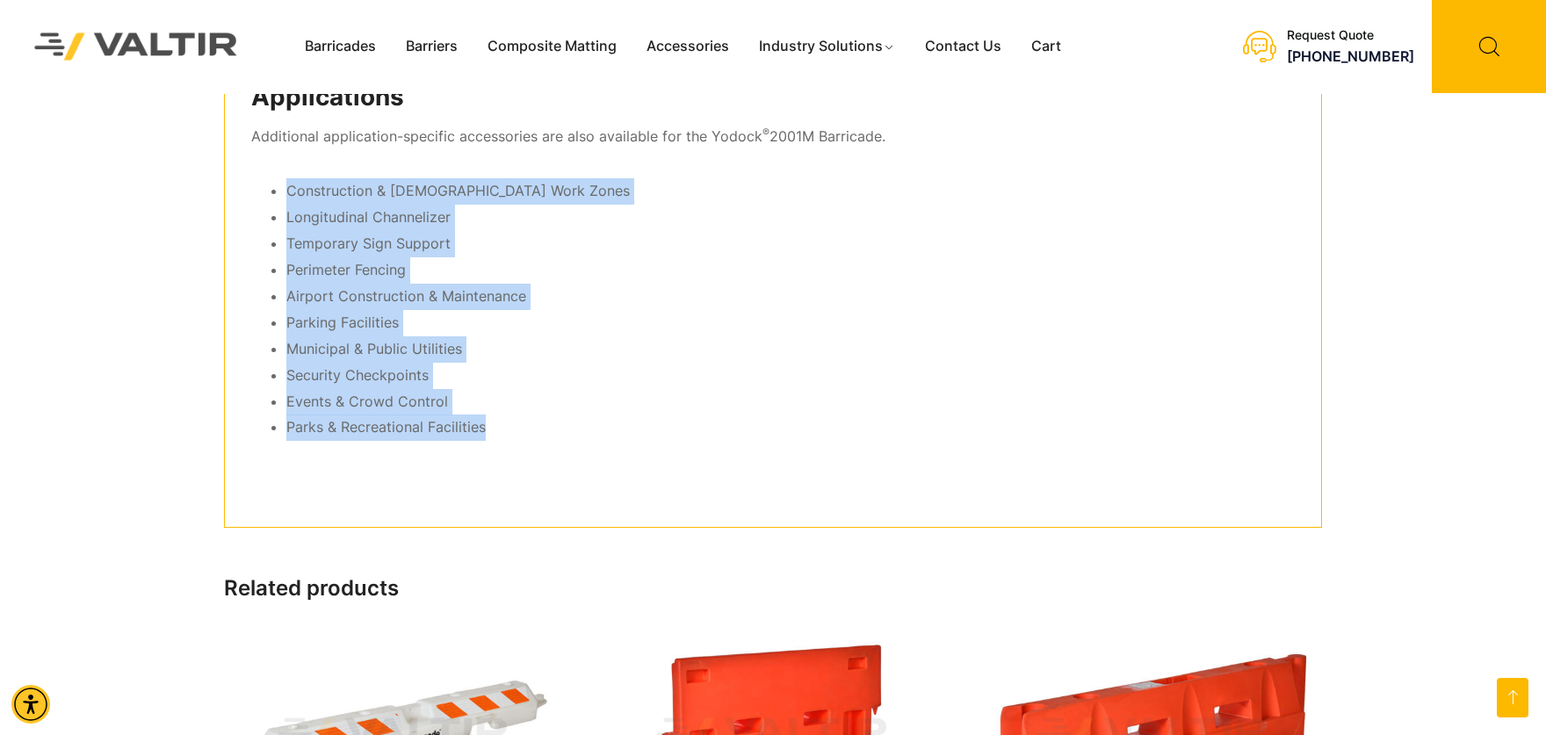
drag, startPoint x: 286, startPoint y: 192, endPoint x: 527, endPoint y: 421, distance: 332.5
click at [527, 421] on ul "Construction & [DEMOGRAPHIC_DATA] Work Zones Longitudinal Channelizer Temporary…" at bounding box center [773, 309] width 1044 height 263
copy ul "Construction & [DEMOGRAPHIC_DATA] Work Zones Longitudinal Channelizer Temporary…"
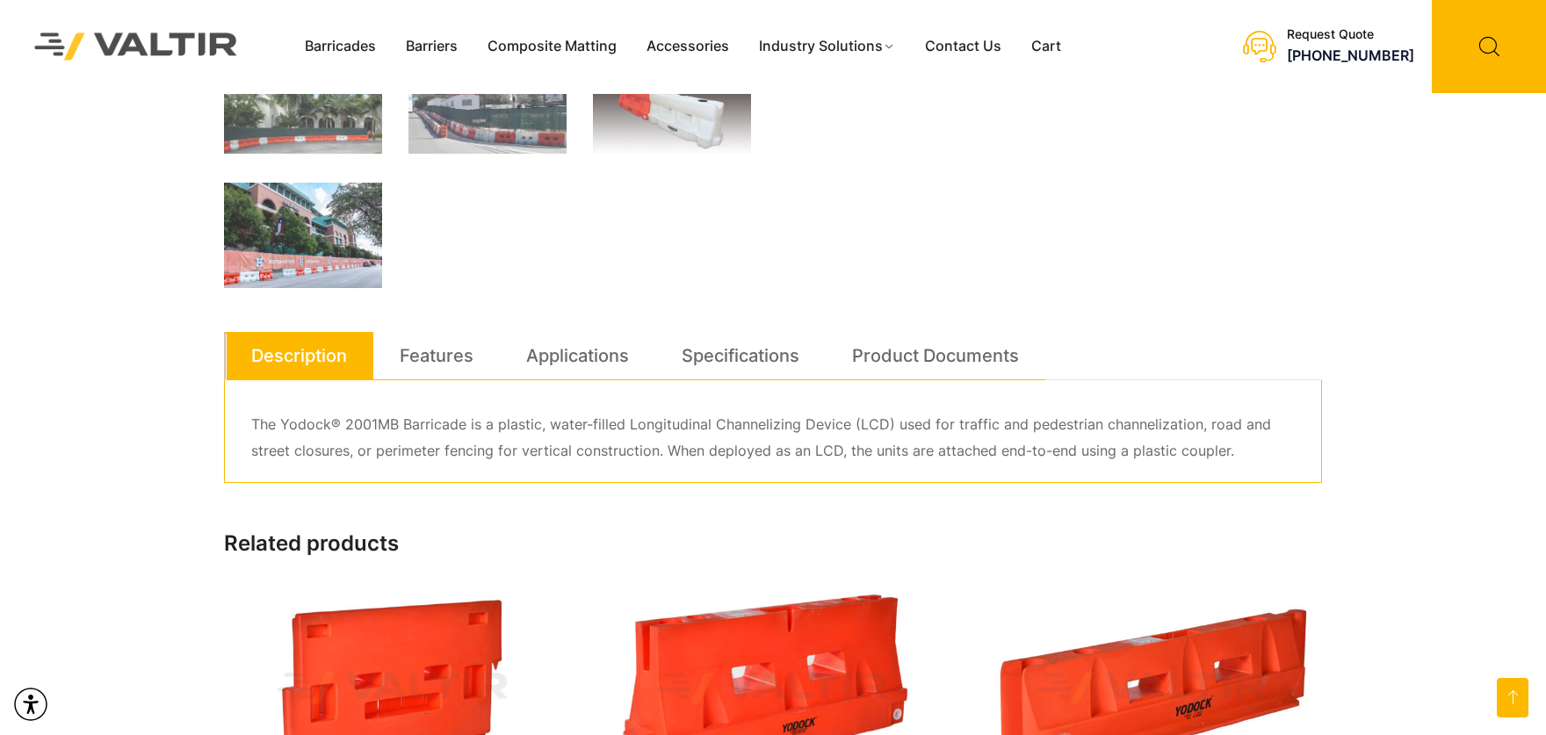
scroll to position [768, 0]
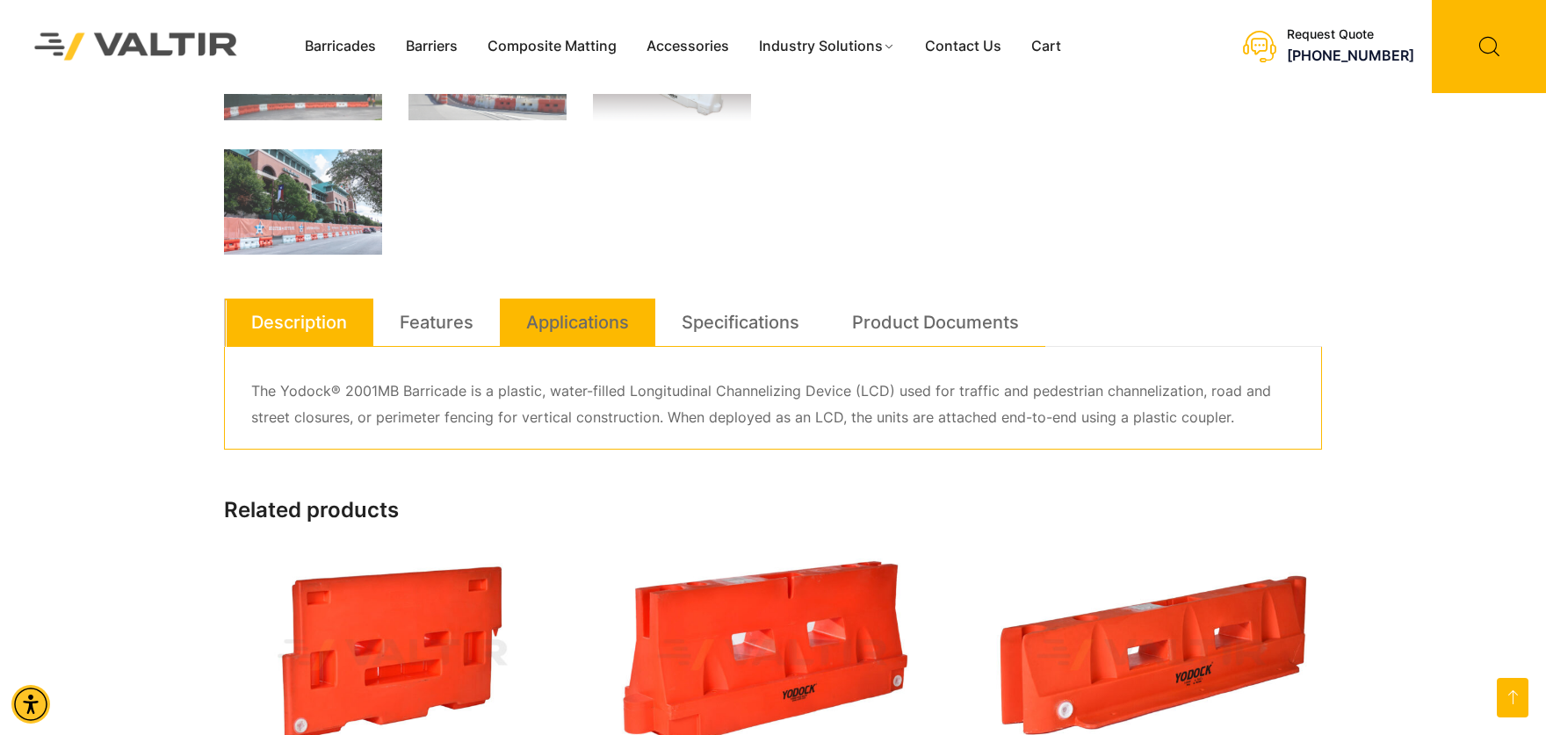
click at [599, 327] on link "Applications" at bounding box center [577, 322] width 103 height 47
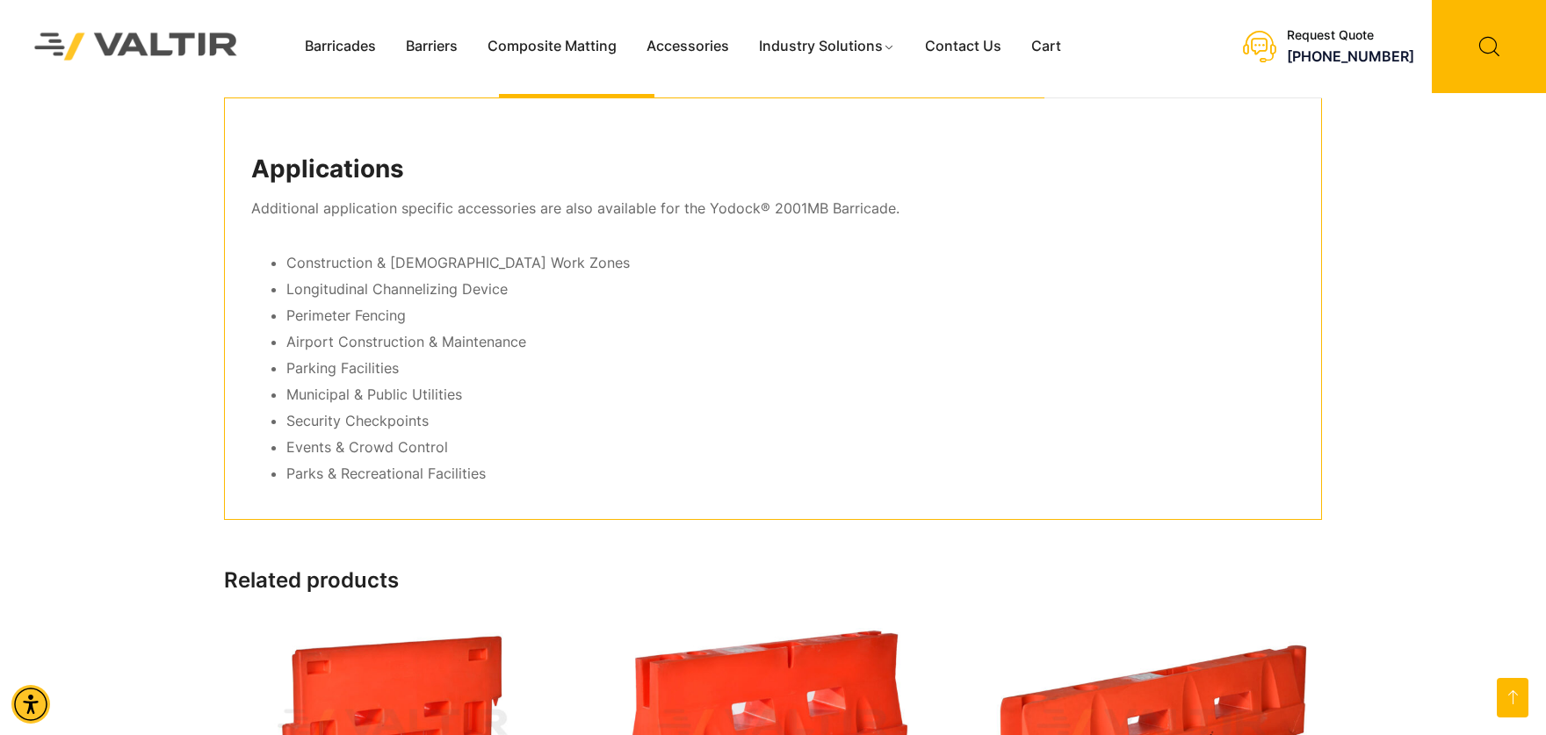
scroll to position [988, 0]
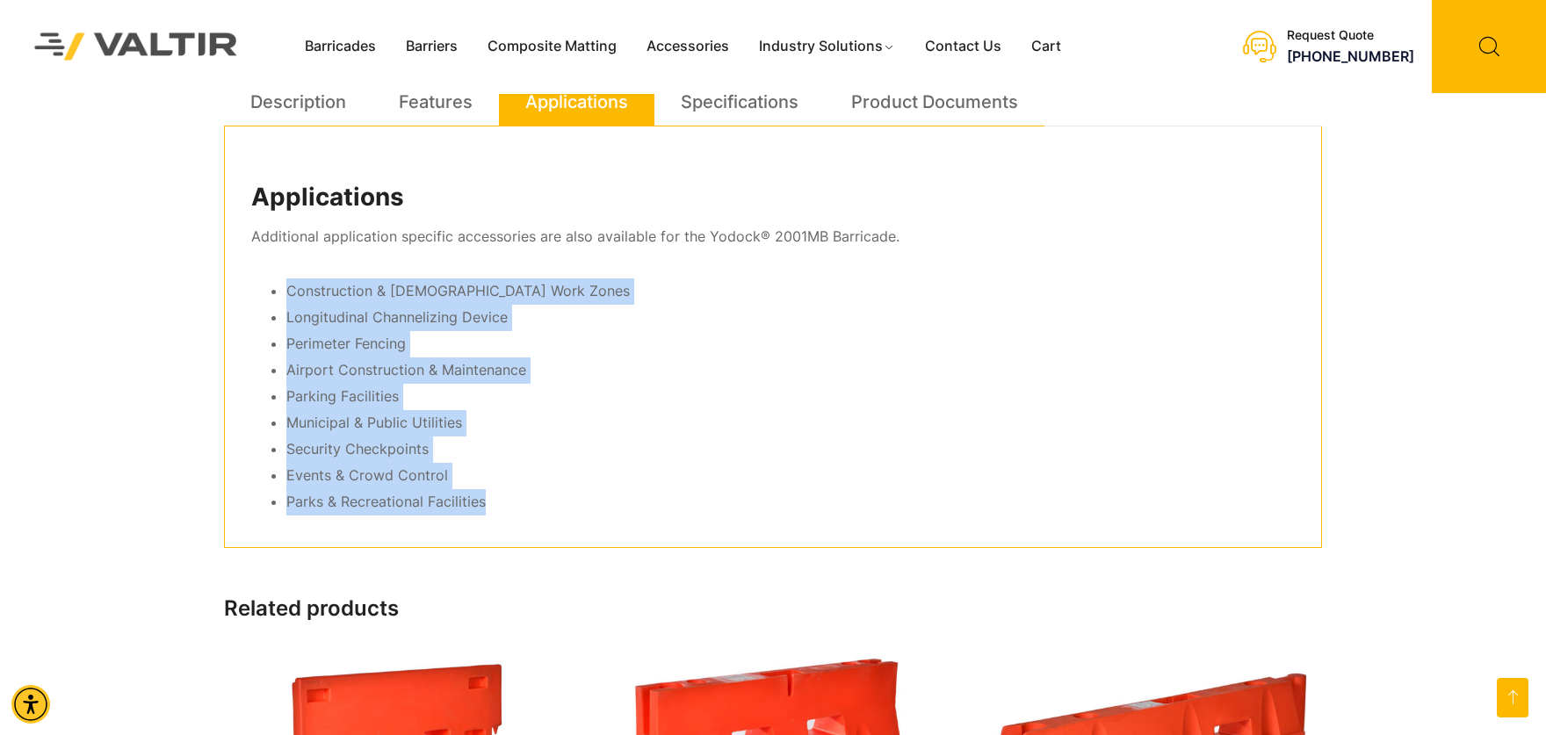
drag, startPoint x: 287, startPoint y: 287, endPoint x: 539, endPoint y: 491, distance: 323.6
click at [539, 491] on ul "Construction & [DEMOGRAPHIC_DATA] Work Zones Longitudinal Channelizing Device P…" at bounding box center [773, 397] width 1044 height 236
copy ul "Construction & Temporary Work Zones Longitudinal Channelizing Device Perimeter …"
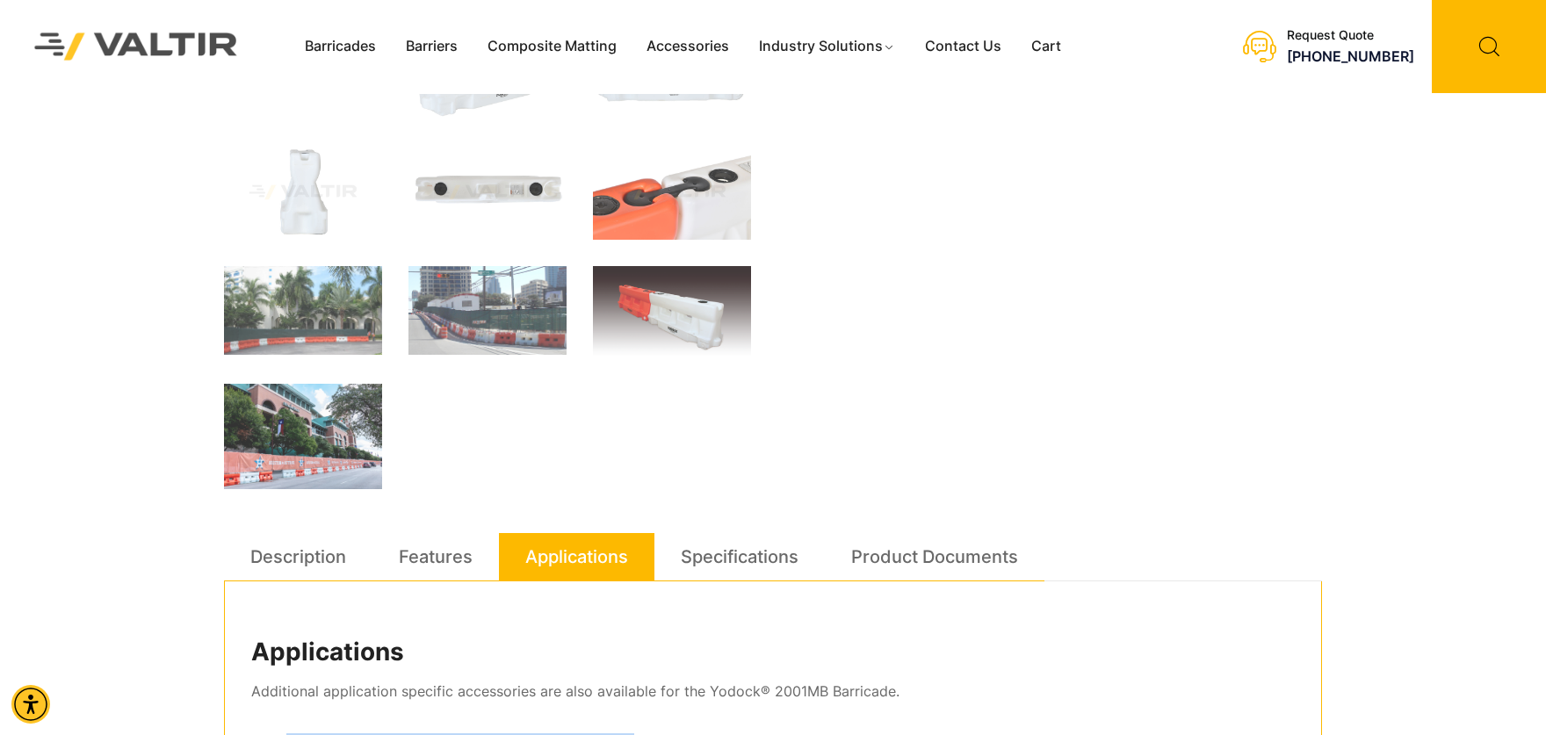
scroll to position [659, 0]
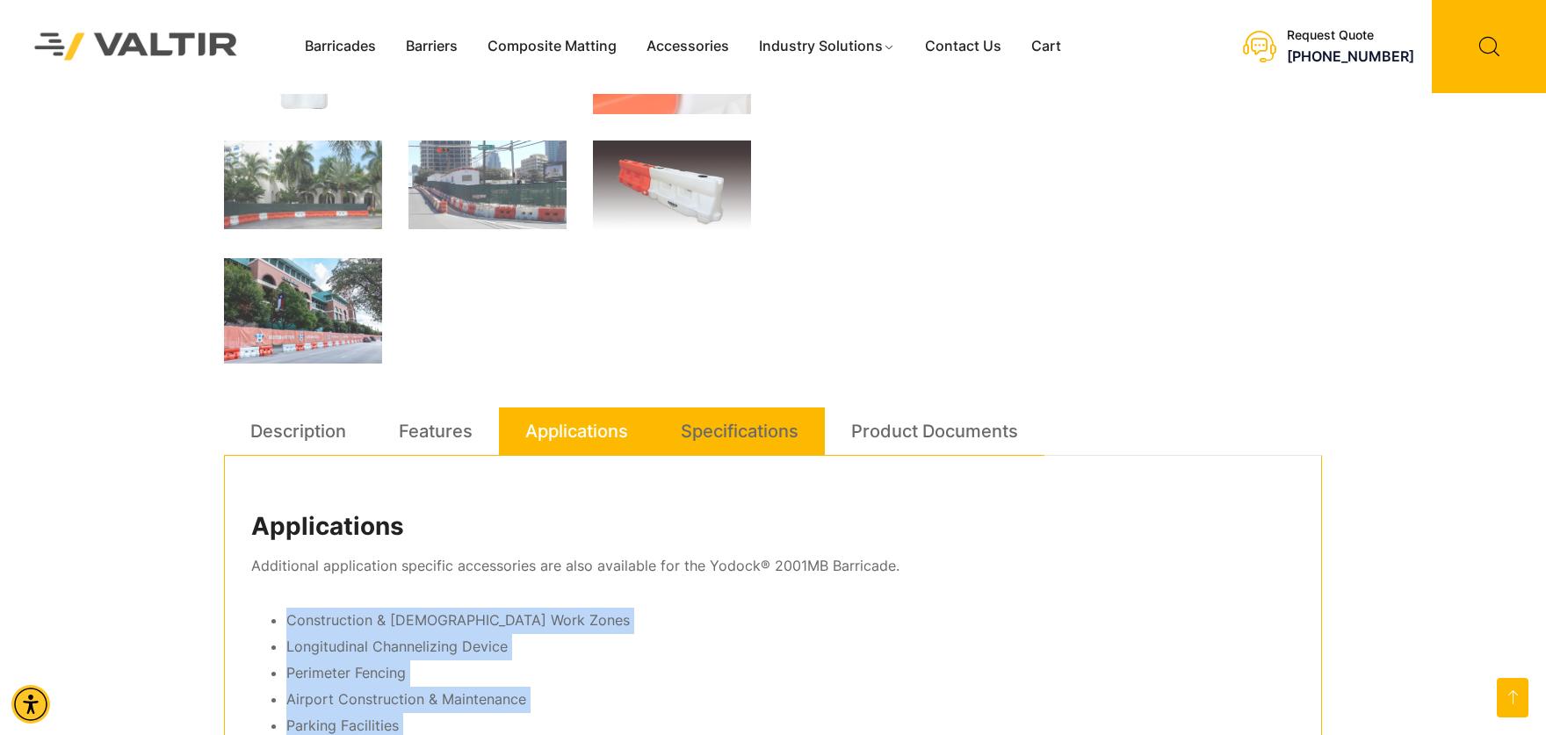
click at [752, 431] on link "Specifications" at bounding box center [740, 431] width 118 height 47
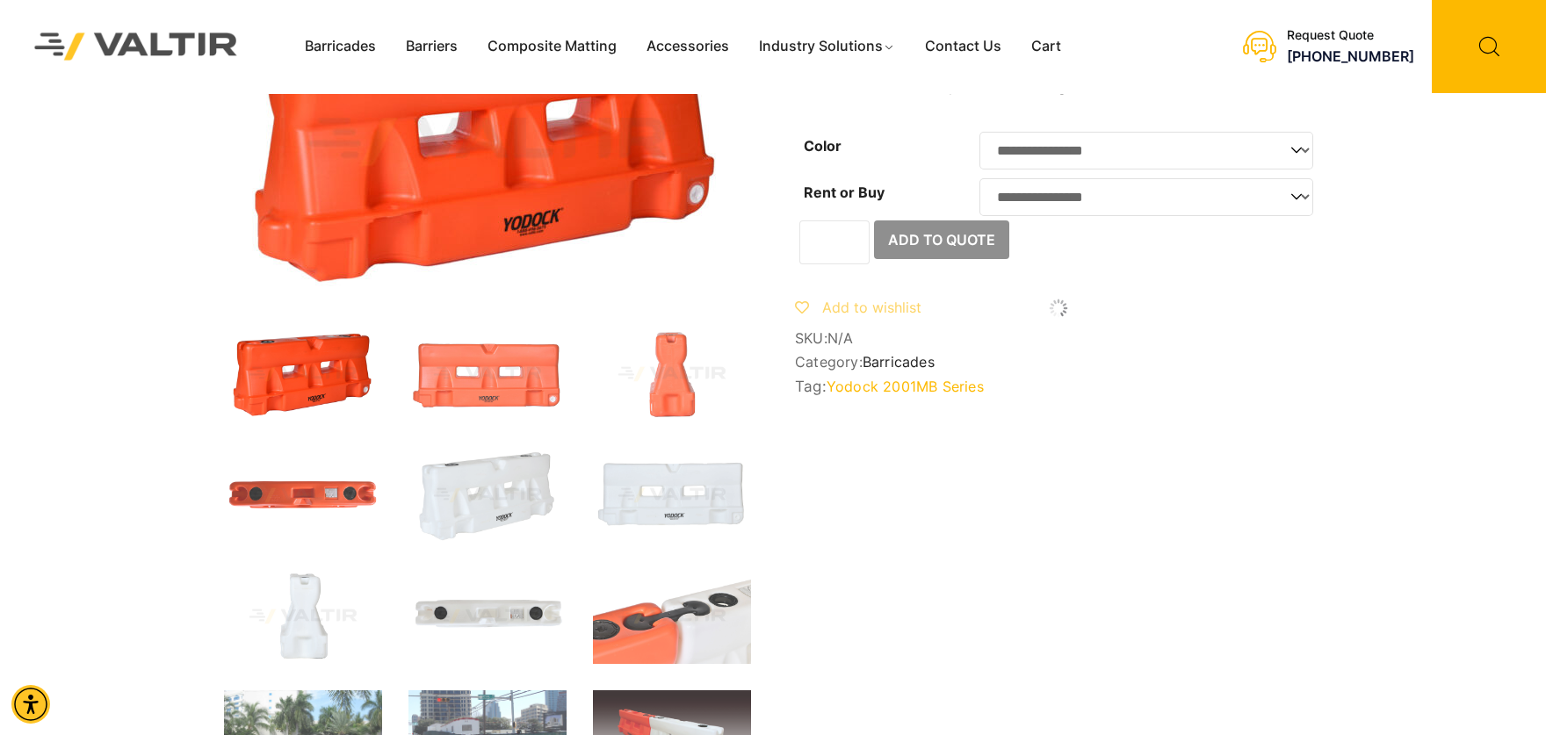
scroll to position [0, 0]
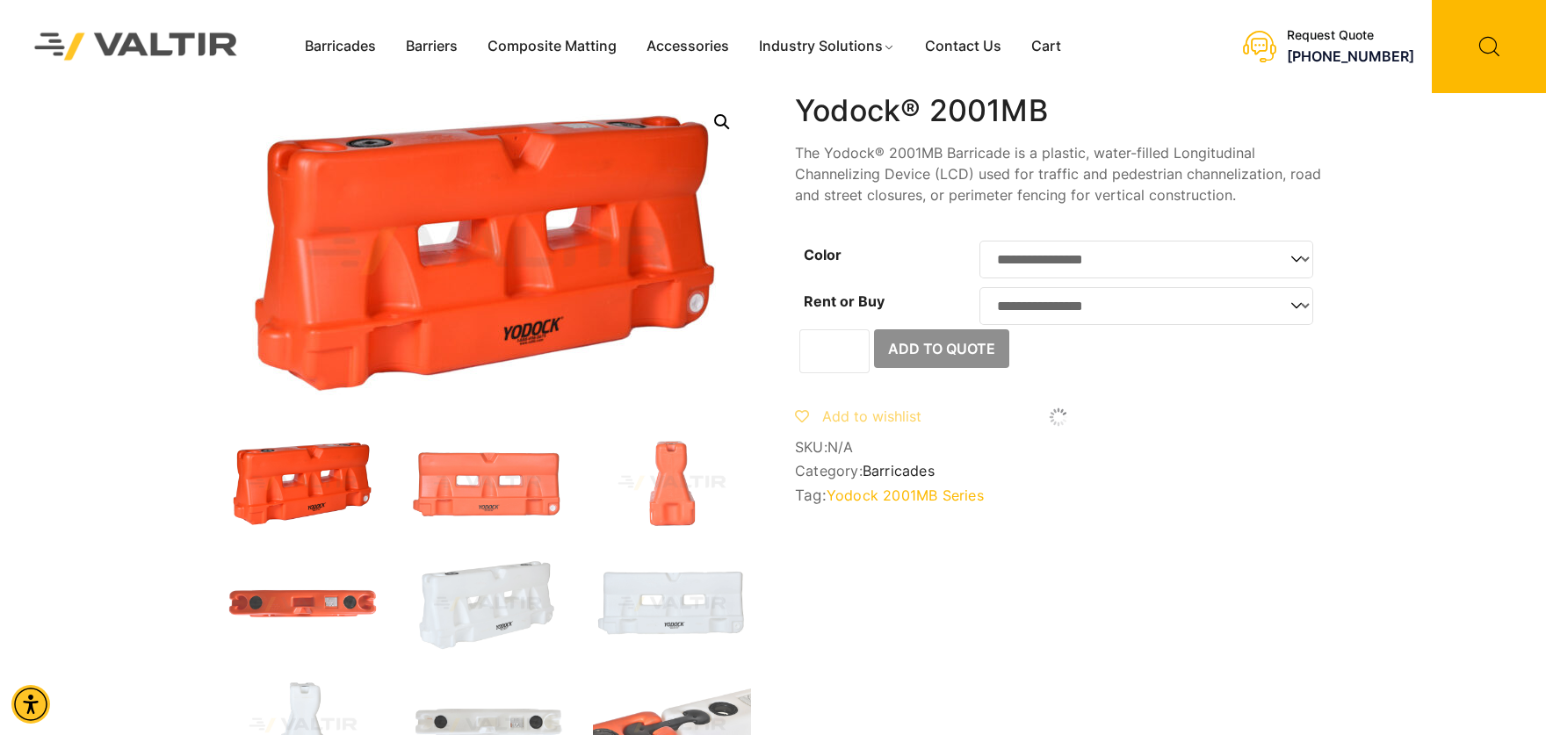
click at [906, 504] on link "Yodock 2001MB Series" at bounding box center [905, 496] width 157 height 18
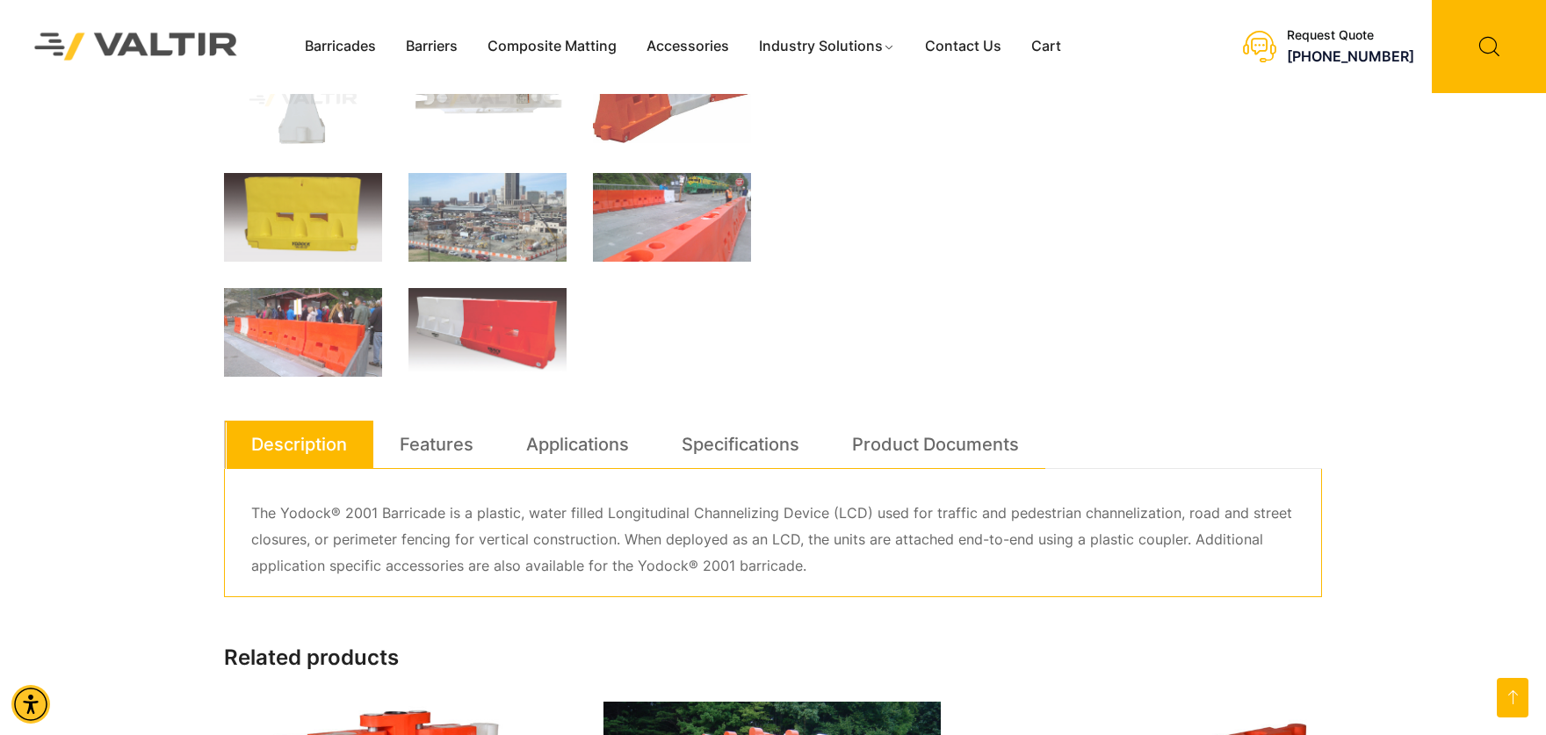
scroll to position [659, 0]
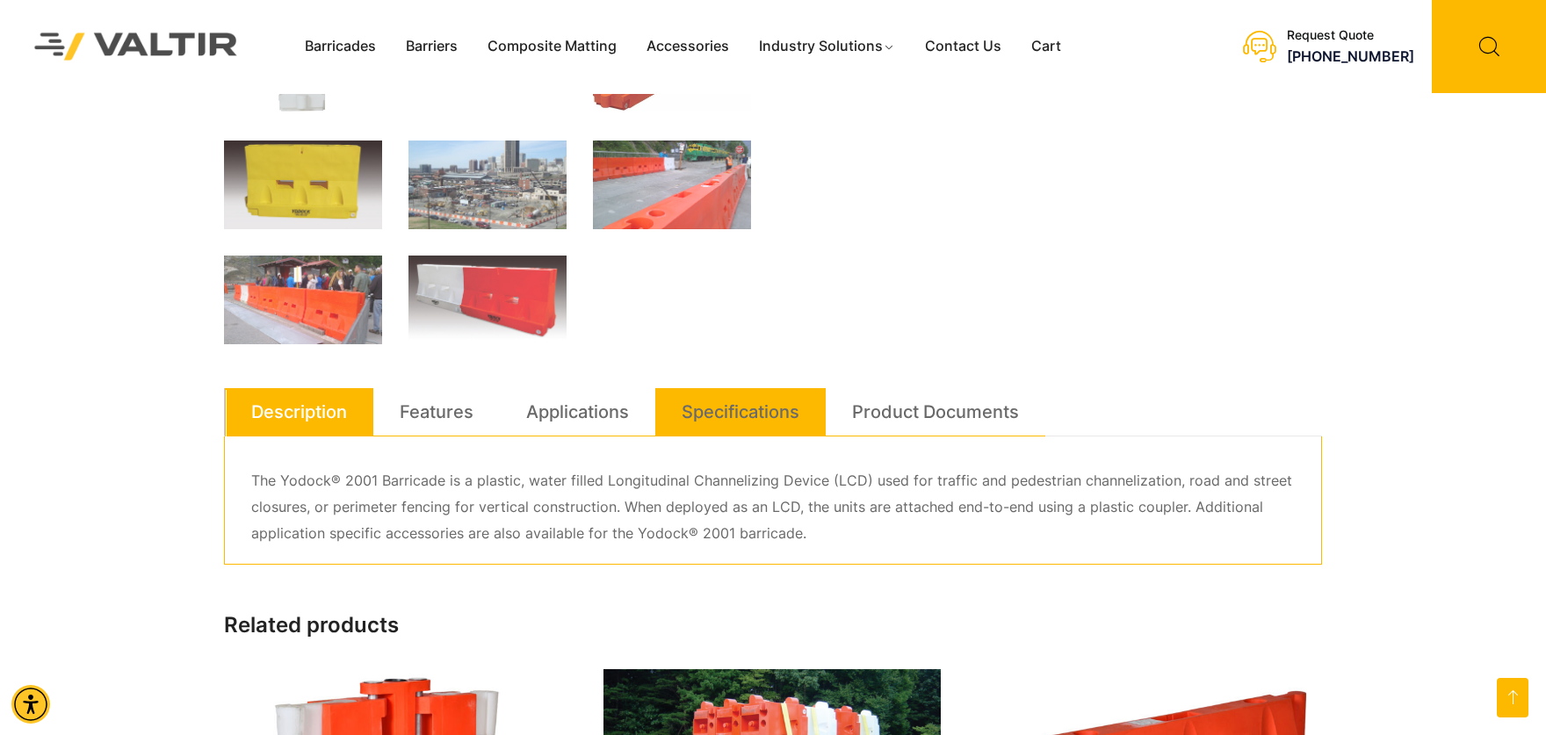
click at [742, 405] on link "Specifications" at bounding box center [741, 411] width 118 height 47
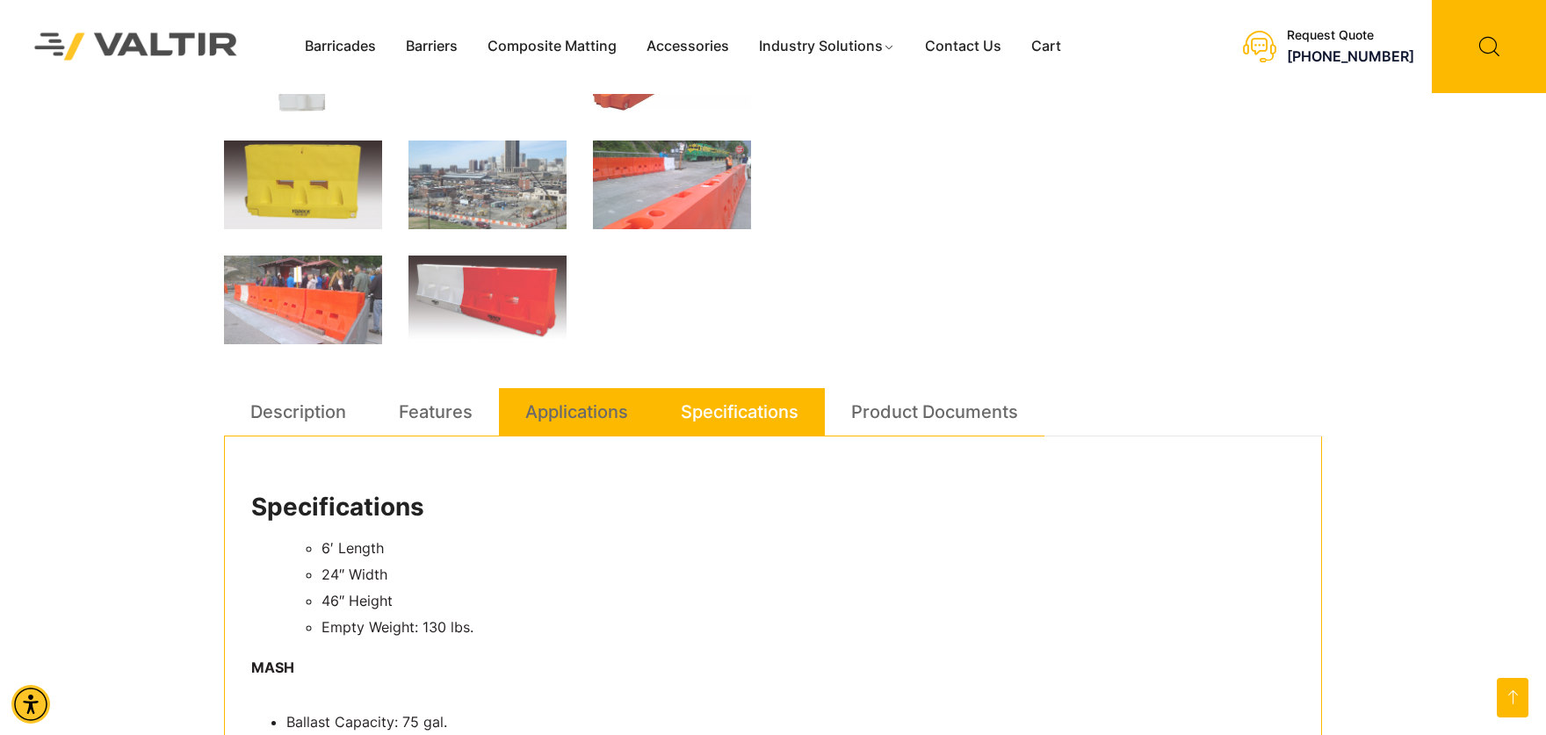
click at [570, 404] on link "Applications" at bounding box center [576, 411] width 103 height 47
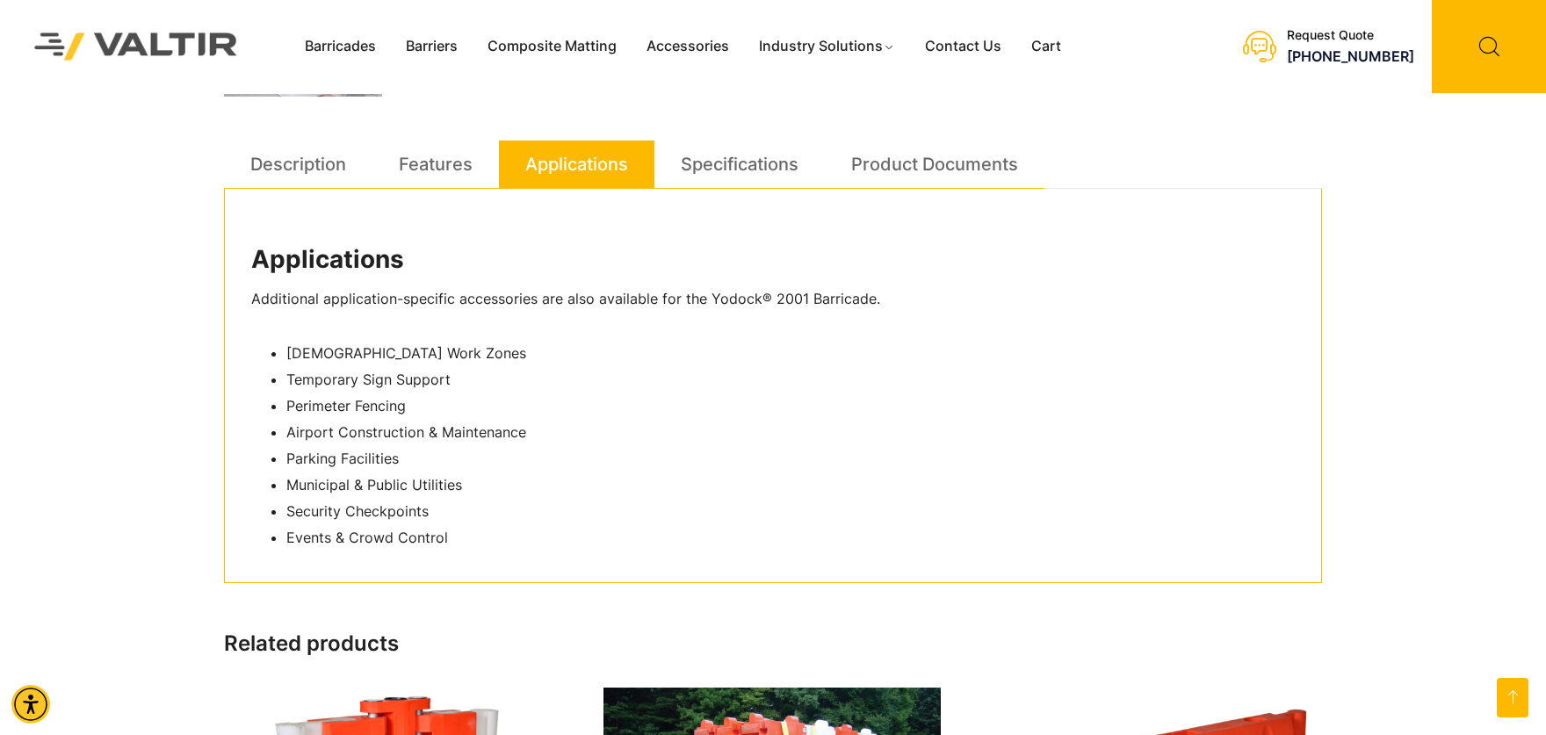
scroll to position [878, 0]
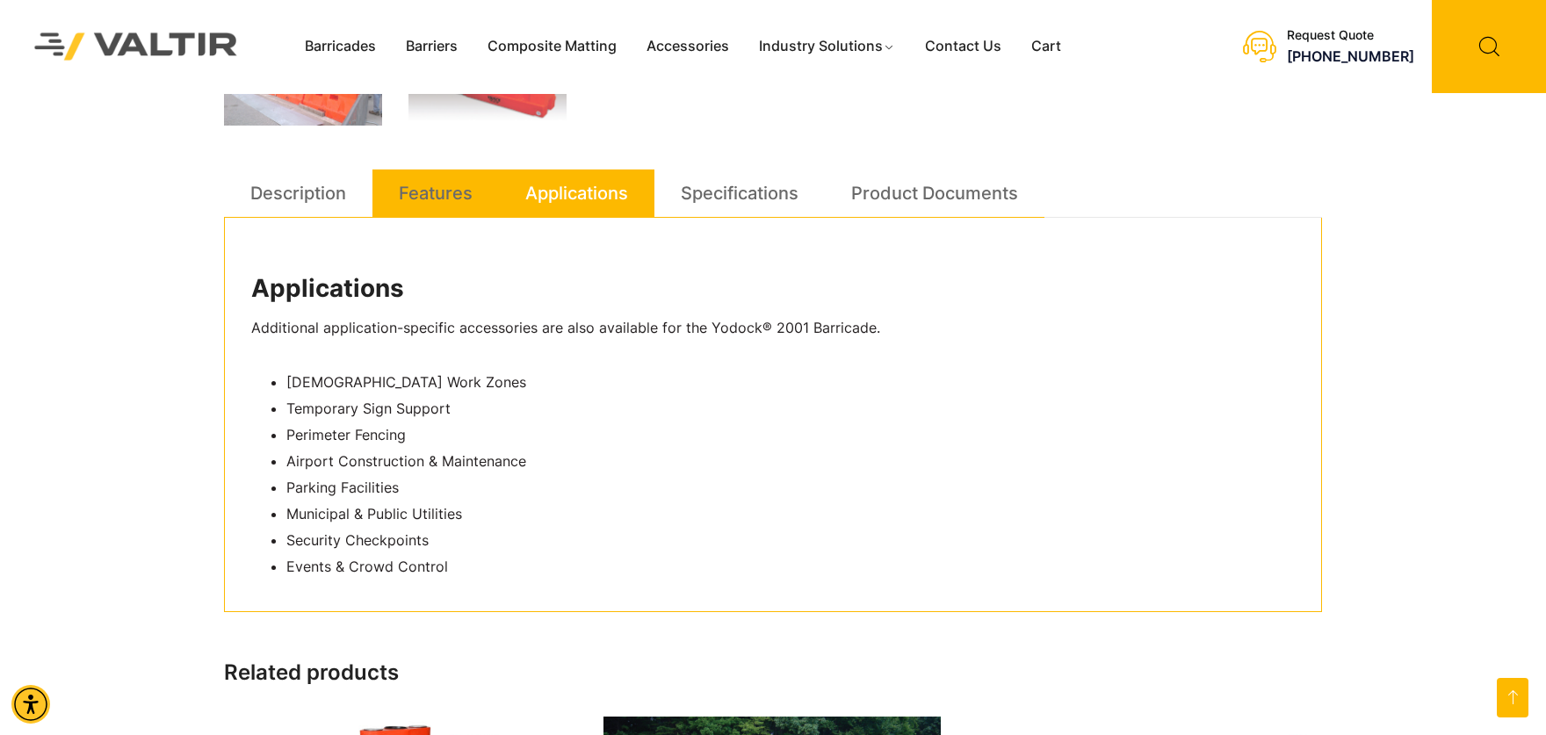
click at [444, 192] on link "Features" at bounding box center [436, 193] width 74 height 47
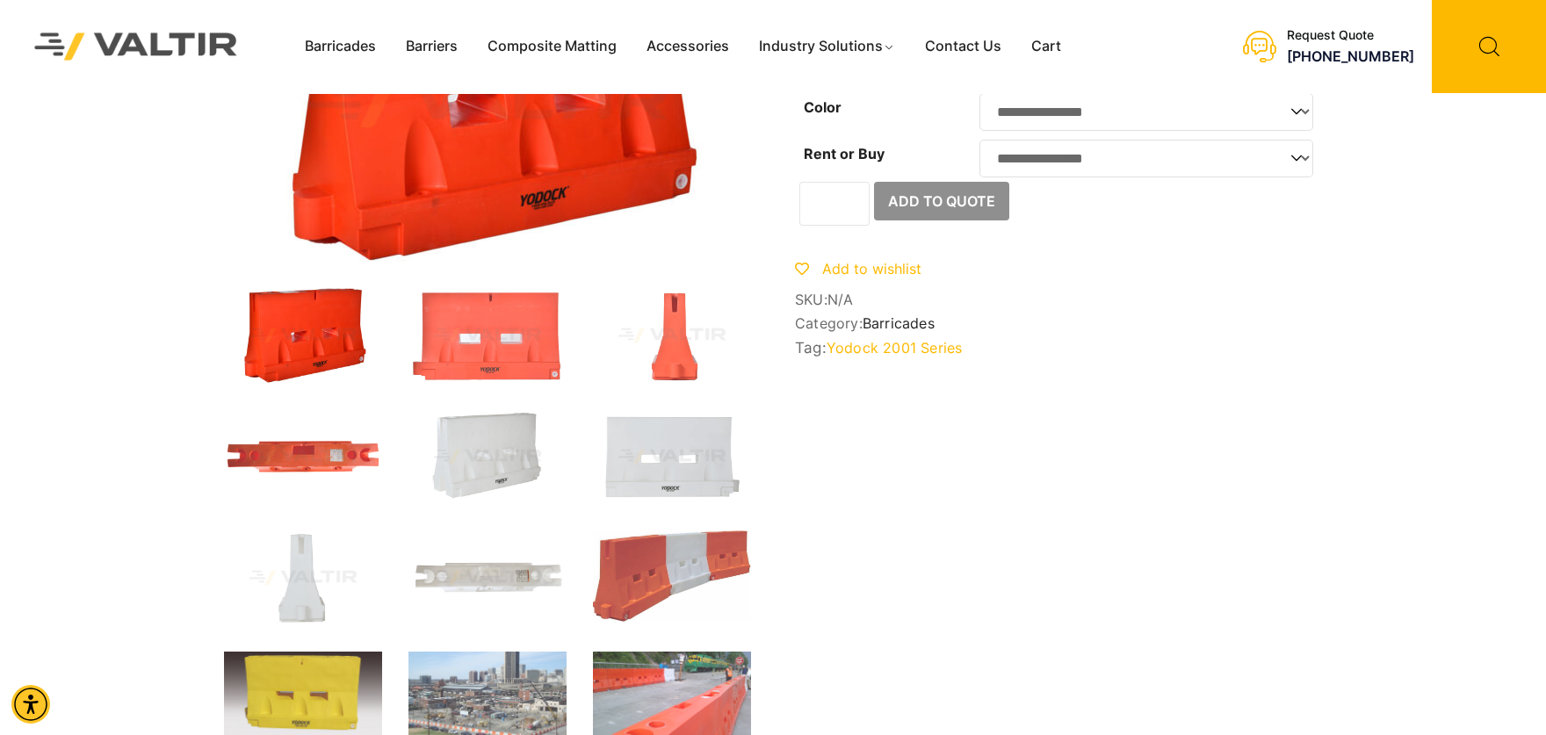
scroll to position [0, 0]
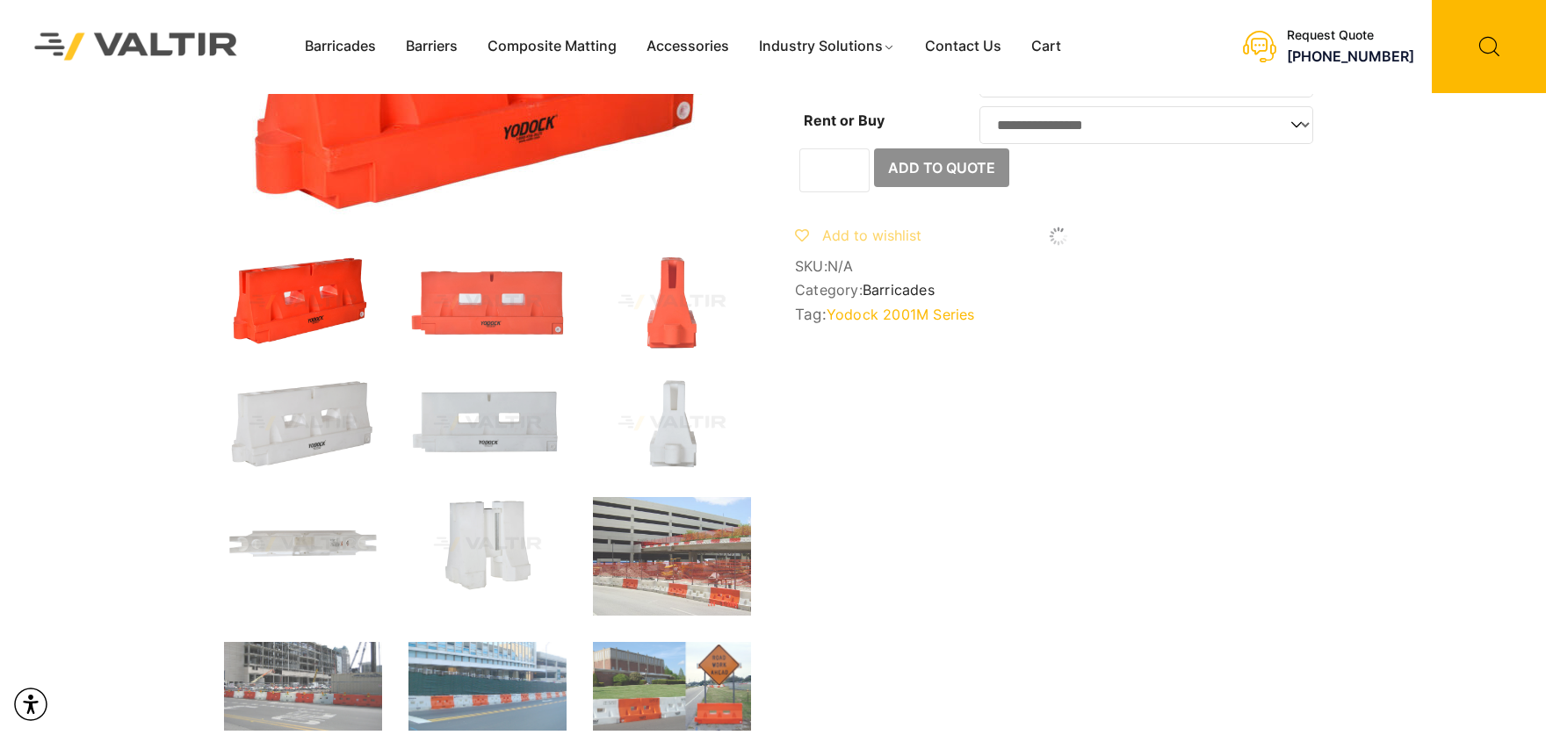
scroll to position [549, 0]
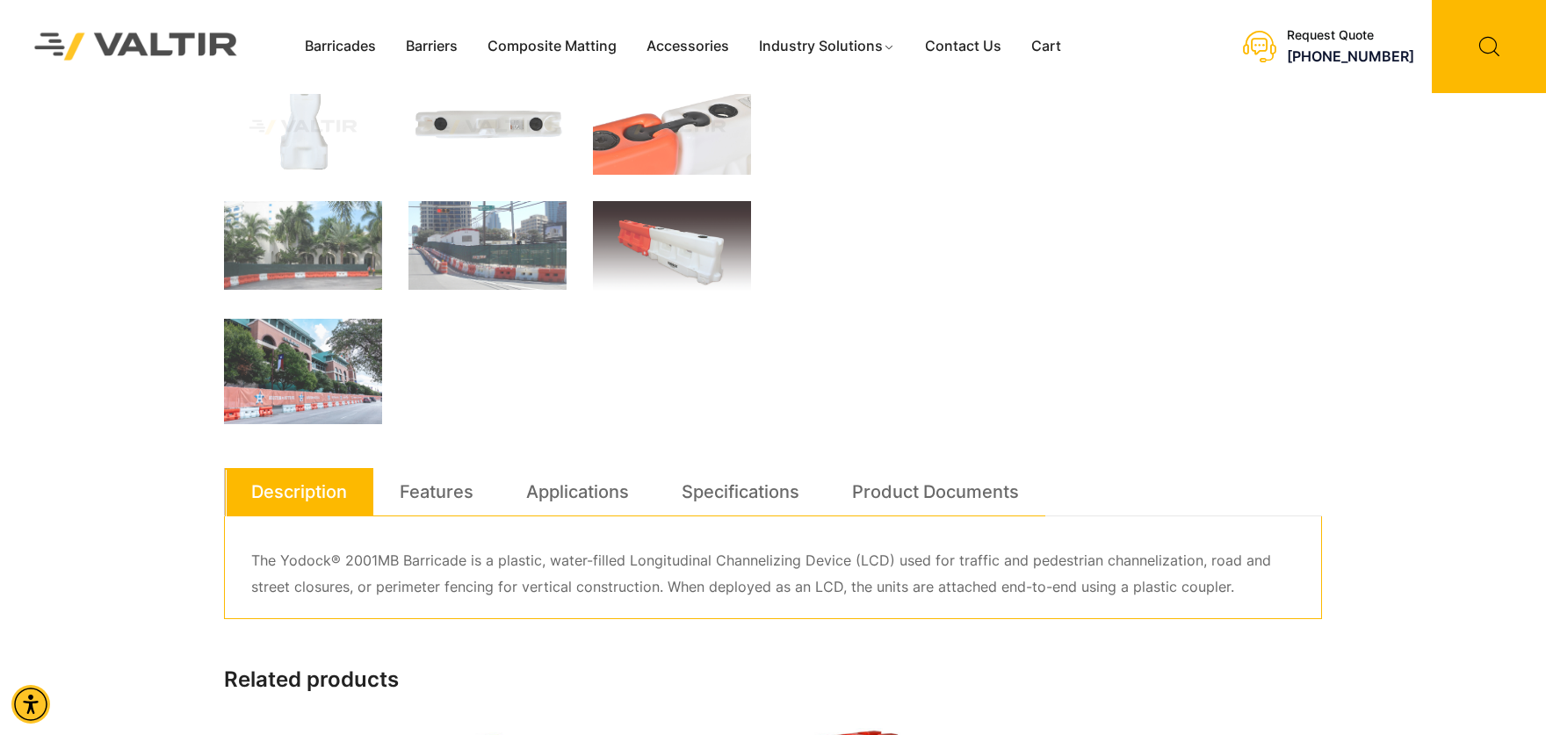
scroll to position [768, 0]
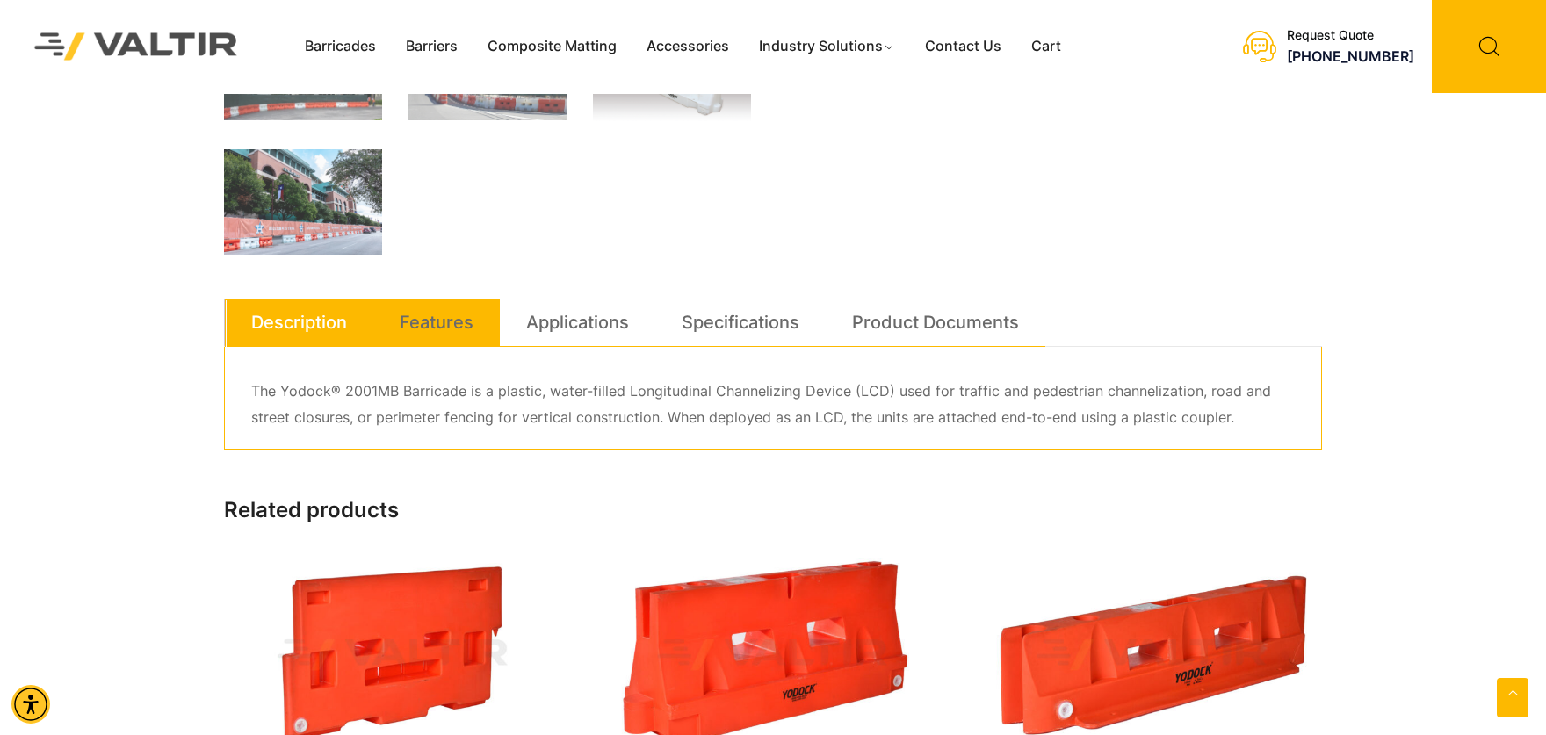
click at [453, 324] on link "Features" at bounding box center [437, 322] width 74 height 47
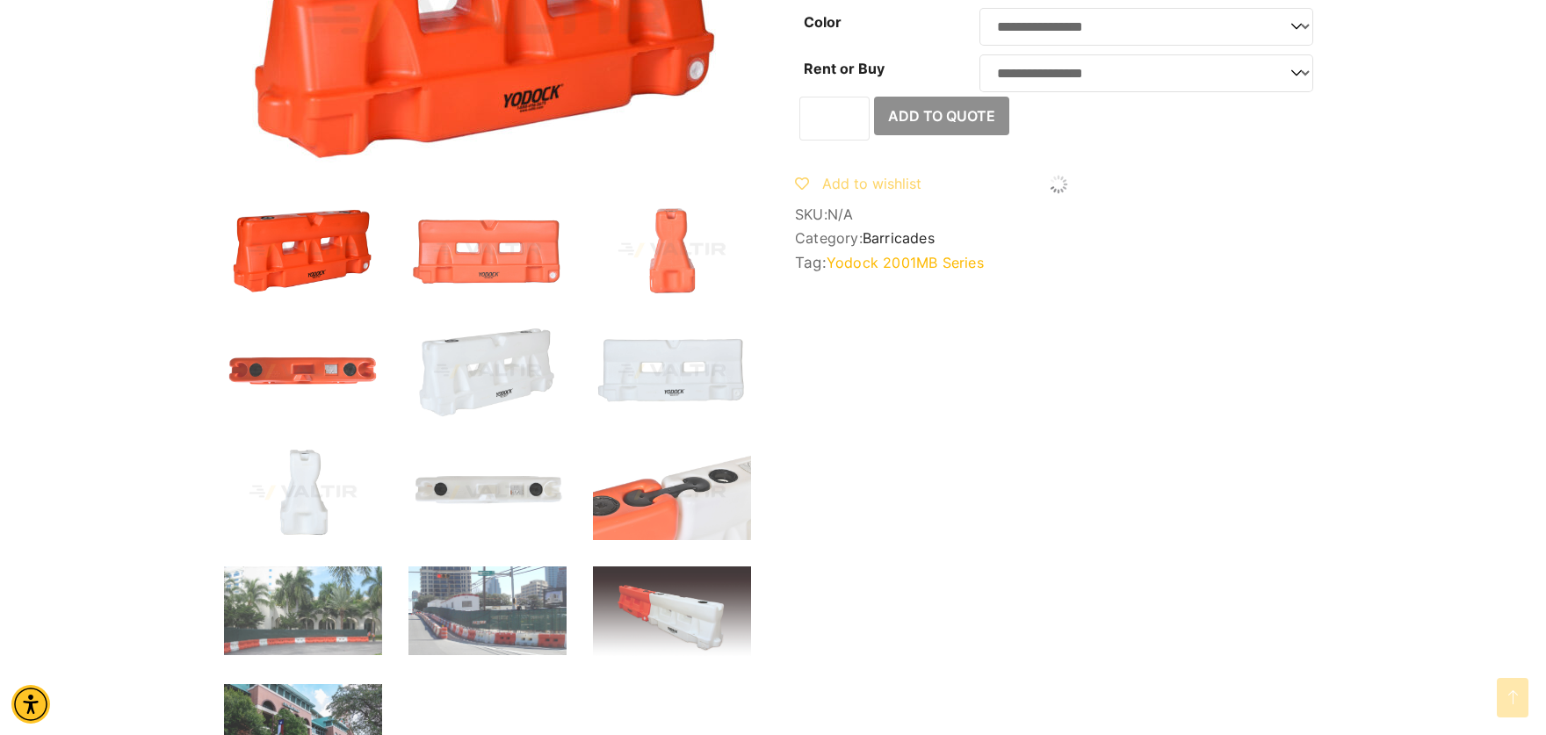
scroll to position [0, 0]
